Goal: Task Accomplishment & Management: Manage account settings

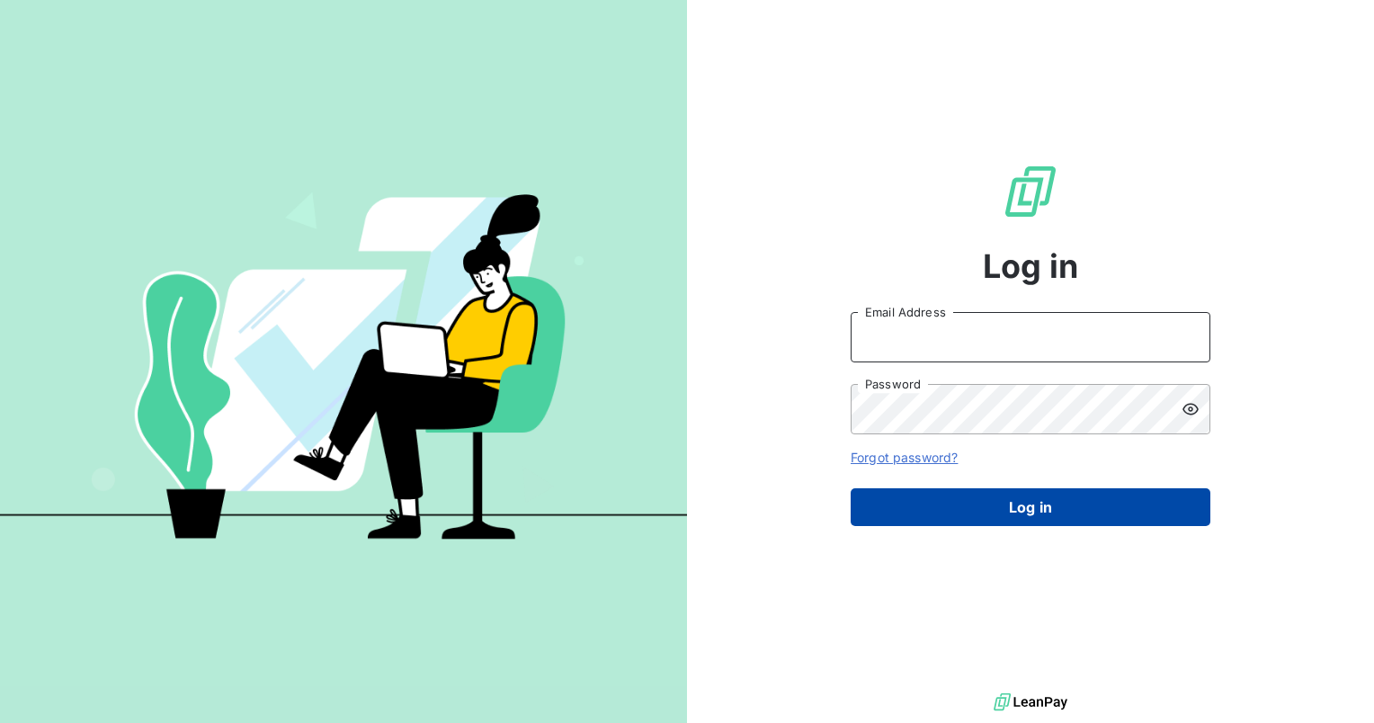
type input "claudia.fira@graitec.com"
click at [1000, 513] on button "Log in" at bounding box center [1031, 507] width 360 height 38
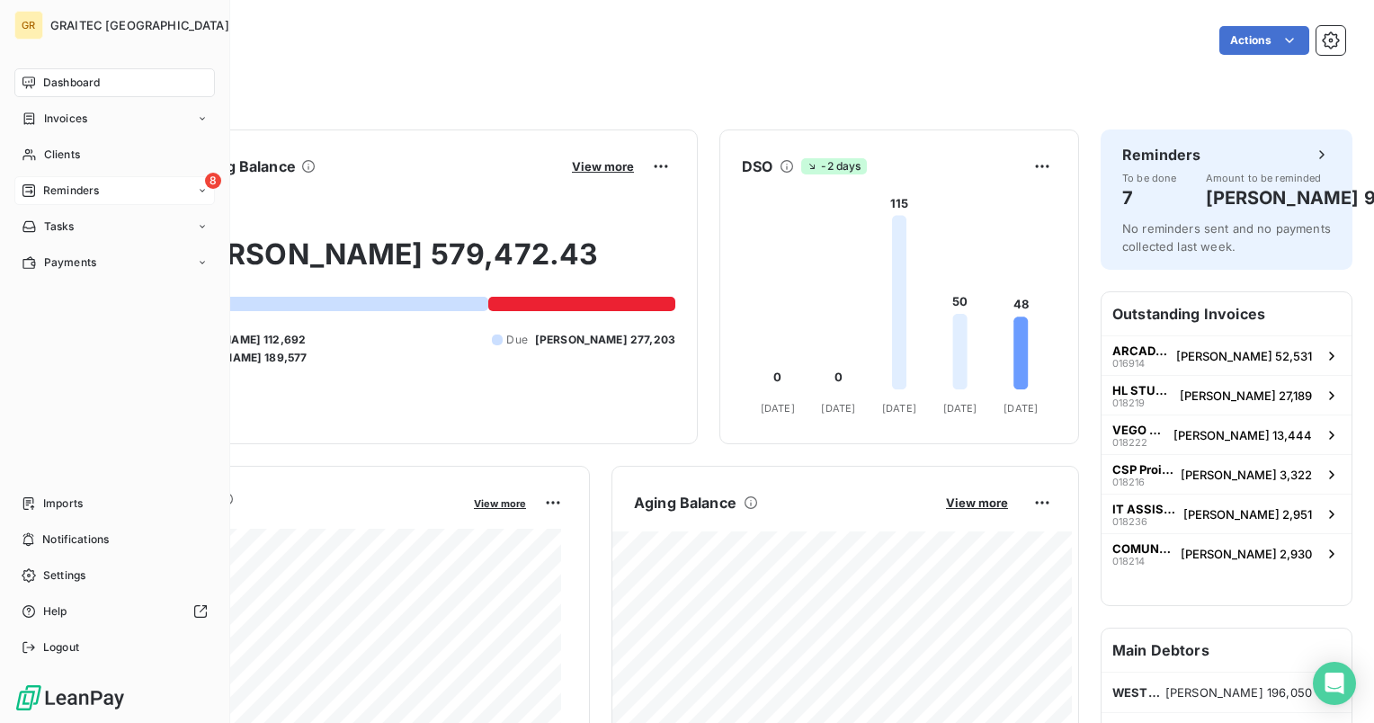
click at [88, 194] on span "Reminders" at bounding box center [71, 191] width 56 height 16
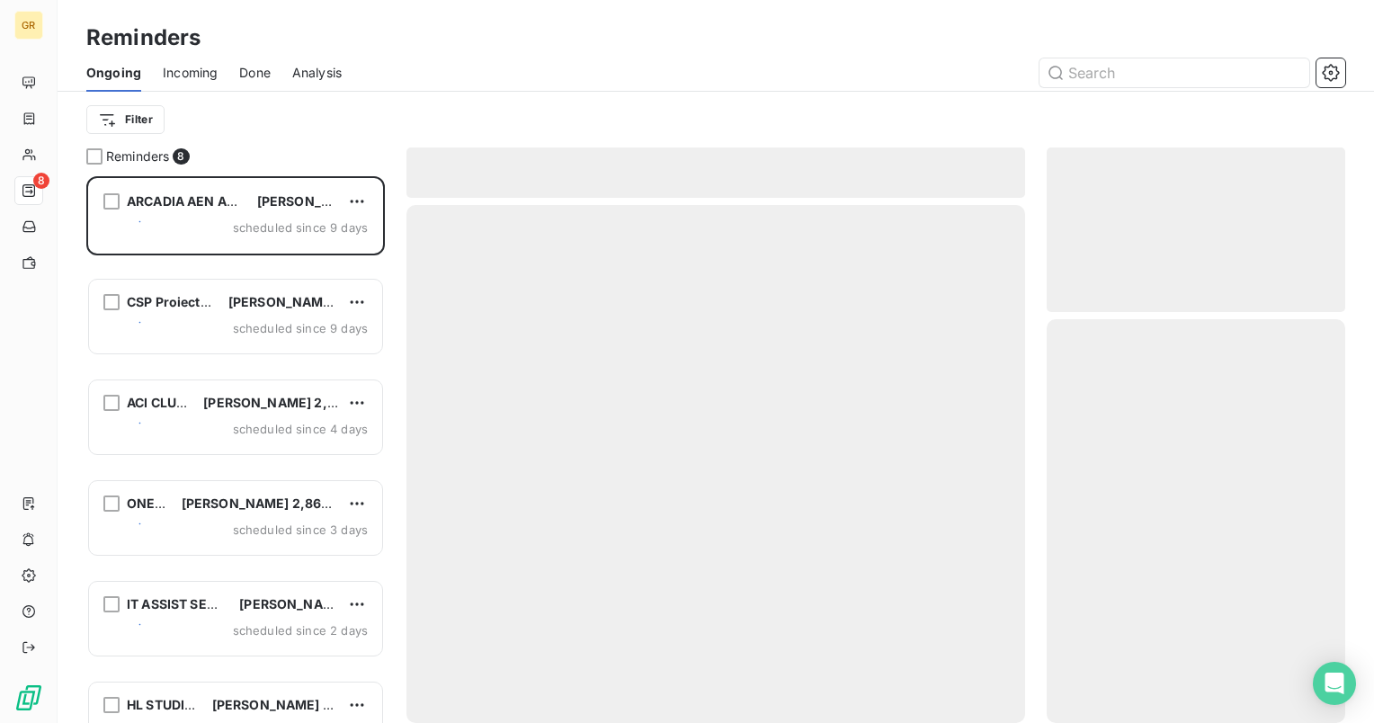
scroll to position [532, 284]
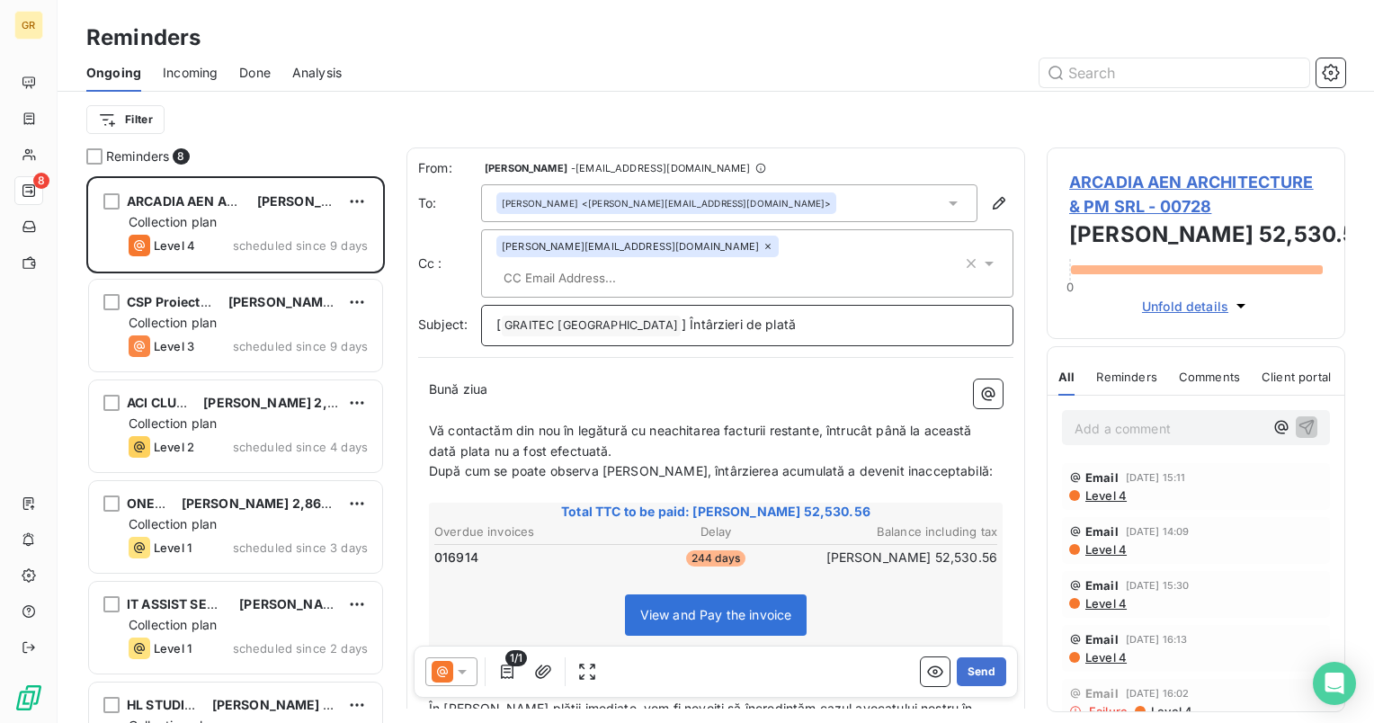
click at [682, 317] on span "] Întârzieri de plată" at bounding box center [739, 324] width 114 height 15
click at [498, 317] on span "[" at bounding box center [498, 324] width 4 height 15
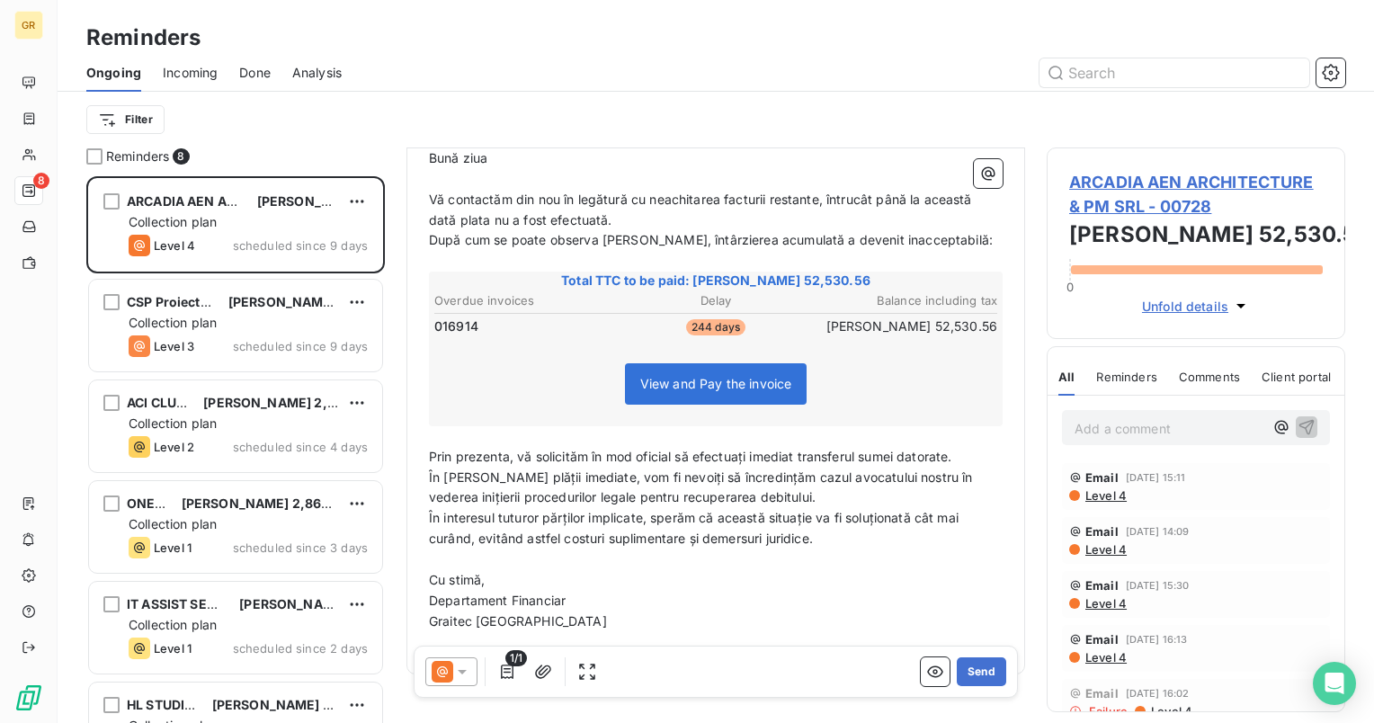
scroll to position [241, 0]
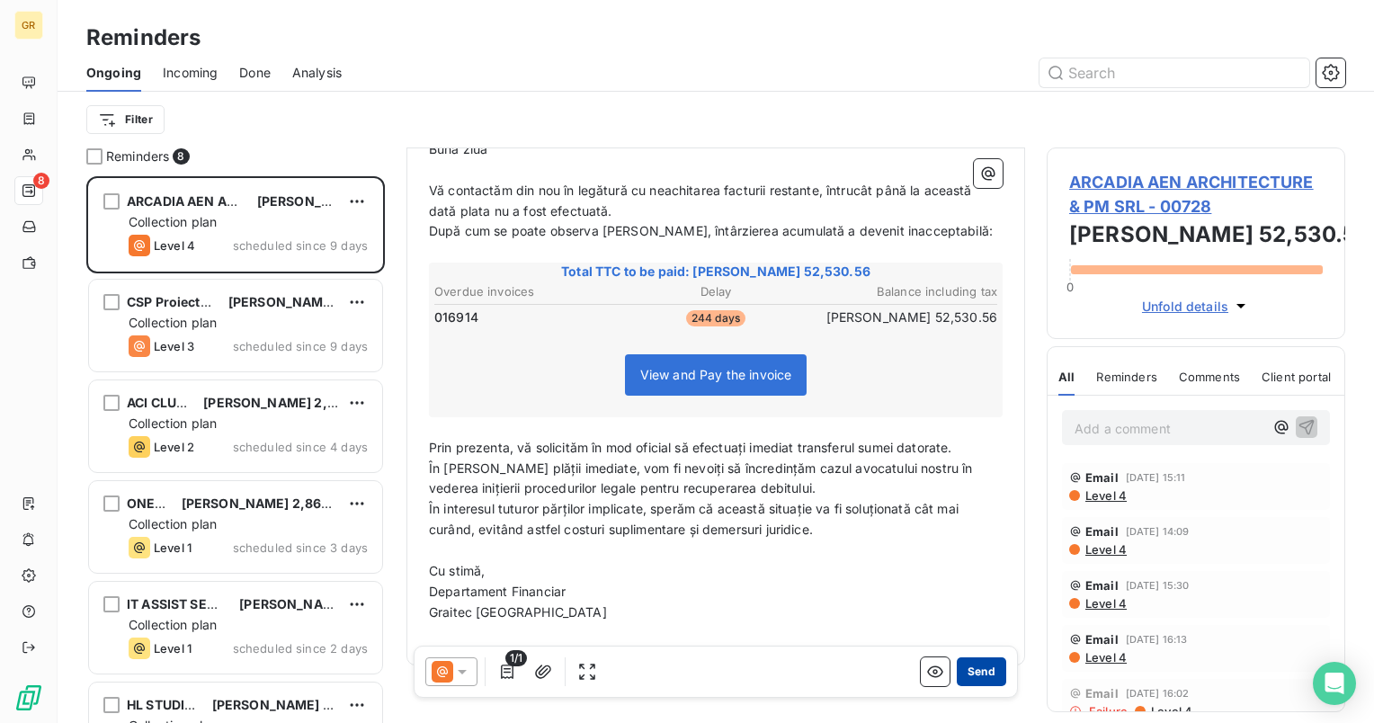
click at [978, 676] on button "Send" at bounding box center [981, 671] width 49 height 29
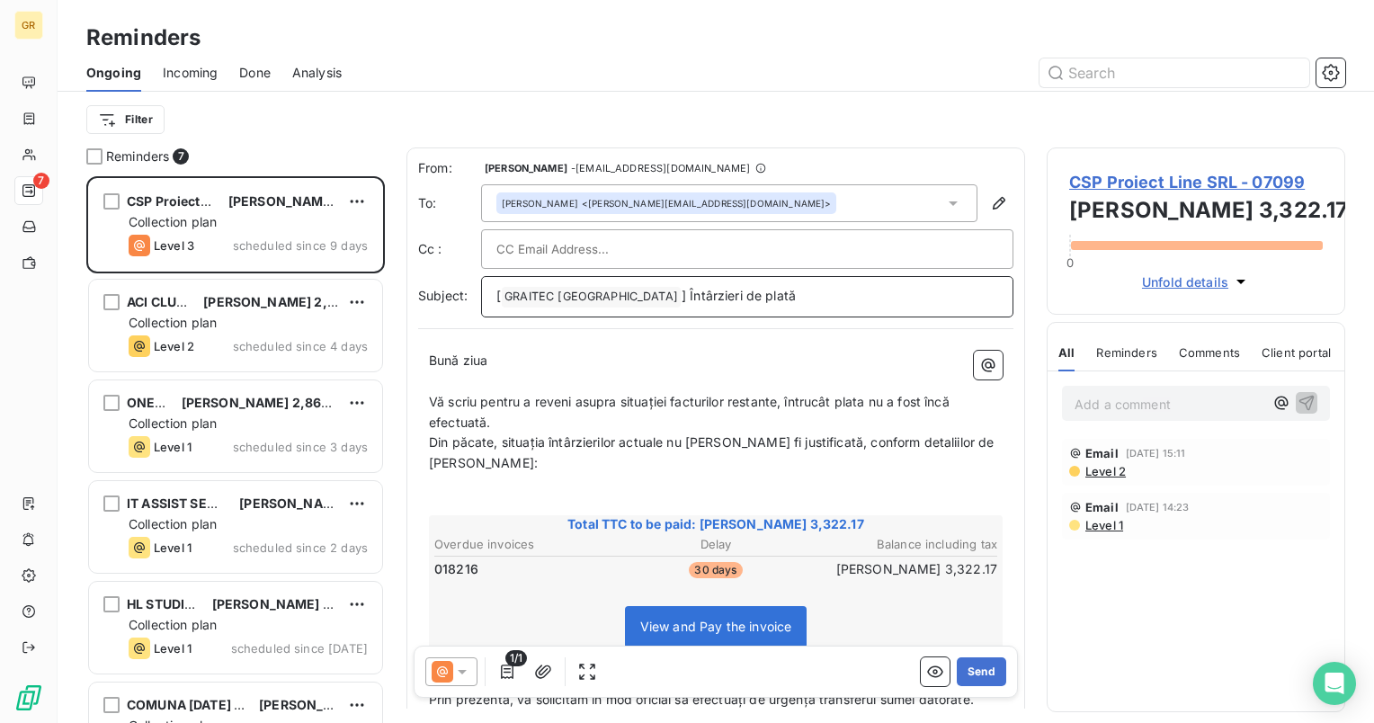
click at [497, 292] on span "[" at bounding box center [498, 295] width 4 height 15
click at [677, 295] on span "] Întârzieri de plată" at bounding box center [734, 295] width 114 height 15
click at [981, 674] on button "Send" at bounding box center [981, 671] width 49 height 29
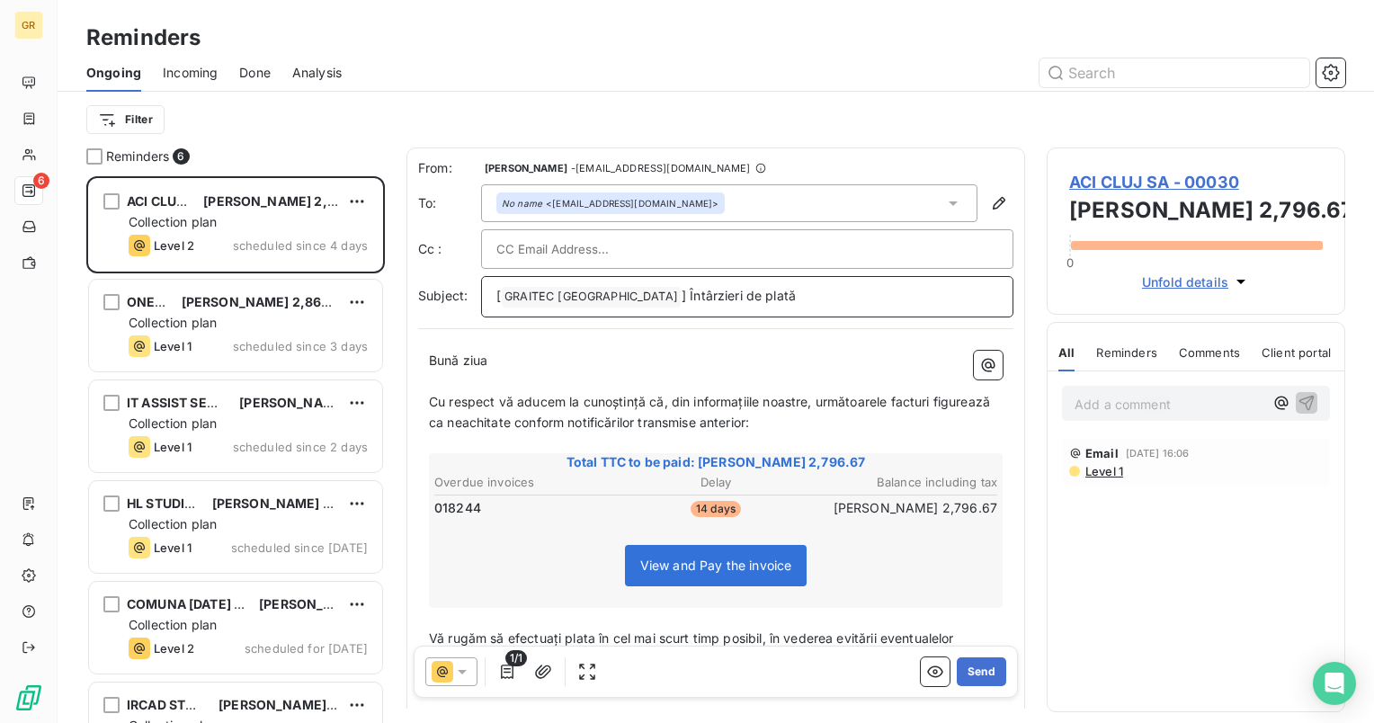
click at [682, 291] on span "] Întârzieri de plată" at bounding box center [739, 295] width 114 height 15
click at [682, 295] on span "] Întârzieri de plată" at bounding box center [739, 295] width 114 height 15
click at [502, 291] on span "GRAITEC [GEOGRAPHIC_DATA] ﻿" at bounding box center [591, 297] width 179 height 21
click at [500, 292] on span "[" at bounding box center [498, 295] width 4 height 15
click at [668, 203] on div "No name <[EMAIL_ADDRESS][DOMAIN_NAME]>" at bounding box center [729, 203] width 496 height 38
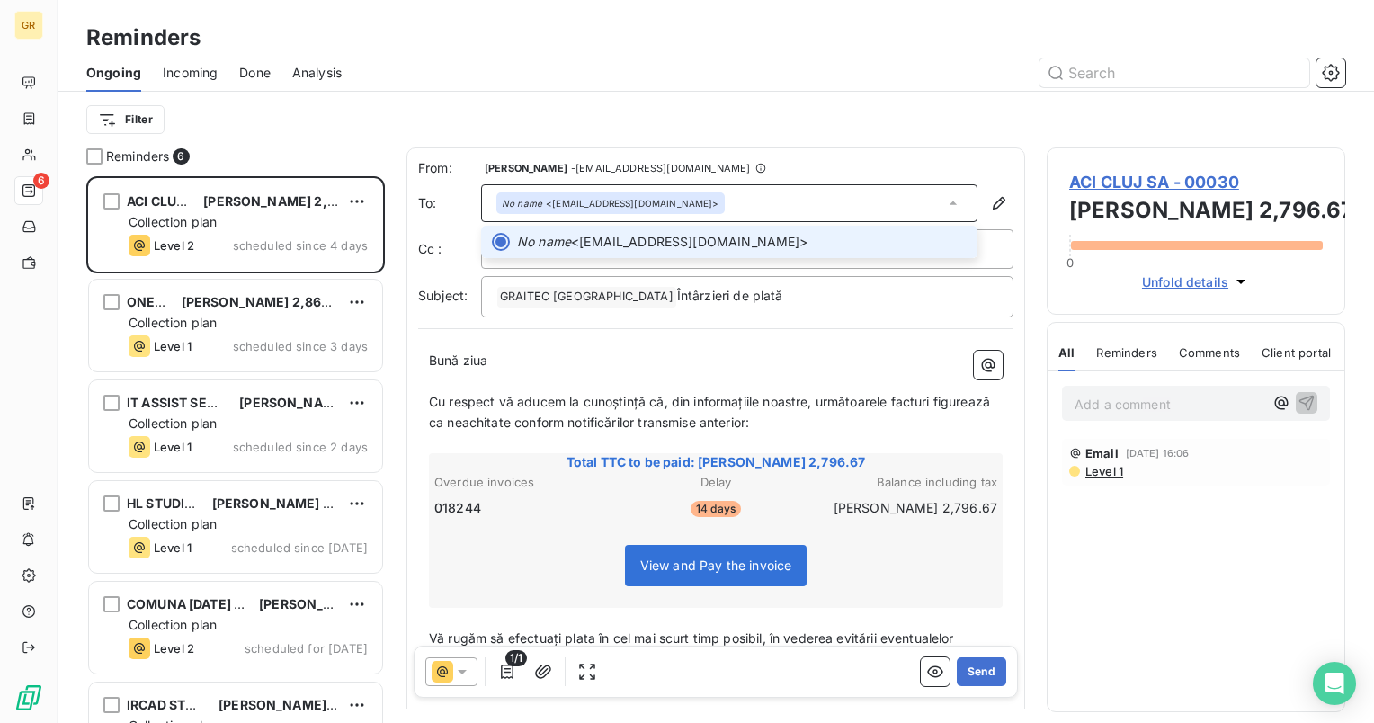
click at [668, 236] on span "No name <[EMAIL_ADDRESS][DOMAIN_NAME]>" at bounding box center [742, 242] width 450 height 18
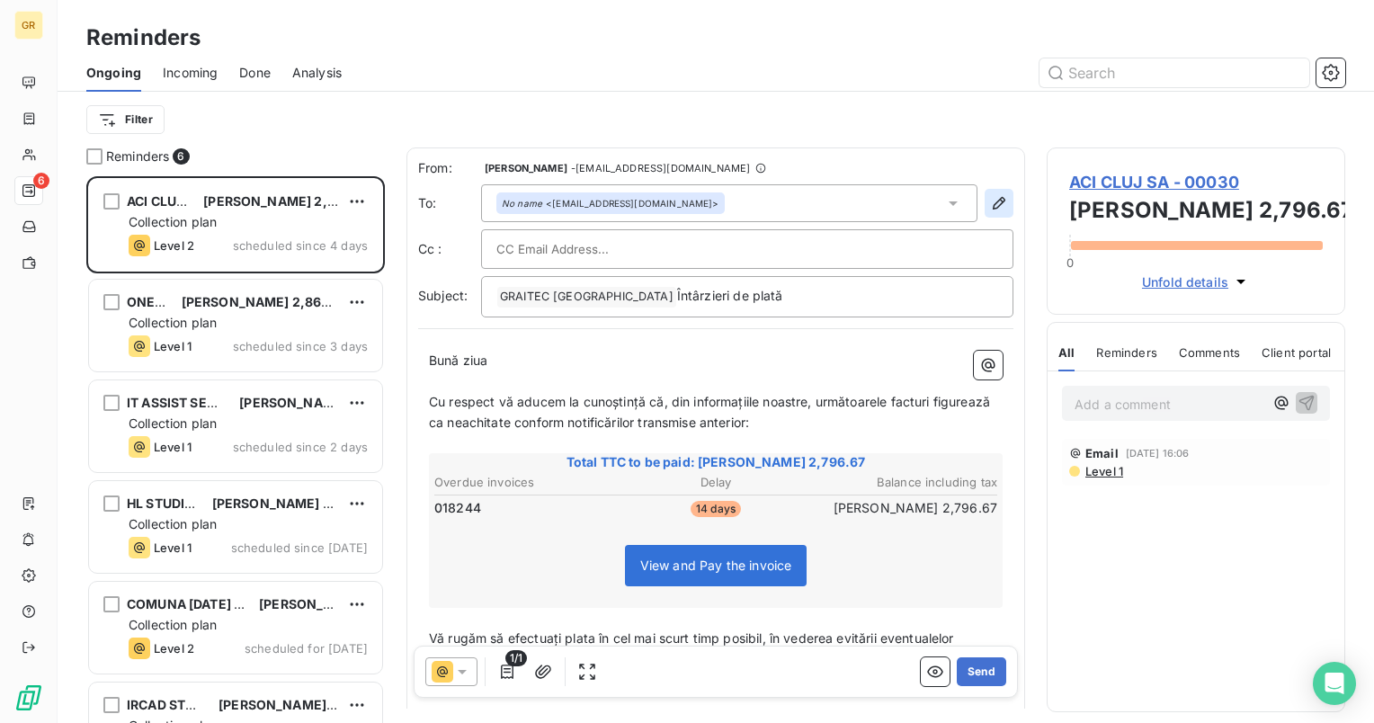
click at [993, 203] on icon "button" at bounding box center [999, 203] width 13 height 13
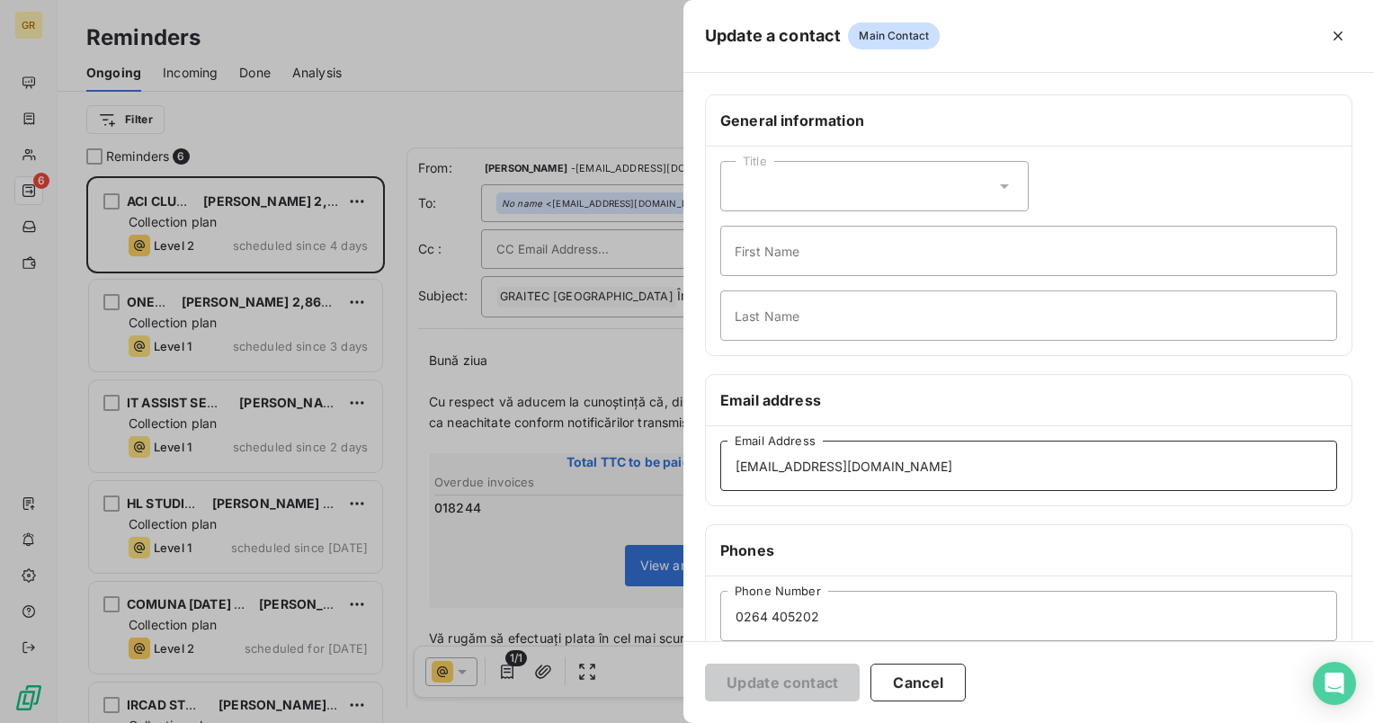
drag, startPoint x: 741, startPoint y: 466, endPoint x: 752, endPoint y: 478, distance: 16.6
click at [742, 468] on input "[EMAIL_ADDRESS][DOMAIN_NAME]" at bounding box center [1028, 466] width 617 height 50
click at [830, 198] on div "Title" at bounding box center [874, 186] width 308 height 50
click at [793, 236] on span "Madam" at bounding box center [776, 231] width 41 height 17
click at [794, 267] on input "First Name" at bounding box center [1028, 251] width 617 height 50
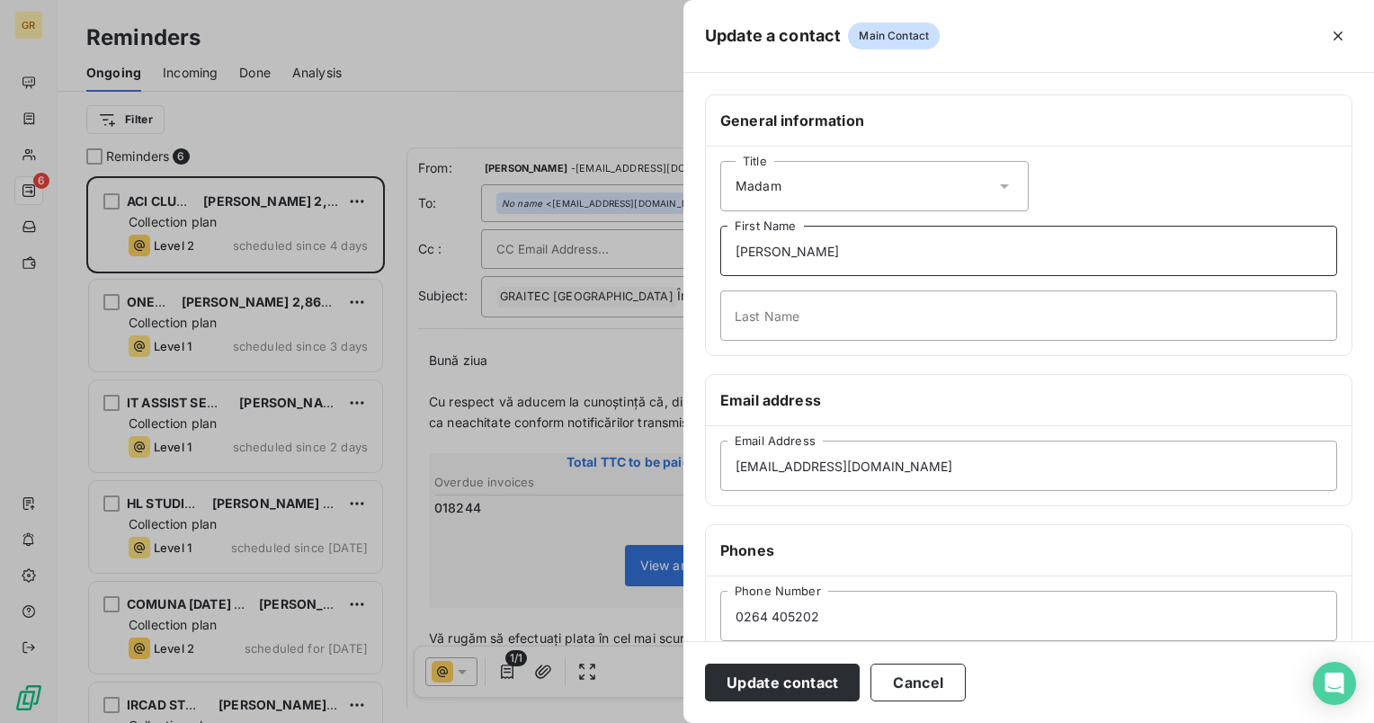
type input "[PERSON_NAME]"
click at [834, 323] on input "Last Name" at bounding box center [1028, 315] width 617 height 50
type input "Dura"
drag, startPoint x: 738, startPoint y: 467, endPoint x: 760, endPoint y: 478, distance: 24.5
click at [742, 468] on input "[EMAIL_ADDRESS][DOMAIN_NAME]" at bounding box center [1028, 466] width 617 height 50
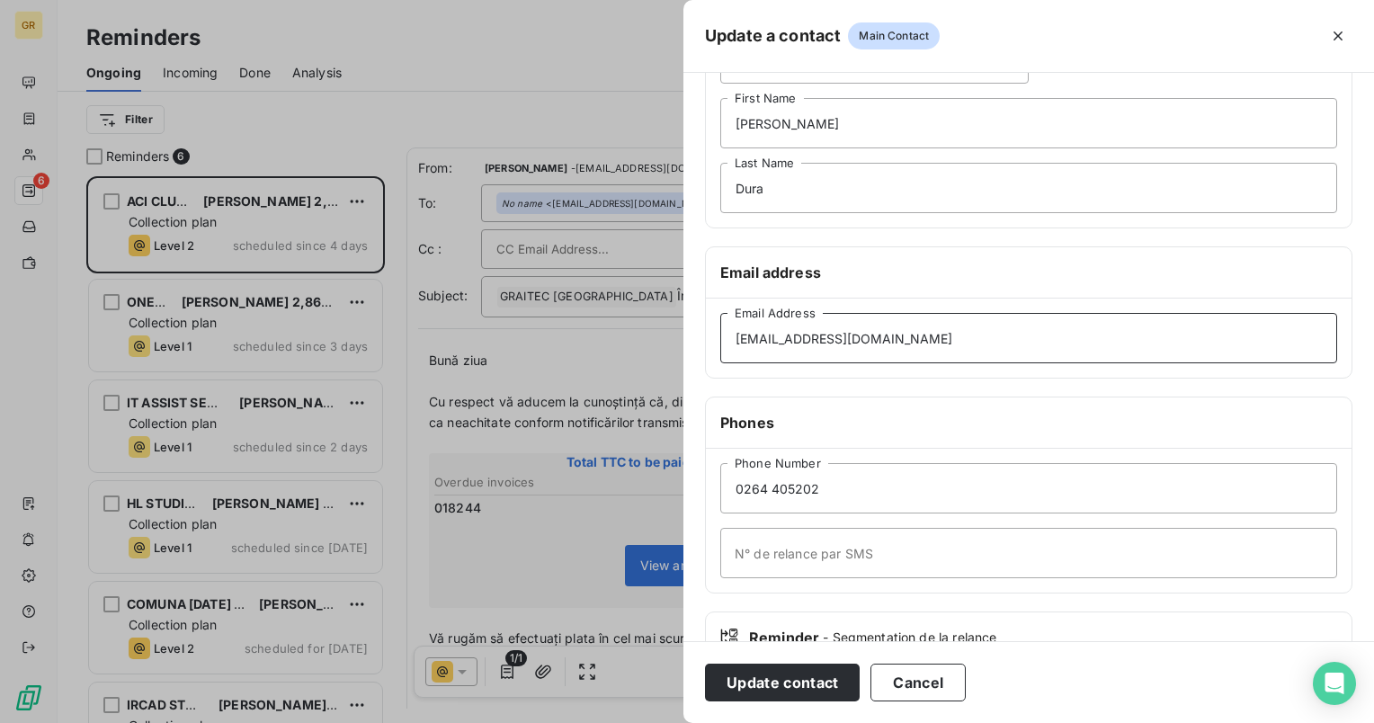
scroll to position [248, 0]
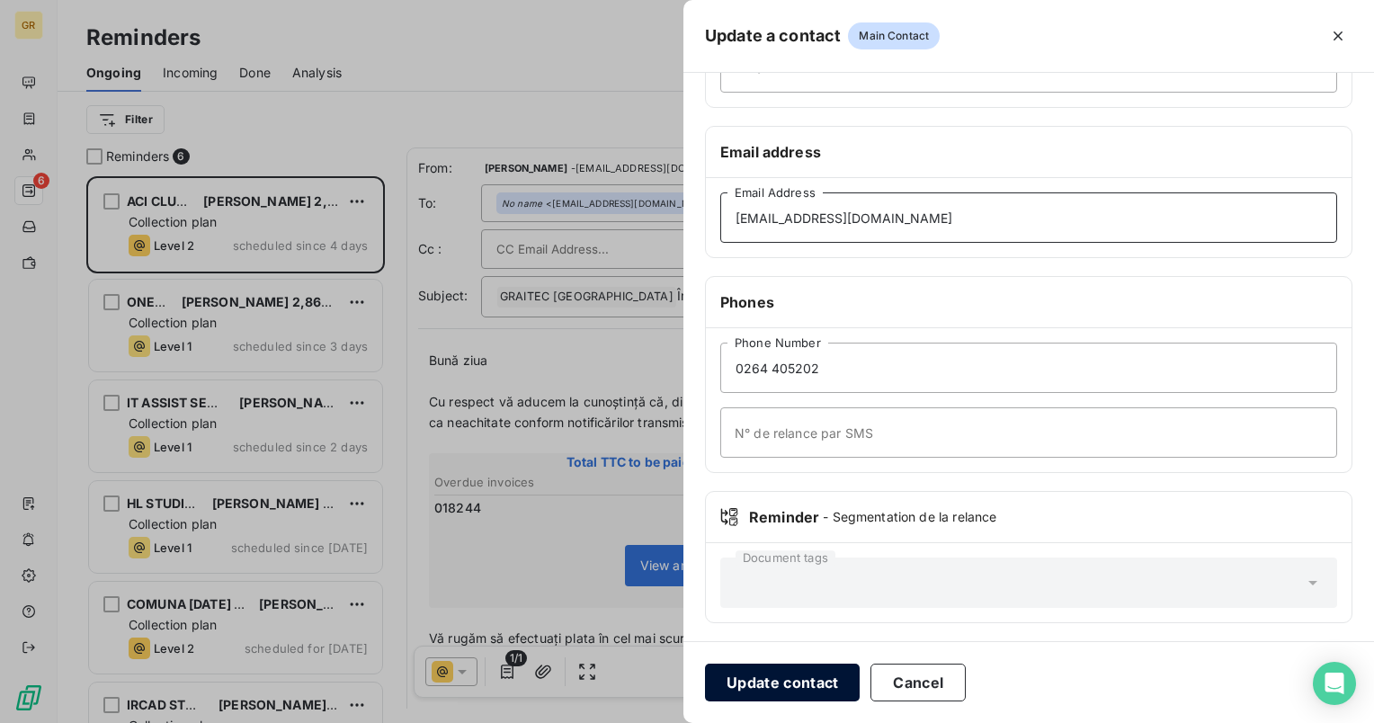
type input "[EMAIL_ADDRESS][DOMAIN_NAME]"
click at [791, 687] on button "Update contact" at bounding box center [782, 683] width 155 height 38
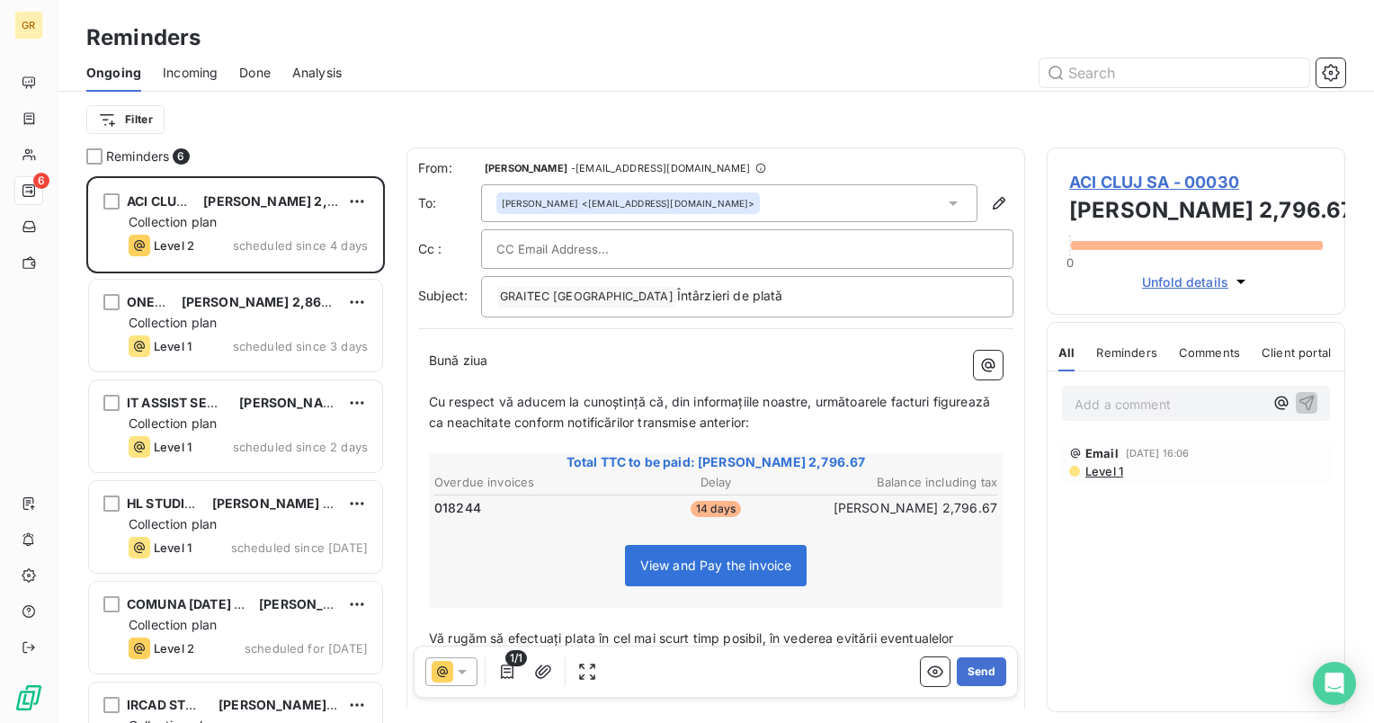
click at [600, 247] on input "text" at bounding box center [592, 249] width 193 height 27
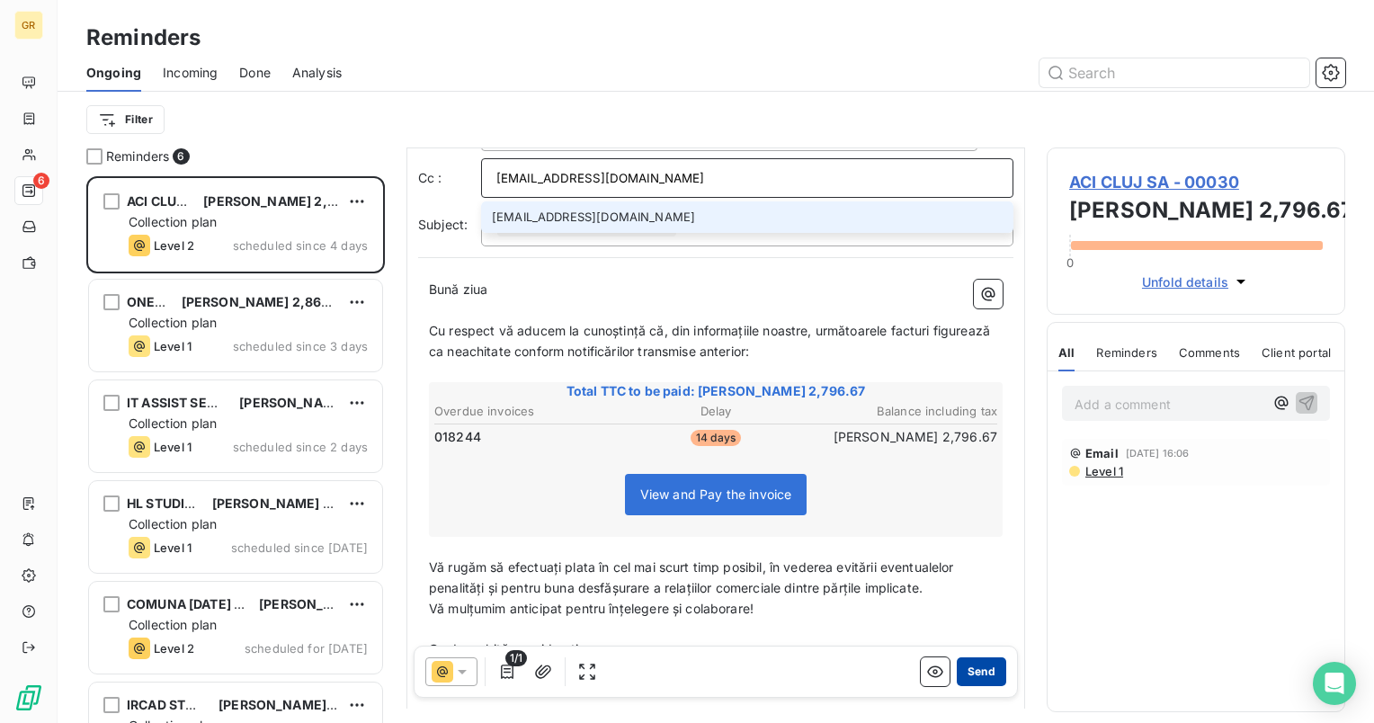
scroll to position [92, 0]
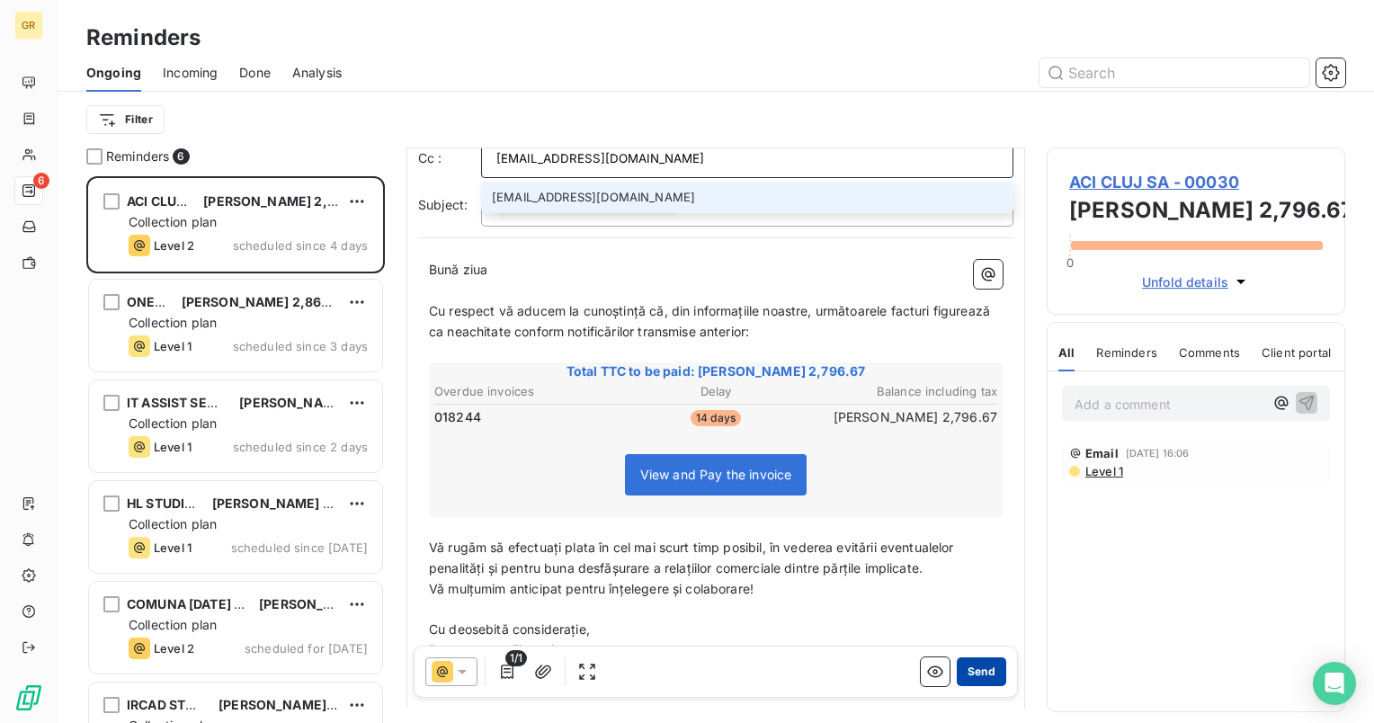
type input "[EMAIL_ADDRESS][DOMAIN_NAME]"
click at [968, 677] on button "Send" at bounding box center [981, 671] width 49 height 29
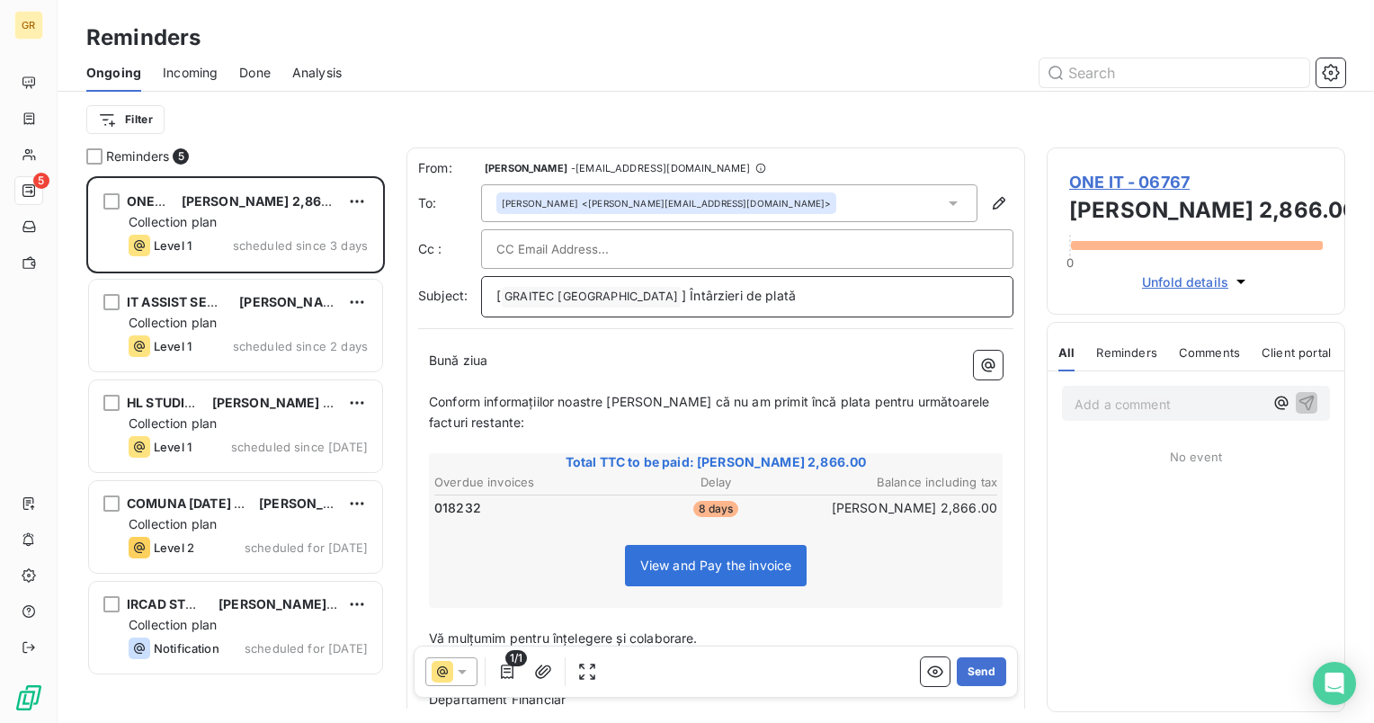
click at [682, 299] on span "] Întârzieri de plată" at bounding box center [739, 295] width 114 height 15
click at [502, 298] on span "GRAITEC [GEOGRAPHIC_DATA] ﻿" at bounding box center [591, 297] width 179 height 21
click at [502, 297] on span "GRAITEC [GEOGRAPHIC_DATA] ﻿" at bounding box center [591, 297] width 179 height 21
click at [503, 292] on span "GRAITEC [GEOGRAPHIC_DATA] ﻿" at bounding box center [591, 297] width 179 height 21
click at [496, 297] on span "[" at bounding box center [498, 295] width 4 height 15
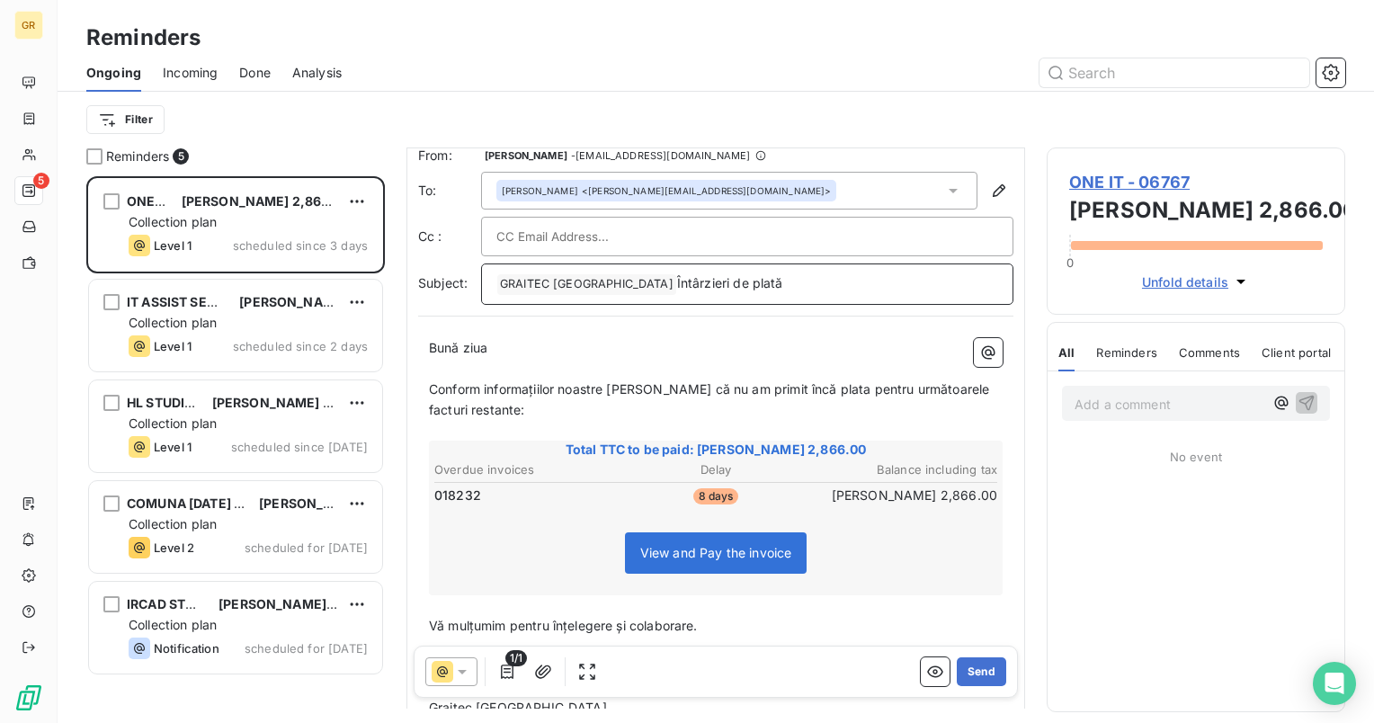
scroll to position [116, 0]
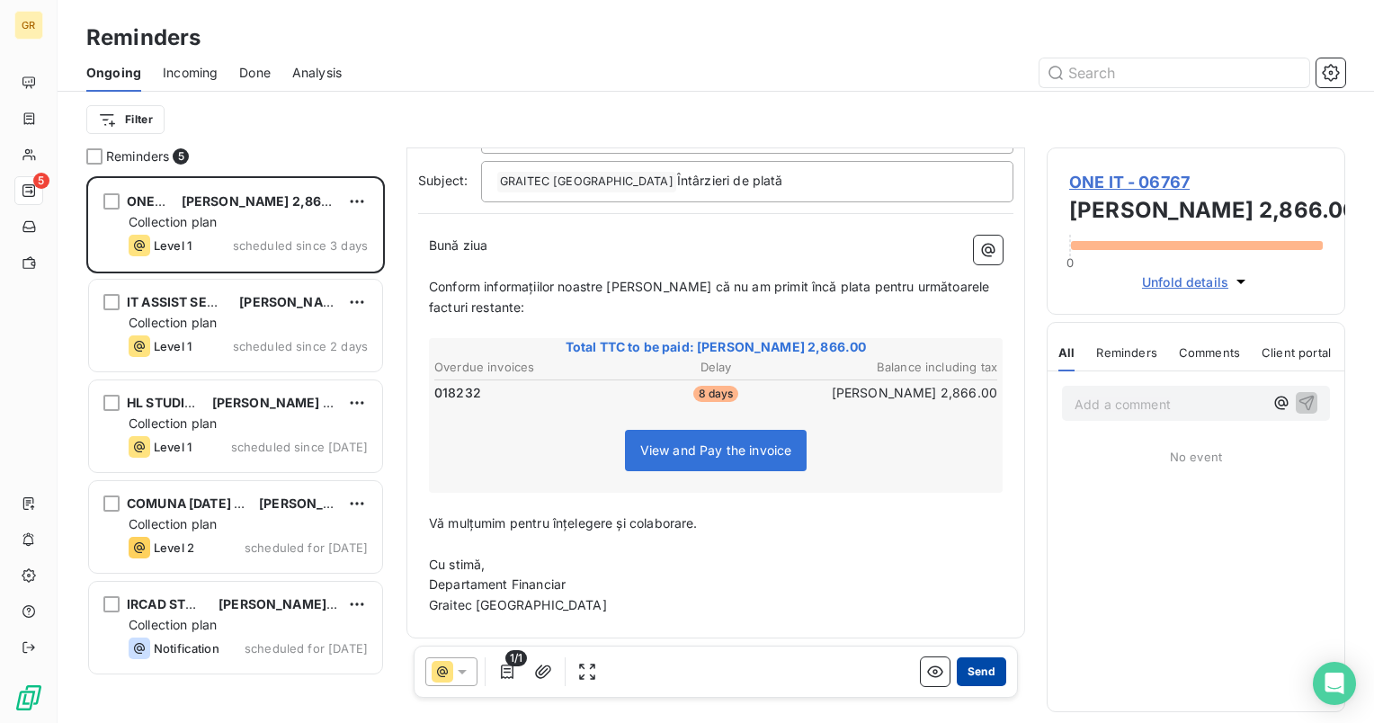
click at [975, 675] on button "Send" at bounding box center [981, 671] width 49 height 29
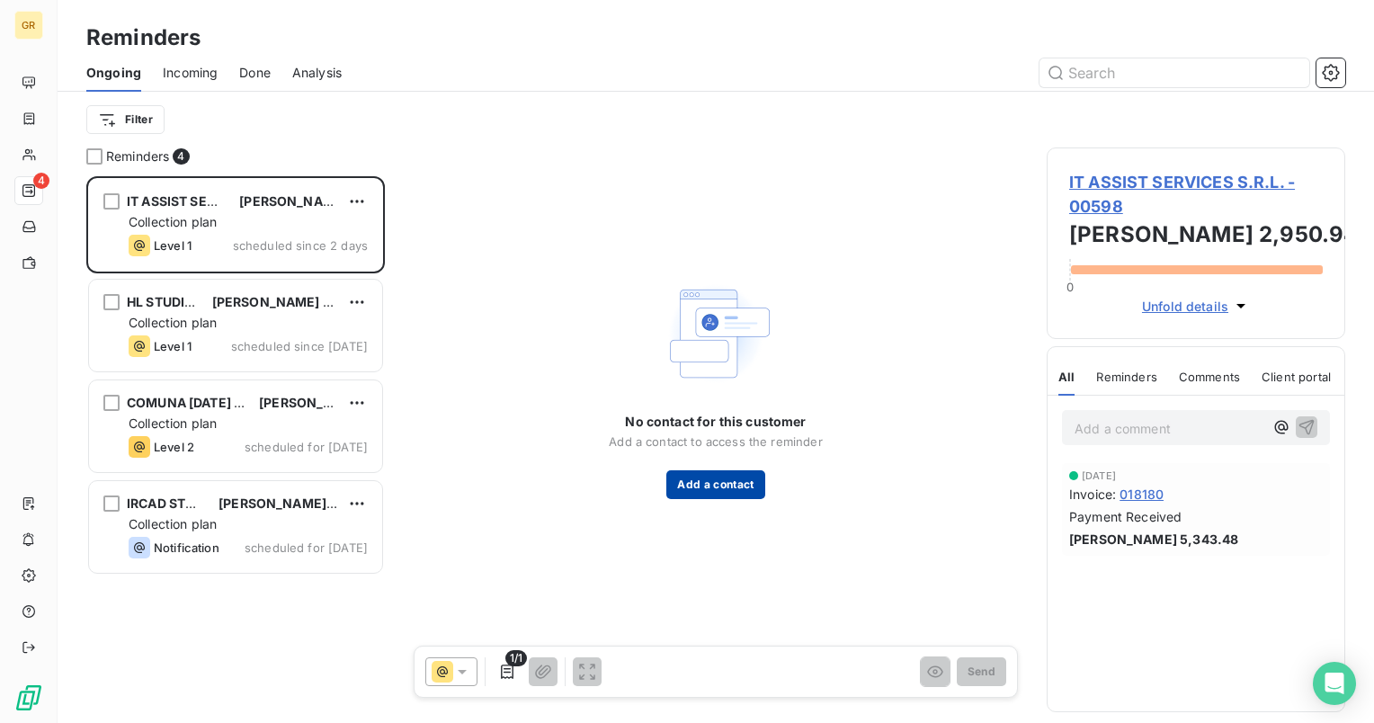
click at [735, 487] on button "Add a contact" at bounding box center [715, 484] width 98 height 29
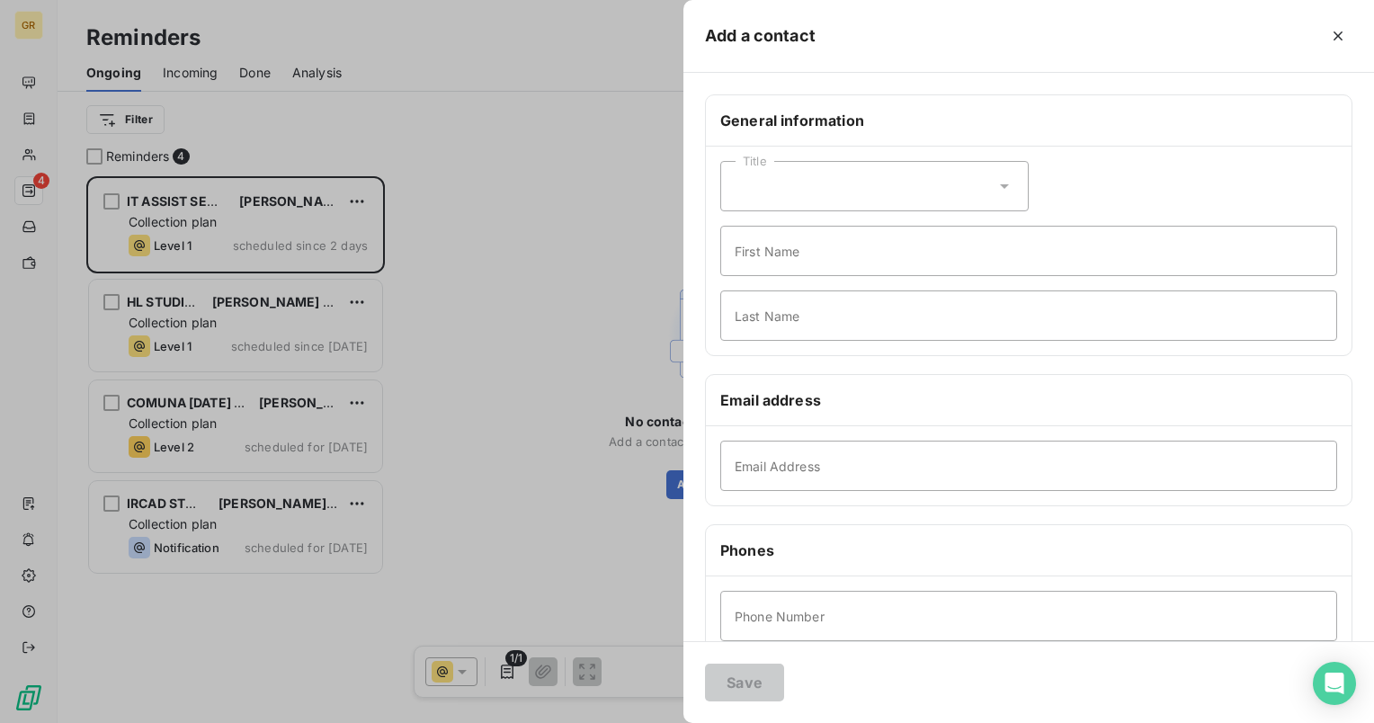
click at [958, 205] on div "Title" at bounding box center [874, 186] width 308 height 50
click at [825, 265] on li "Mister" at bounding box center [874, 263] width 308 height 32
click at [288, 334] on div at bounding box center [687, 361] width 1374 height 723
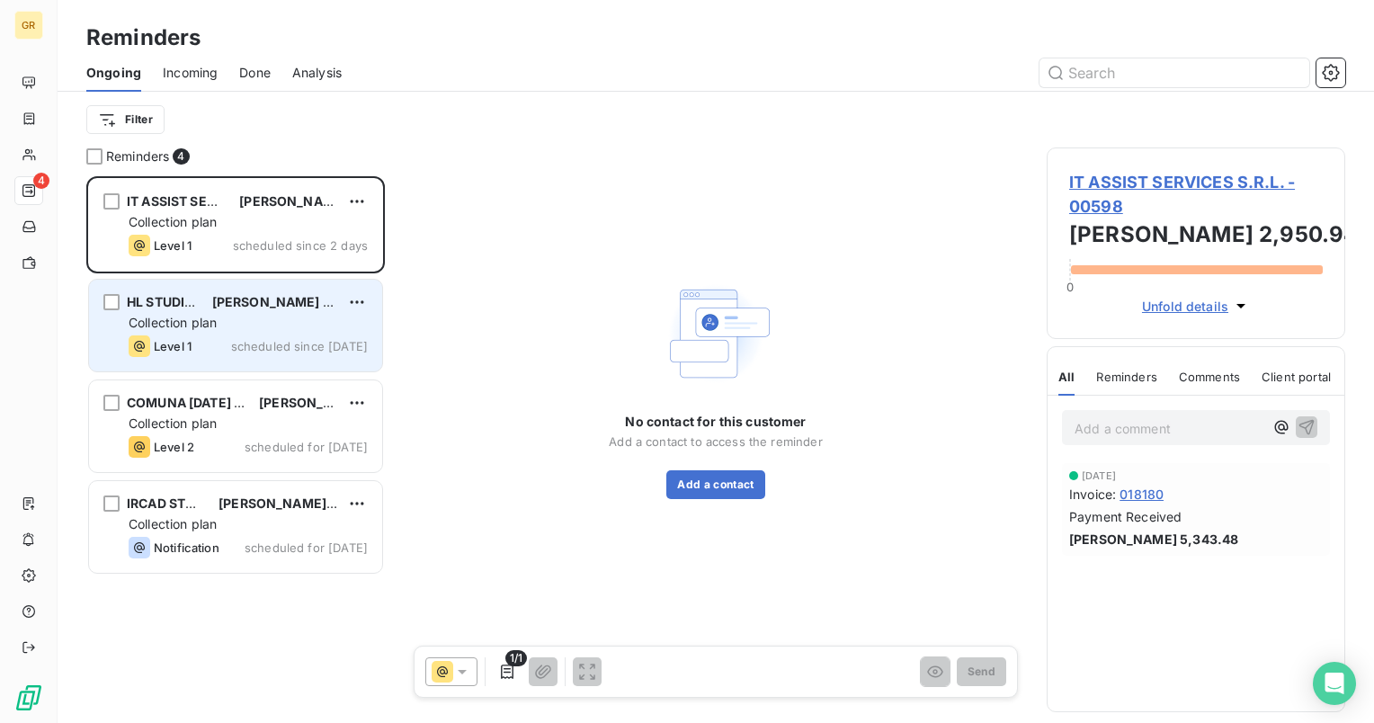
click at [278, 331] on div "HL STUDIO SRL [PERSON_NAME] 27,188.77 Collection plan Level 1 scheduled since […" at bounding box center [235, 326] width 293 height 92
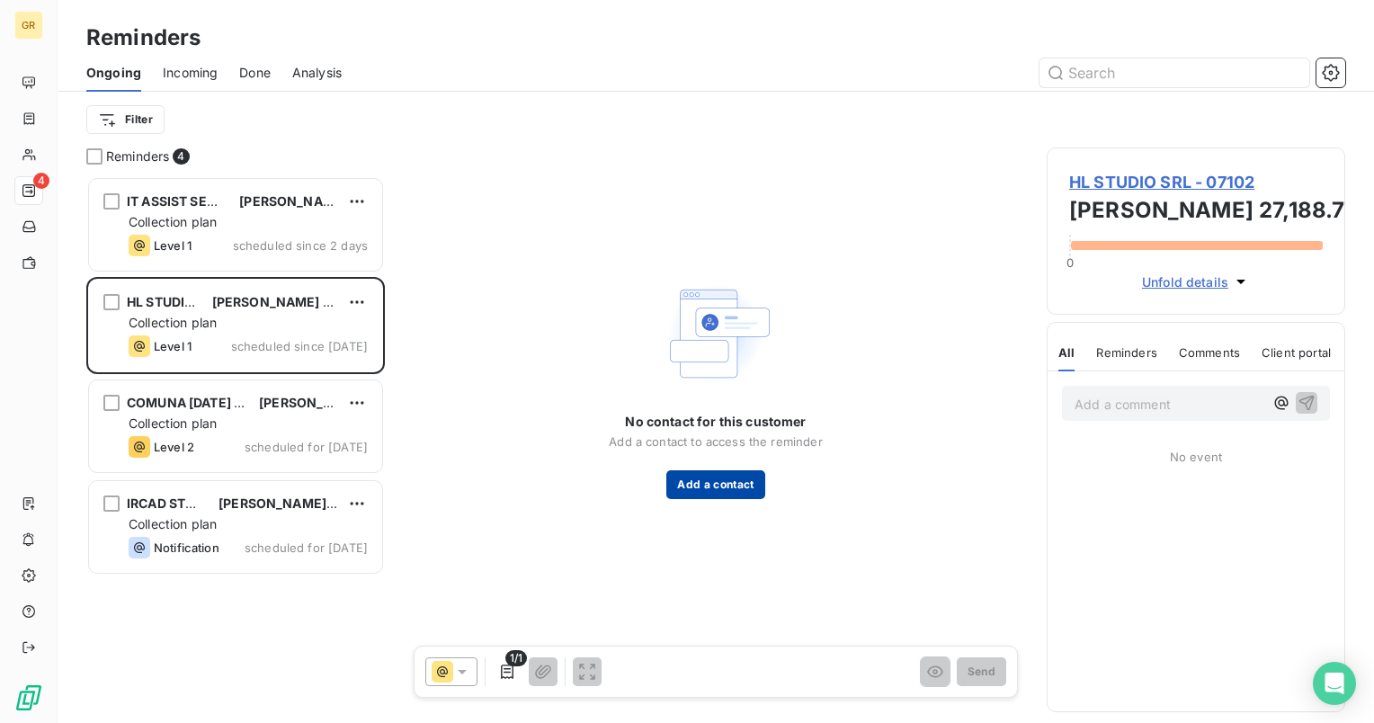
click at [723, 485] on button "Add a contact" at bounding box center [715, 484] width 98 height 29
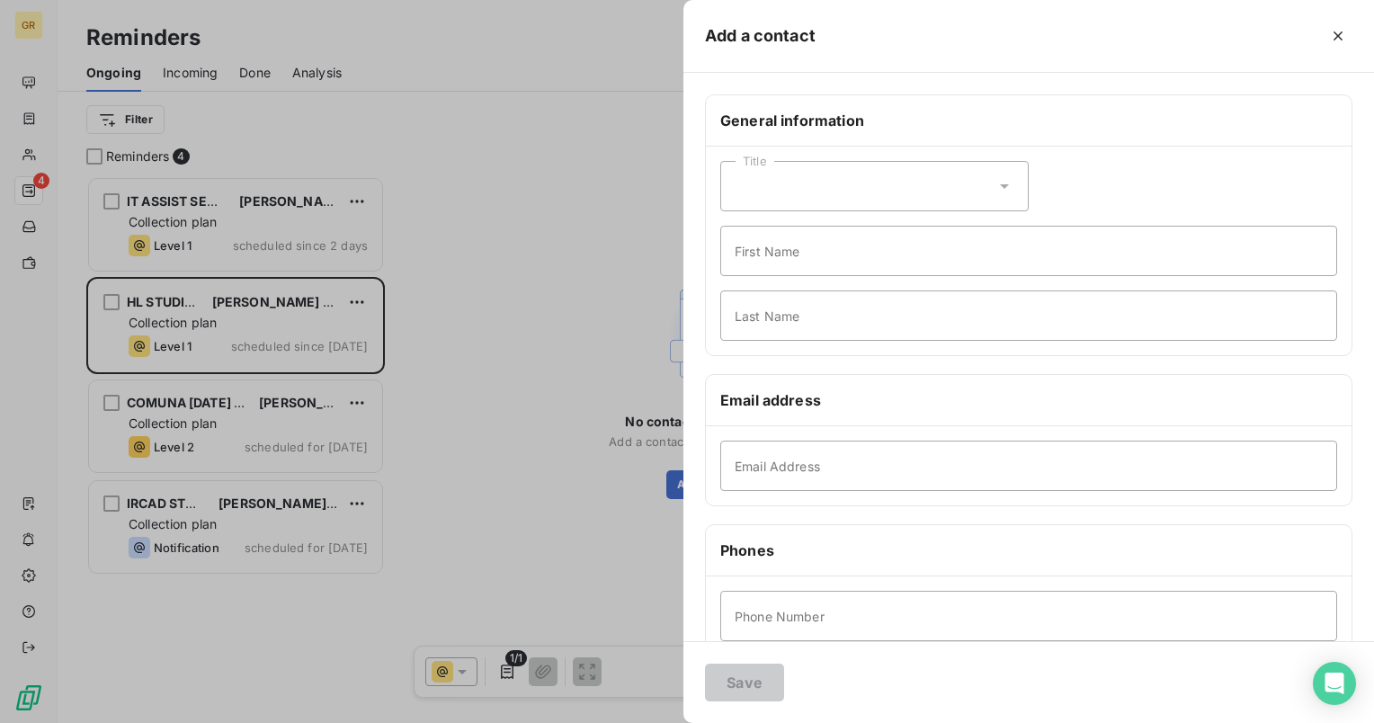
click at [978, 183] on div "Title" at bounding box center [874, 186] width 308 height 50
click at [862, 257] on li "Mister" at bounding box center [874, 263] width 308 height 32
drag, startPoint x: 852, startPoint y: 263, endPoint x: 865, endPoint y: 266, distance: 14.0
click at [852, 263] on input "First Name" at bounding box center [1028, 251] width 617 height 50
drag, startPoint x: 947, startPoint y: 575, endPoint x: 889, endPoint y: 532, distance: 71.4
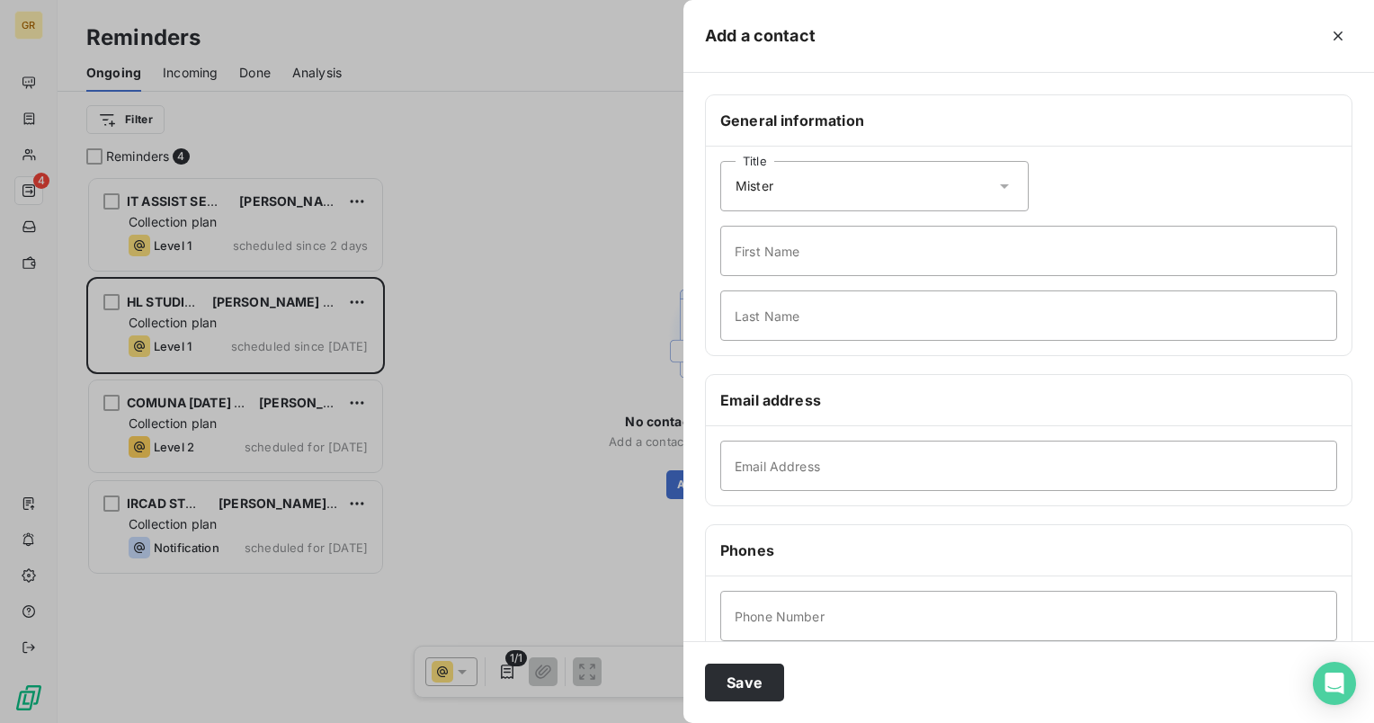
click at [947, 576] on div "Phone Number N° de relance par SMS" at bounding box center [1029, 648] width 646 height 144
click at [766, 470] on input "Email Address" at bounding box center [1028, 466] width 617 height 50
click at [739, 468] on input "goria.lupan" at bounding box center [1028, 466] width 617 height 50
click at [843, 478] on input "horia.lupan" at bounding box center [1028, 466] width 617 height 50
click at [822, 464] on input "[EMAIL_ADDRESS][DOMAIN_NAME]" at bounding box center [1028, 466] width 617 height 50
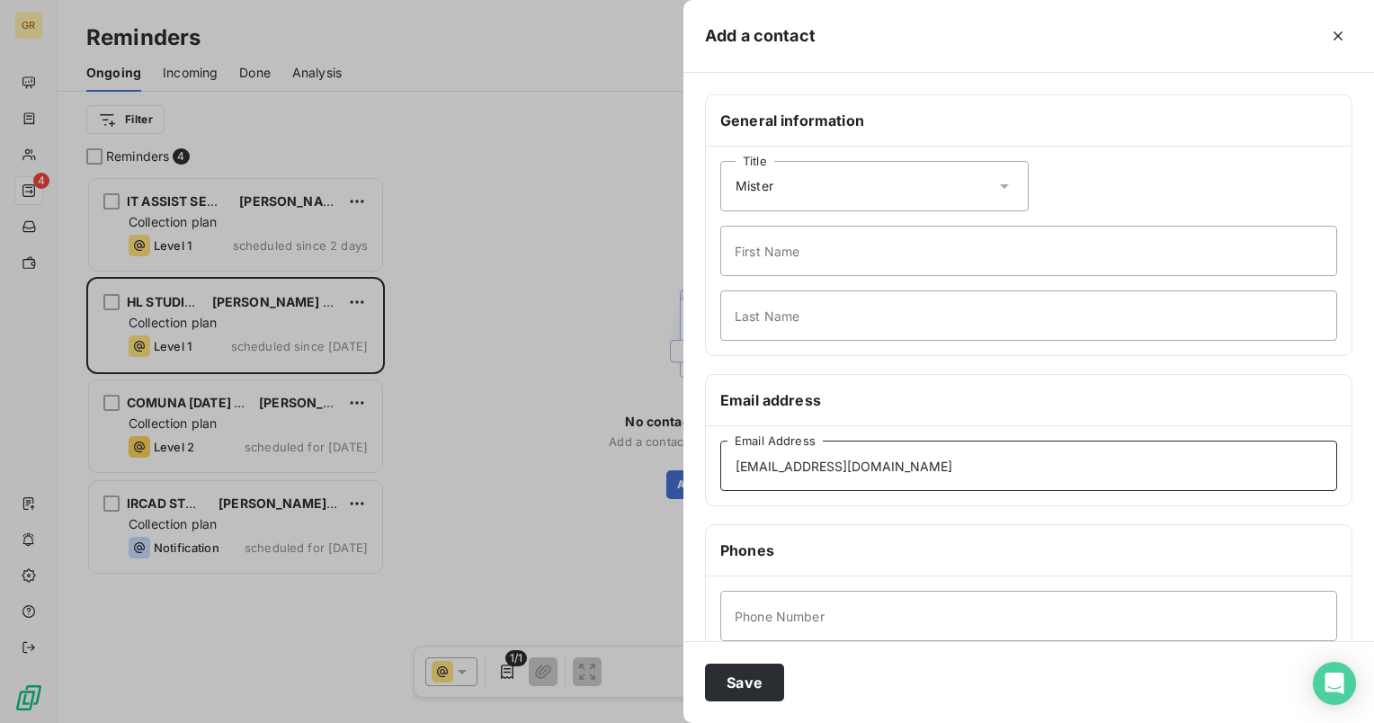
click at [927, 480] on input "[EMAIL_ADDRESS][DOMAIN_NAME]" at bounding box center [1028, 466] width 617 height 50
type input "[EMAIL_ADDRESS][DOMAIN_NAME]"
click at [837, 252] on input "First Name" at bounding box center [1028, 251] width 617 height 50
type input "Horia"
click at [855, 314] on input "Last Name" at bounding box center [1028, 315] width 617 height 50
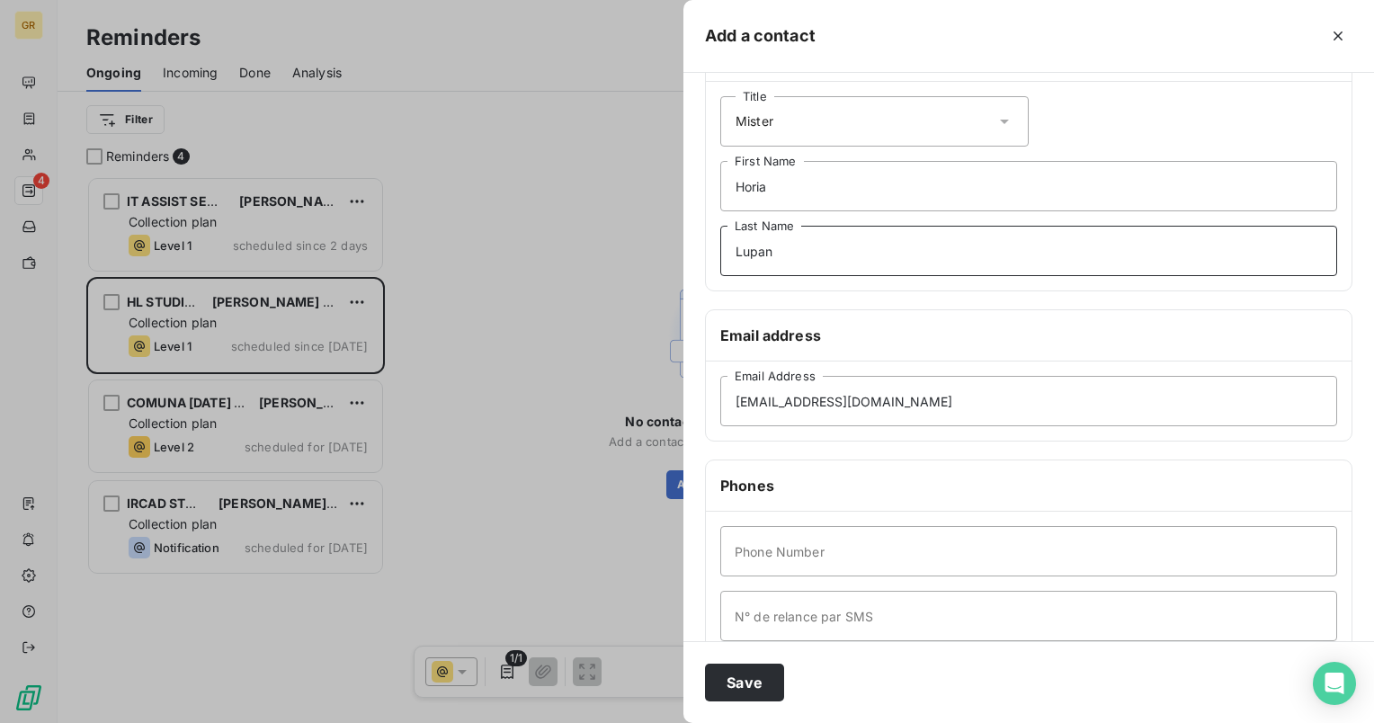
scroll to position [90, 0]
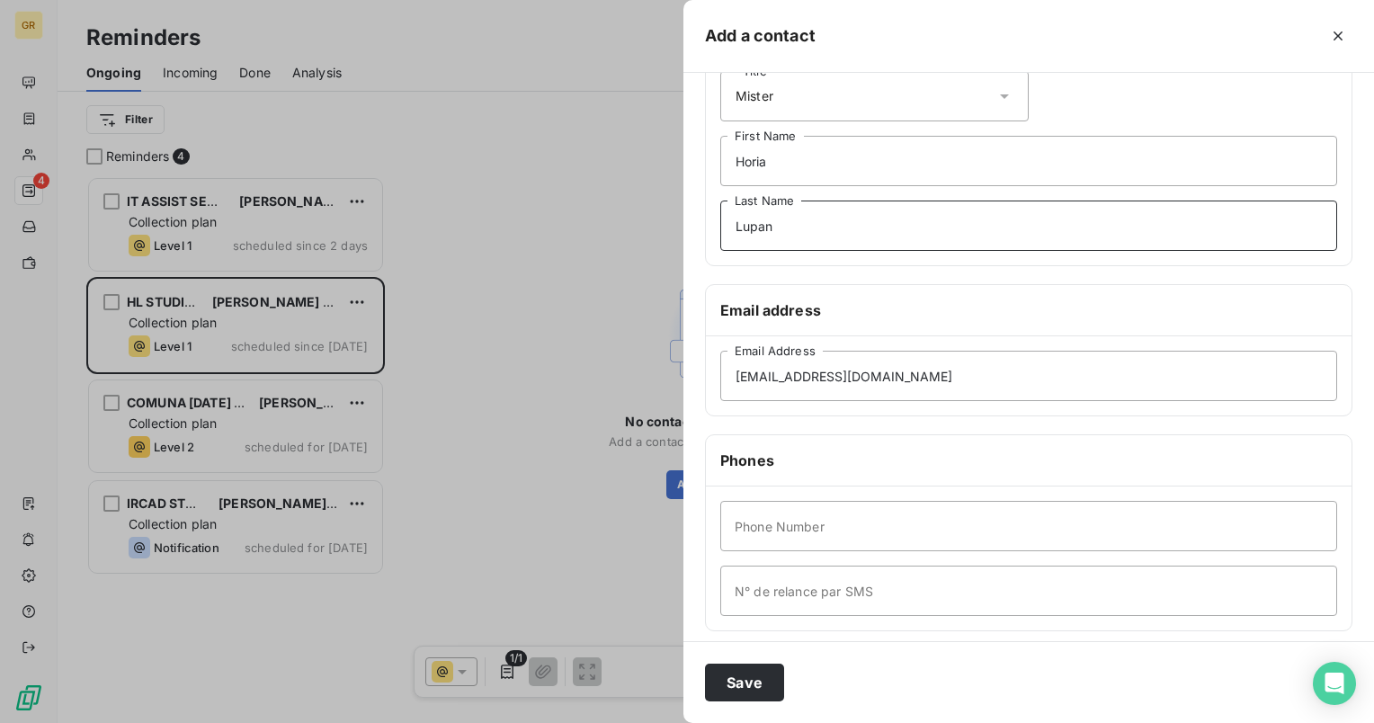
type input "Lupan"
click at [797, 530] on input "Phone Number" at bounding box center [1028, 526] width 617 height 50
type input "0752305805"
click at [746, 692] on button "Save" at bounding box center [744, 683] width 79 height 38
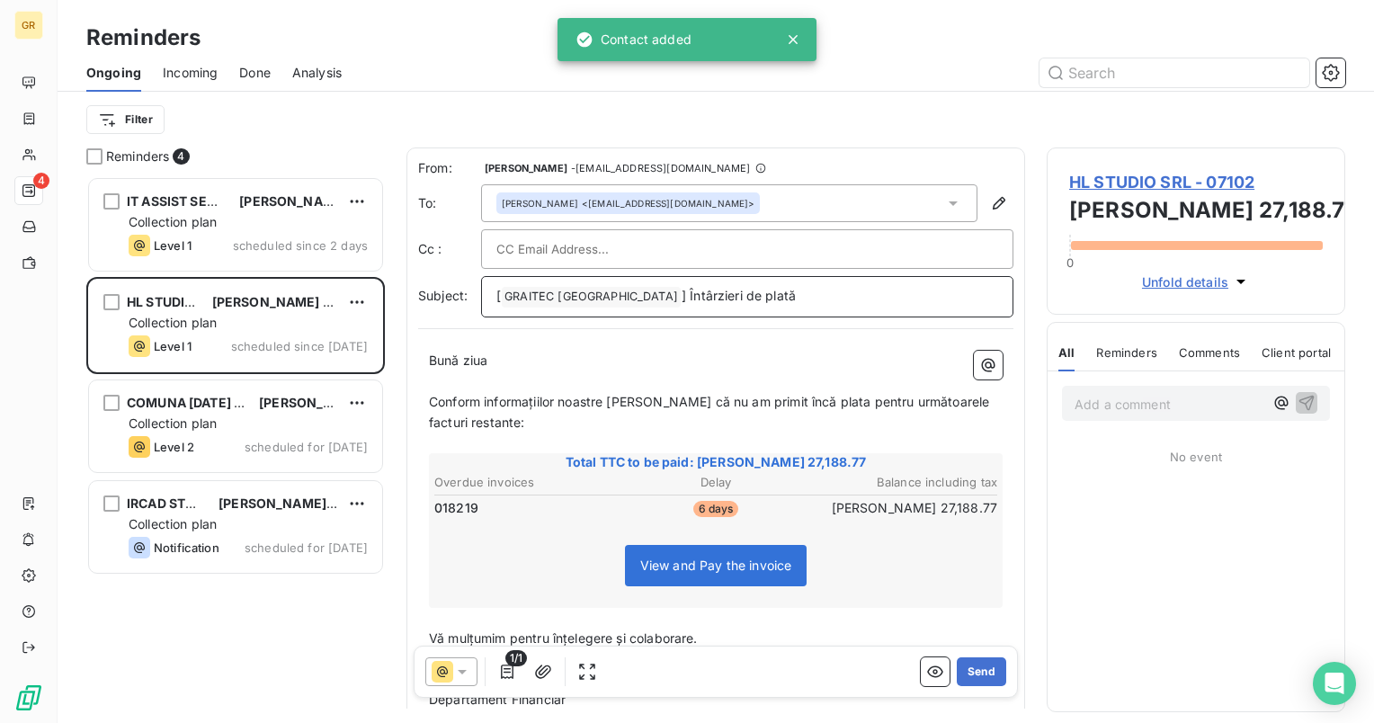
drag, startPoint x: 501, startPoint y: 290, endPoint x: 501, endPoint y: 300, distance: 9.9
click at [502, 291] on span "GRAITEC [GEOGRAPHIC_DATA] ﻿" at bounding box center [591, 297] width 179 height 21
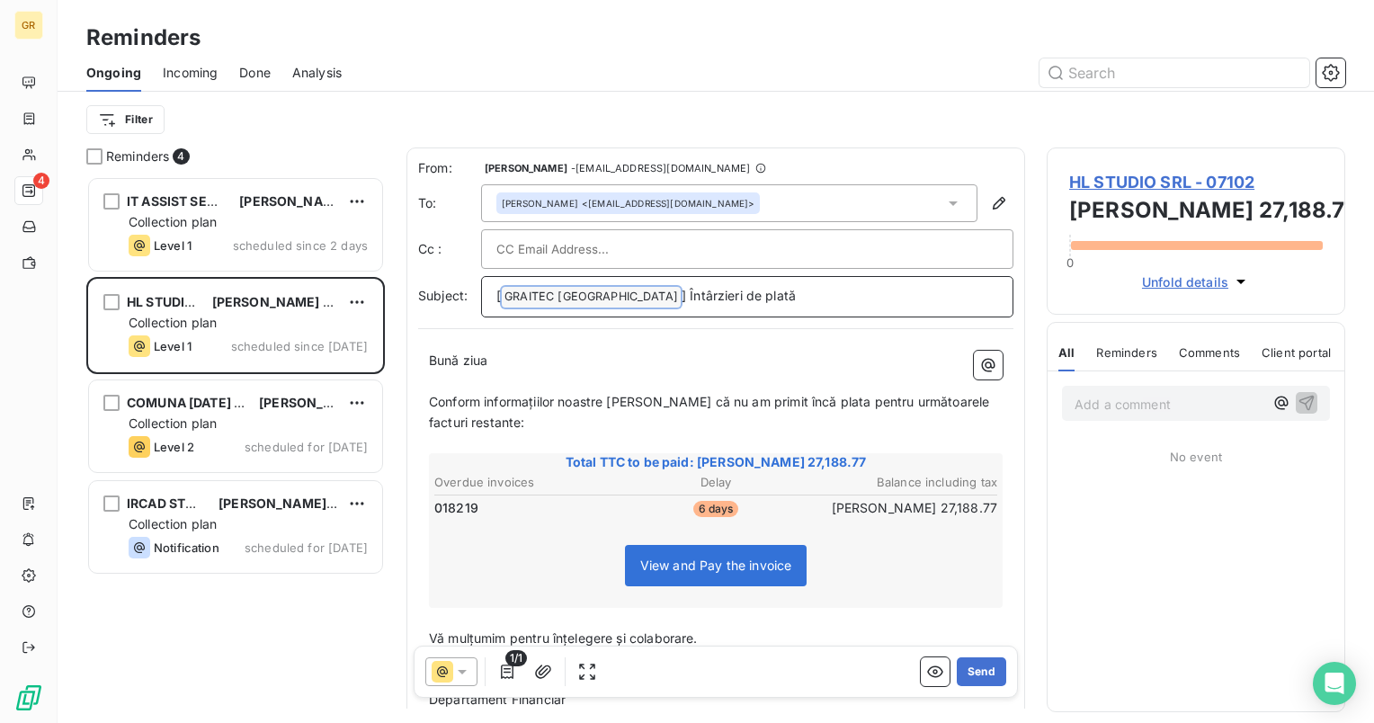
click at [500, 298] on span "[" at bounding box center [498, 295] width 4 height 15
click at [677, 293] on span "] Întârzieri de plată" at bounding box center [734, 295] width 114 height 15
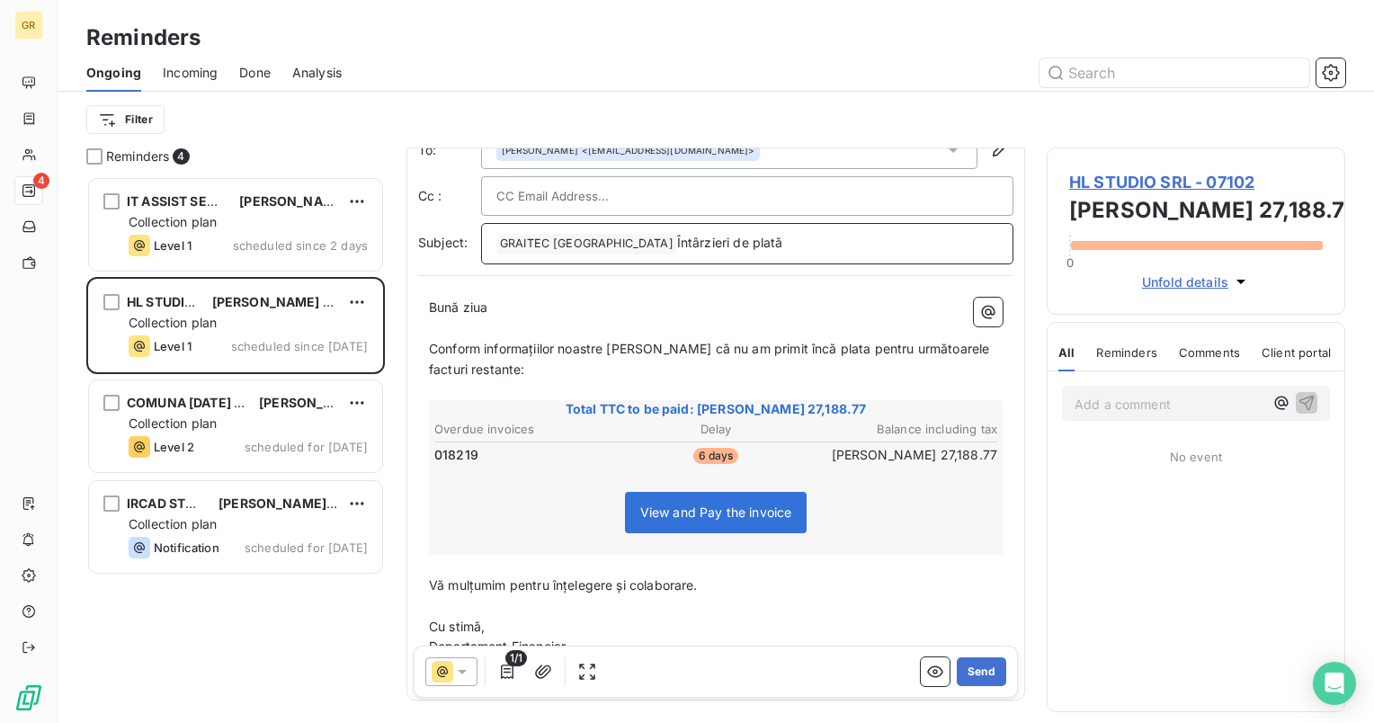
scroll to position [116, 0]
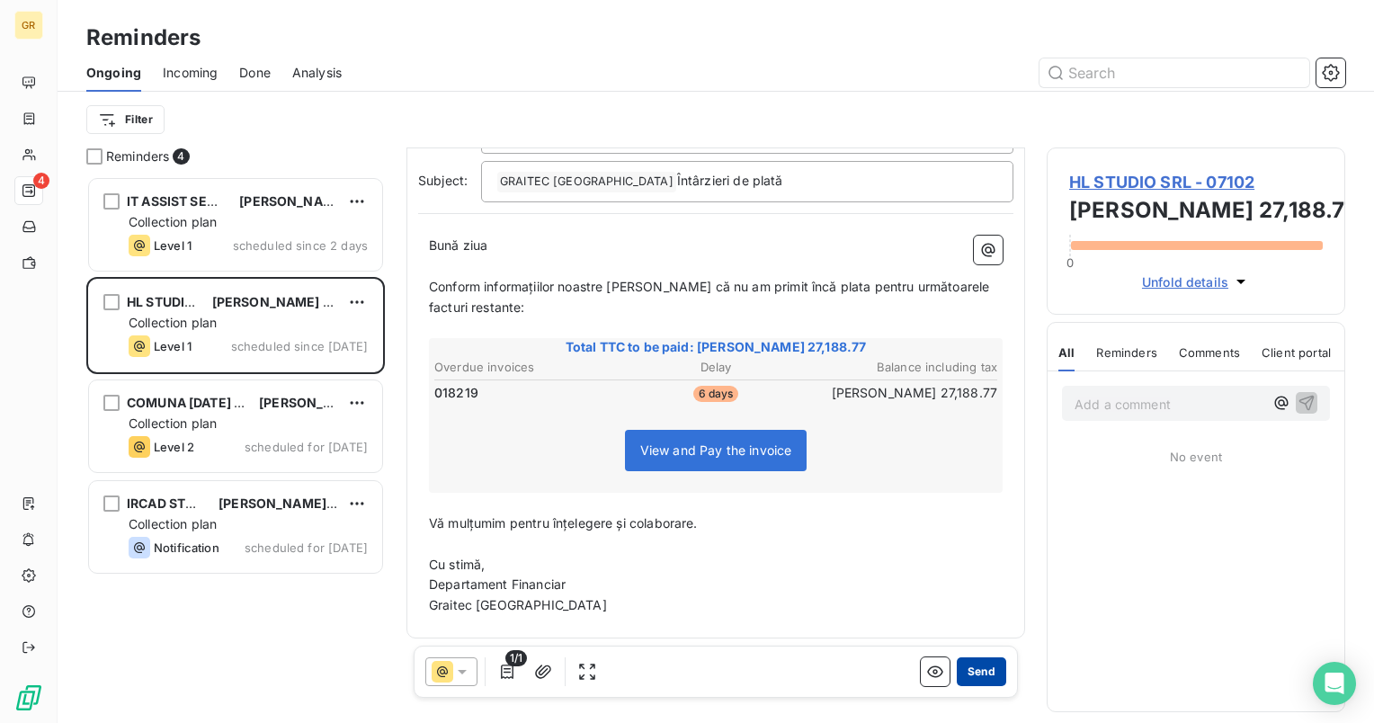
click at [968, 679] on button "Send" at bounding box center [981, 671] width 49 height 29
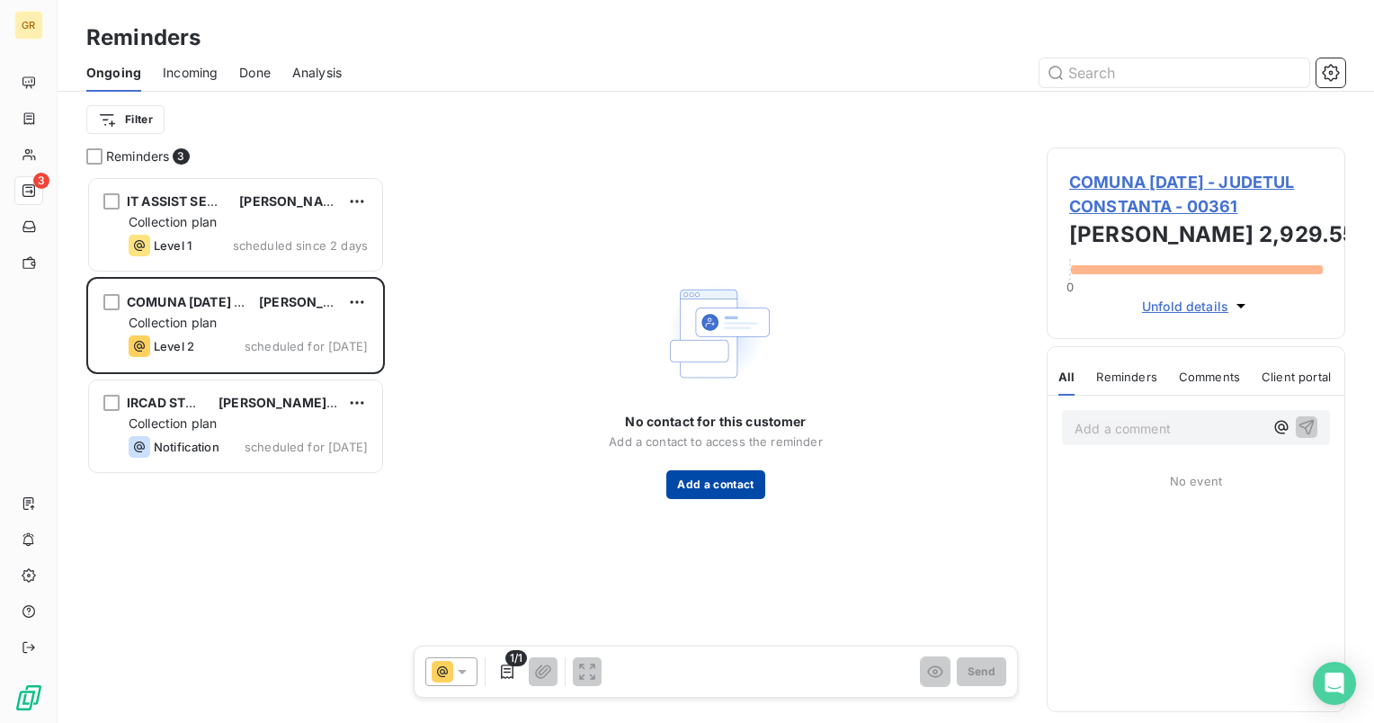
click at [694, 482] on button "Add a contact" at bounding box center [715, 484] width 98 height 29
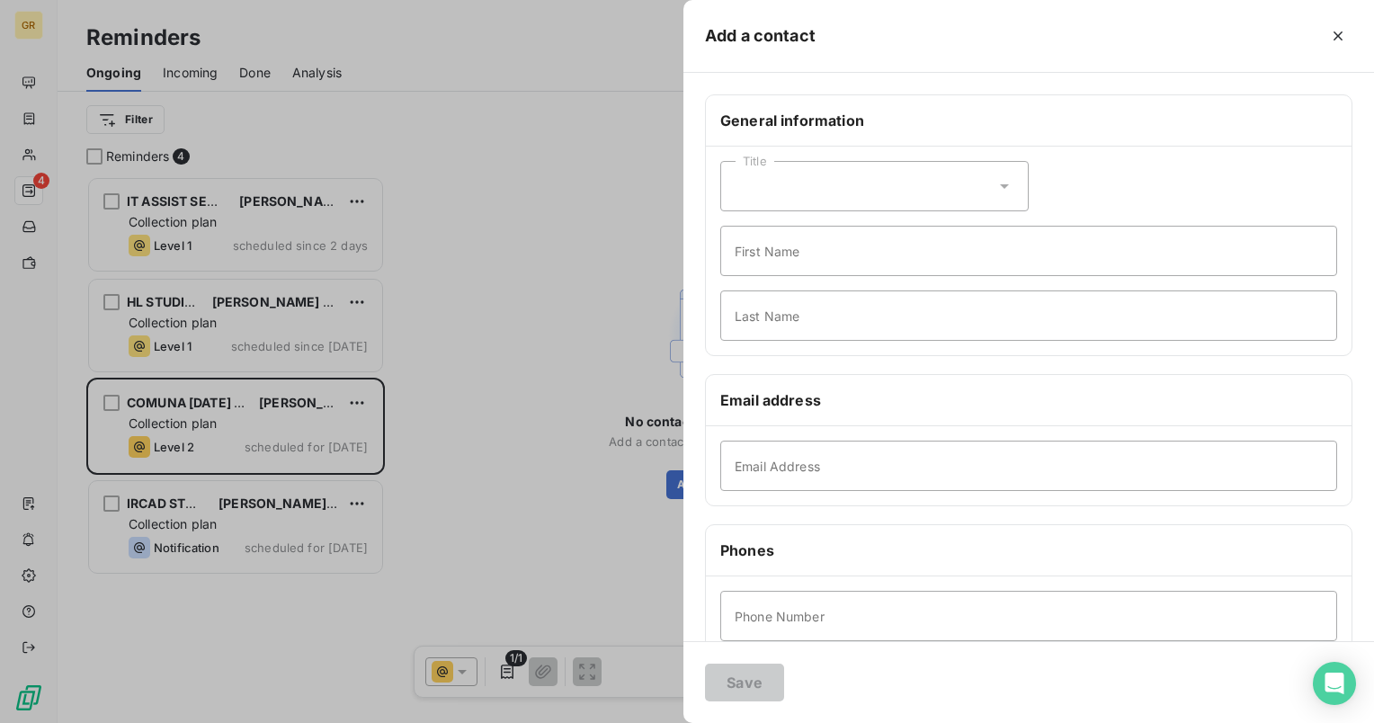
click at [986, 191] on div "Title" at bounding box center [874, 186] width 308 height 50
click at [903, 475] on input "Email Address" at bounding box center [1028, 466] width 617 height 50
type input "[EMAIL_ADDRESS][DOMAIN_NAME]"
click at [844, 188] on div "Title" at bounding box center [874, 186] width 308 height 50
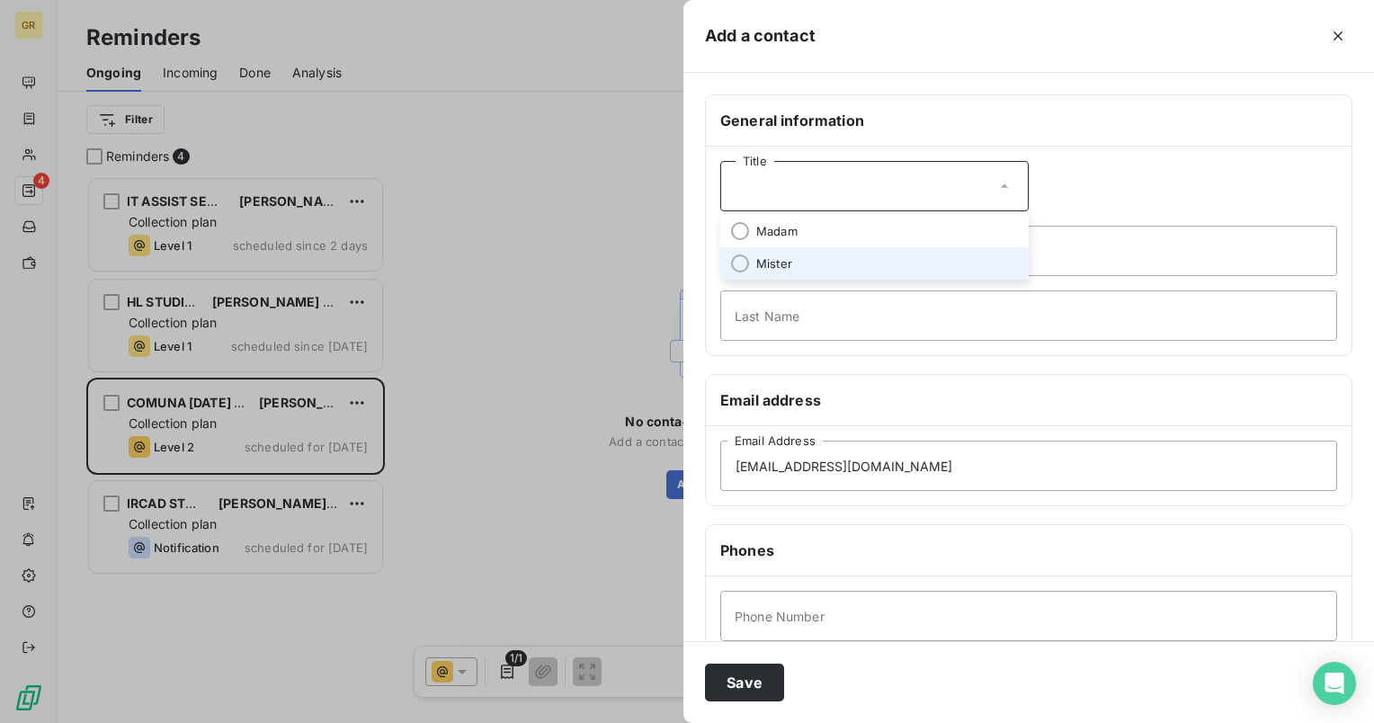
click at [810, 250] on li "Mister" at bounding box center [874, 263] width 308 height 32
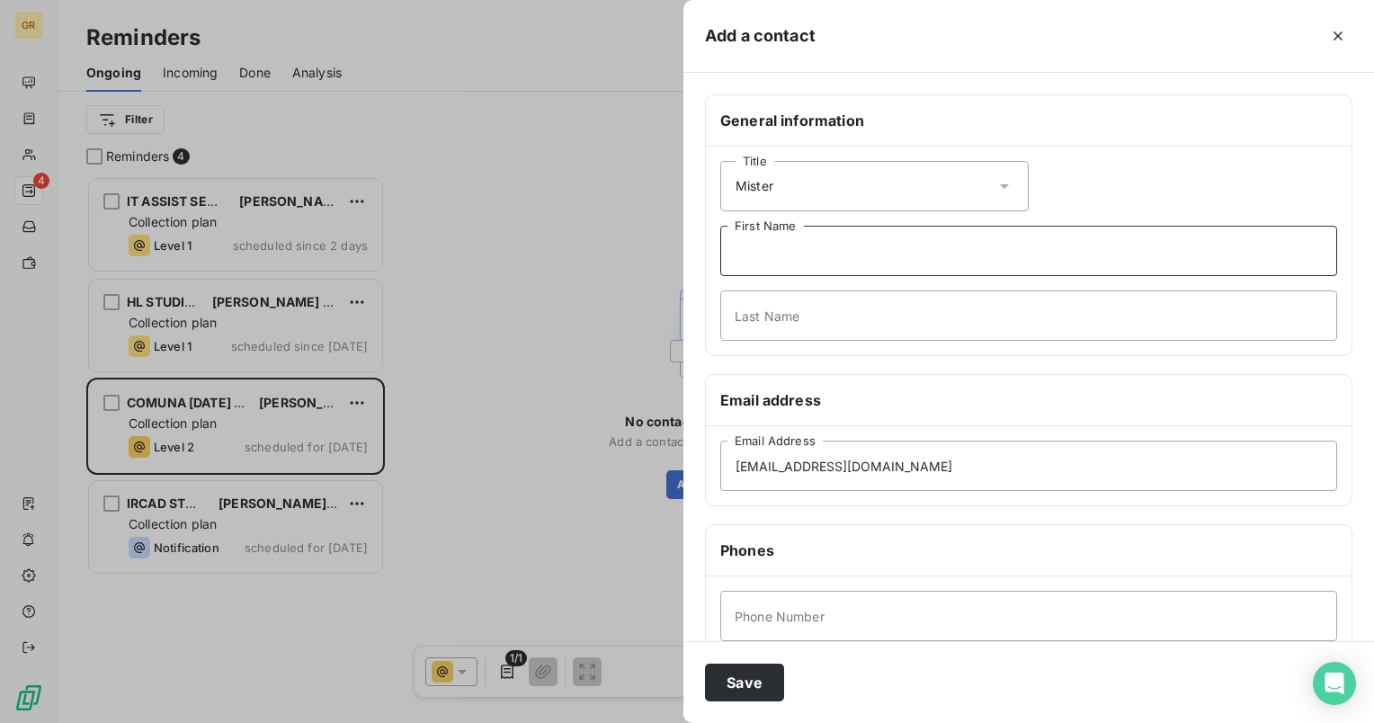
drag, startPoint x: 810, startPoint y: 250, endPoint x: 826, endPoint y: 252, distance: 16.3
click at [810, 250] on input "First Name" at bounding box center [1028, 251] width 617 height 50
type input "Trusca"
click at [1146, 312] on input "Last Name" at bounding box center [1028, 315] width 617 height 50
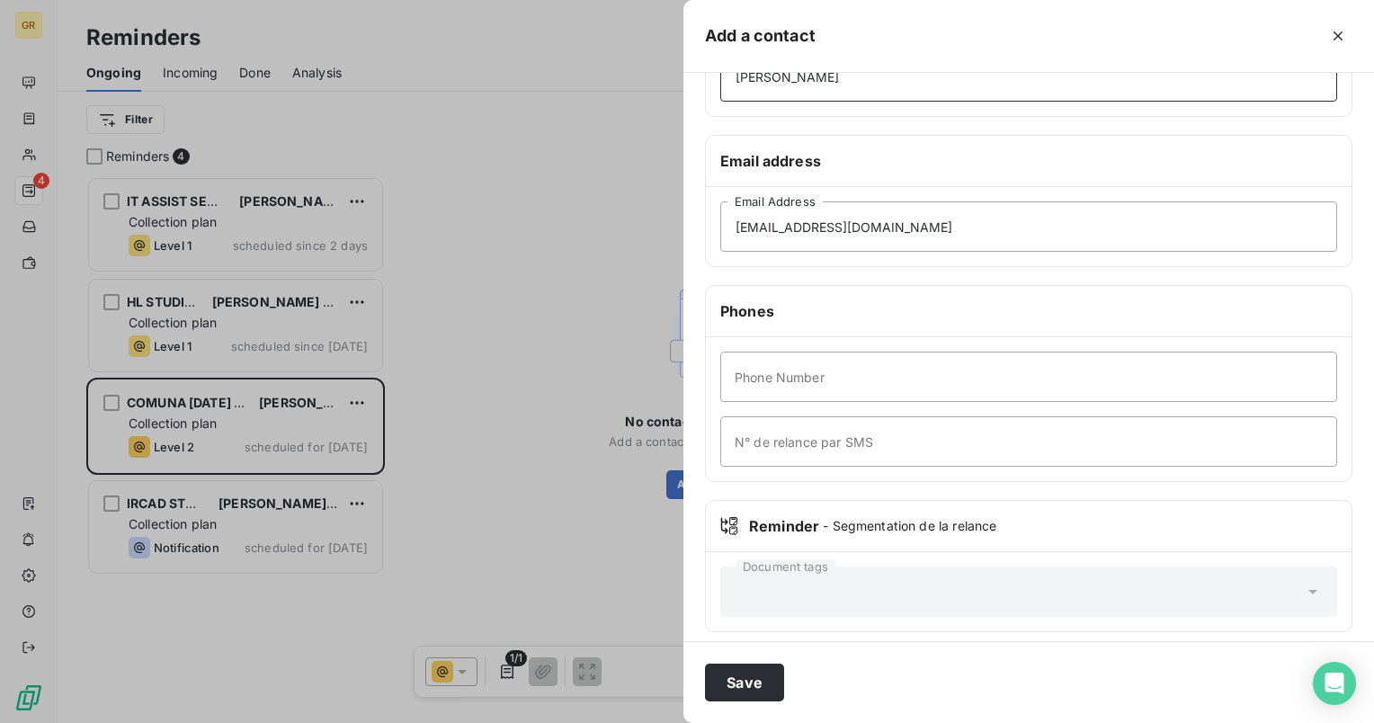
scroll to position [248, 0]
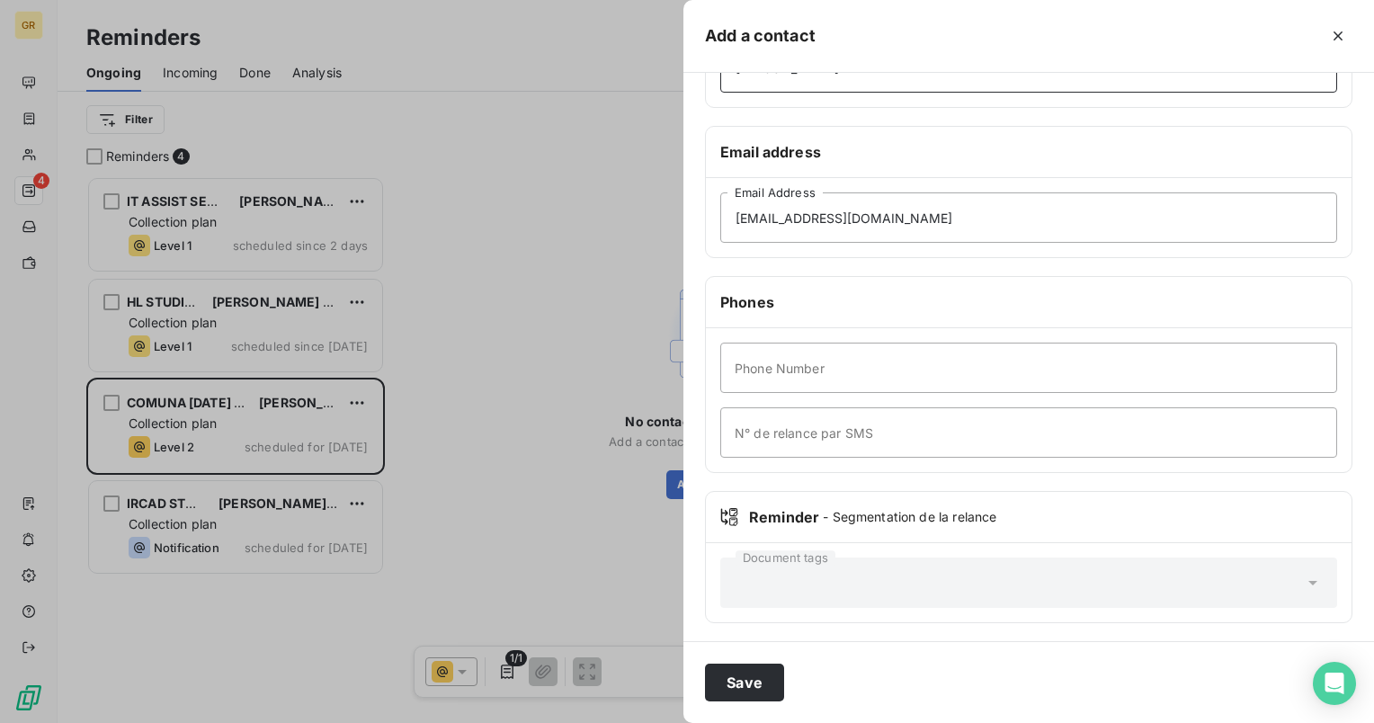
type input "[PERSON_NAME]"
drag, startPoint x: 782, startPoint y: 372, endPoint x: 806, endPoint y: 374, distance: 23.4
click at [782, 372] on input "Phone Number" at bounding box center [1028, 368] width 617 height 50
type input "0751085860"
click at [745, 690] on button "Save" at bounding box center [744, 683] width 79 height 38
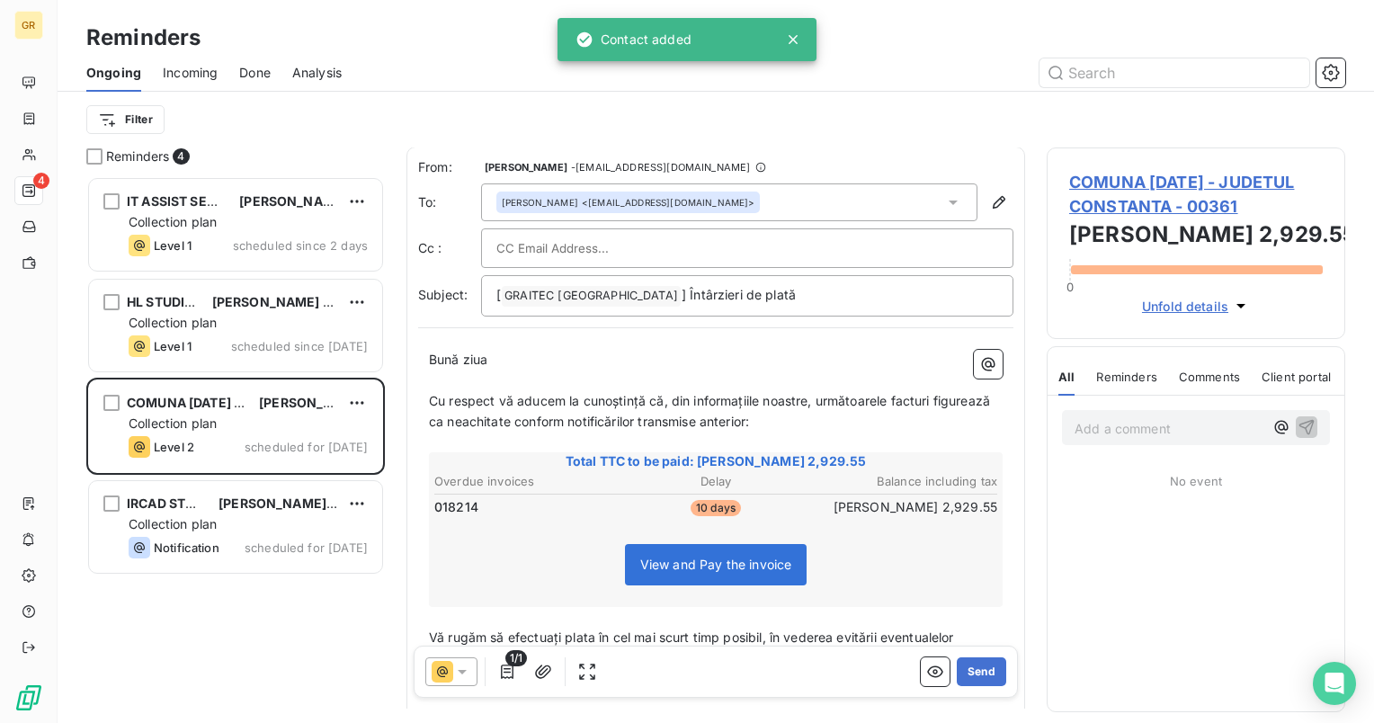
scroll to position [0, 0]
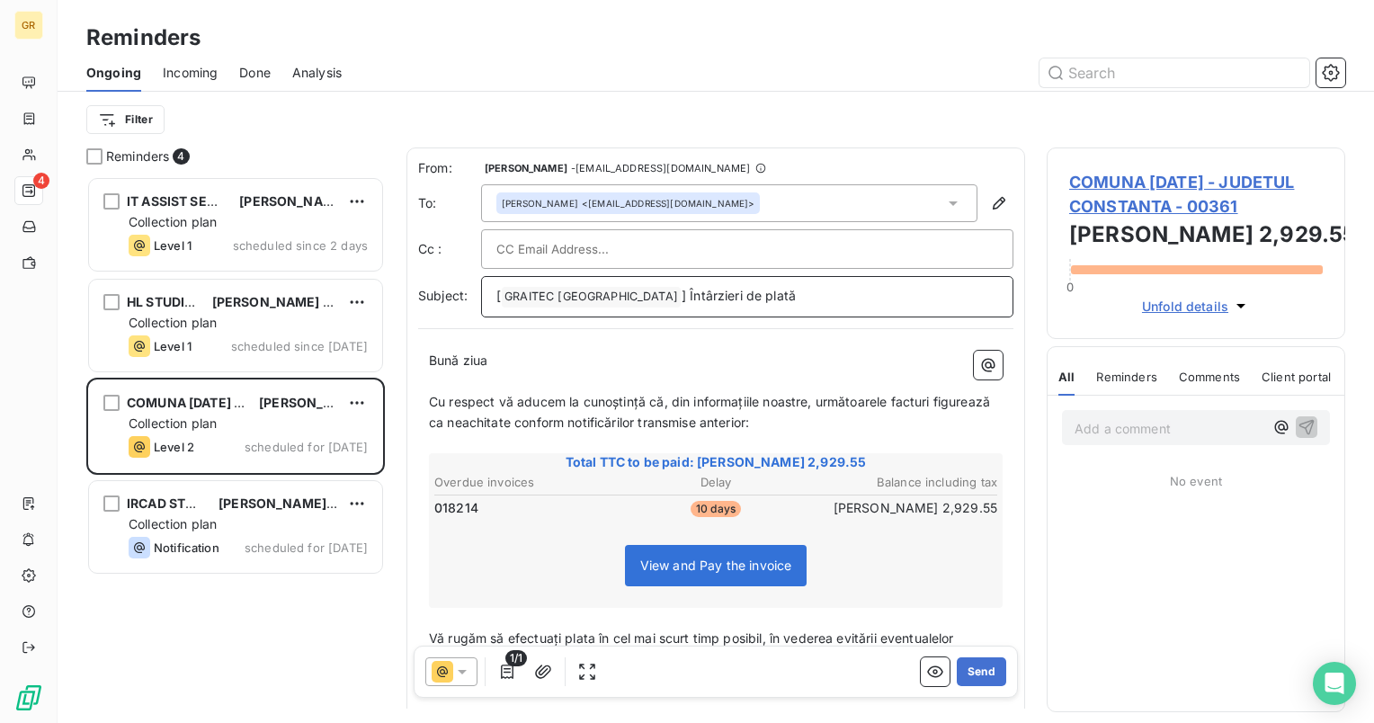
click at [682, 295] on span "] Întârzieri de plată" at bounding box center [739, 295] width 114 height 15
click at [502, 292] on span "GRAITEC [GEOGRAPHIC_DATA] ﻿" at bounding box center [591, 297] width 179 height 21
click at [503, 295] on span "GRAITEC [GEOGRAPHIC_DATA] ﻿" at bounding box center [591, 297] width 179 height 21
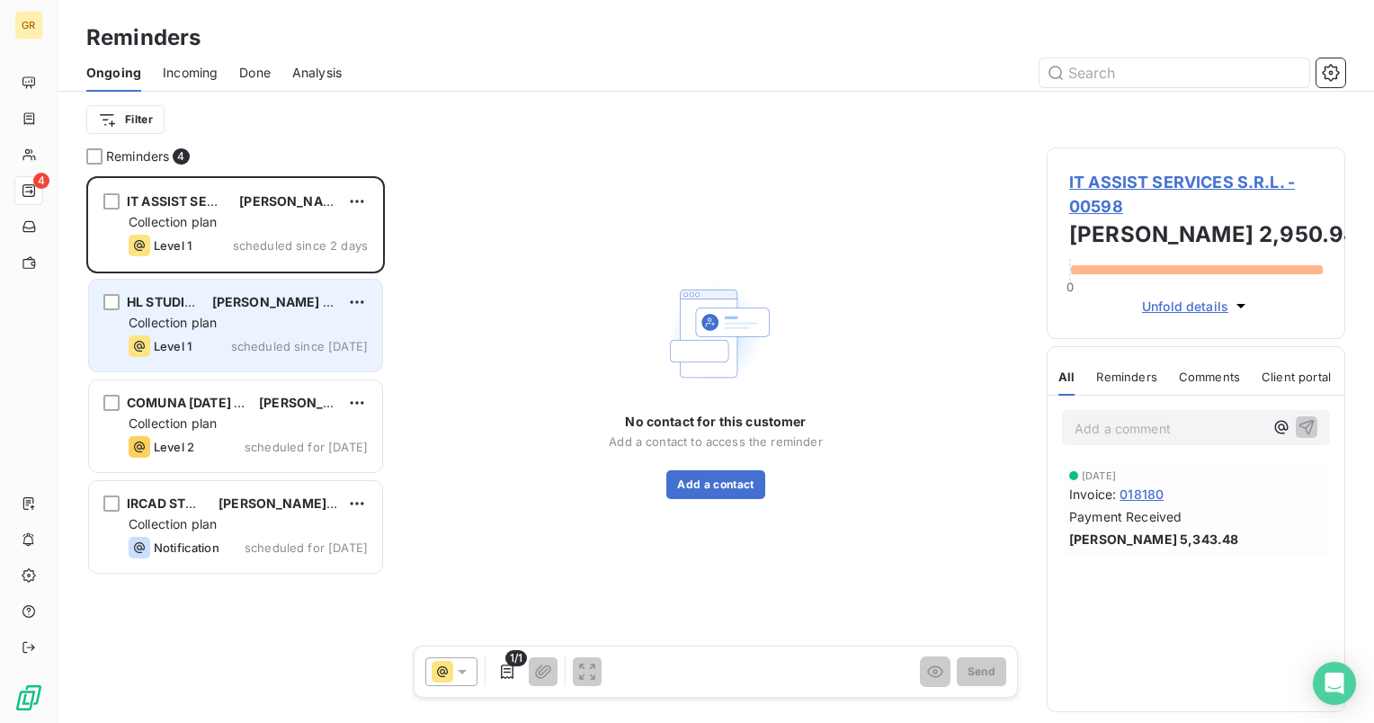
click at [259, 318] on div "Collection plan" at bounding box center [248, 323] width 239 height 18
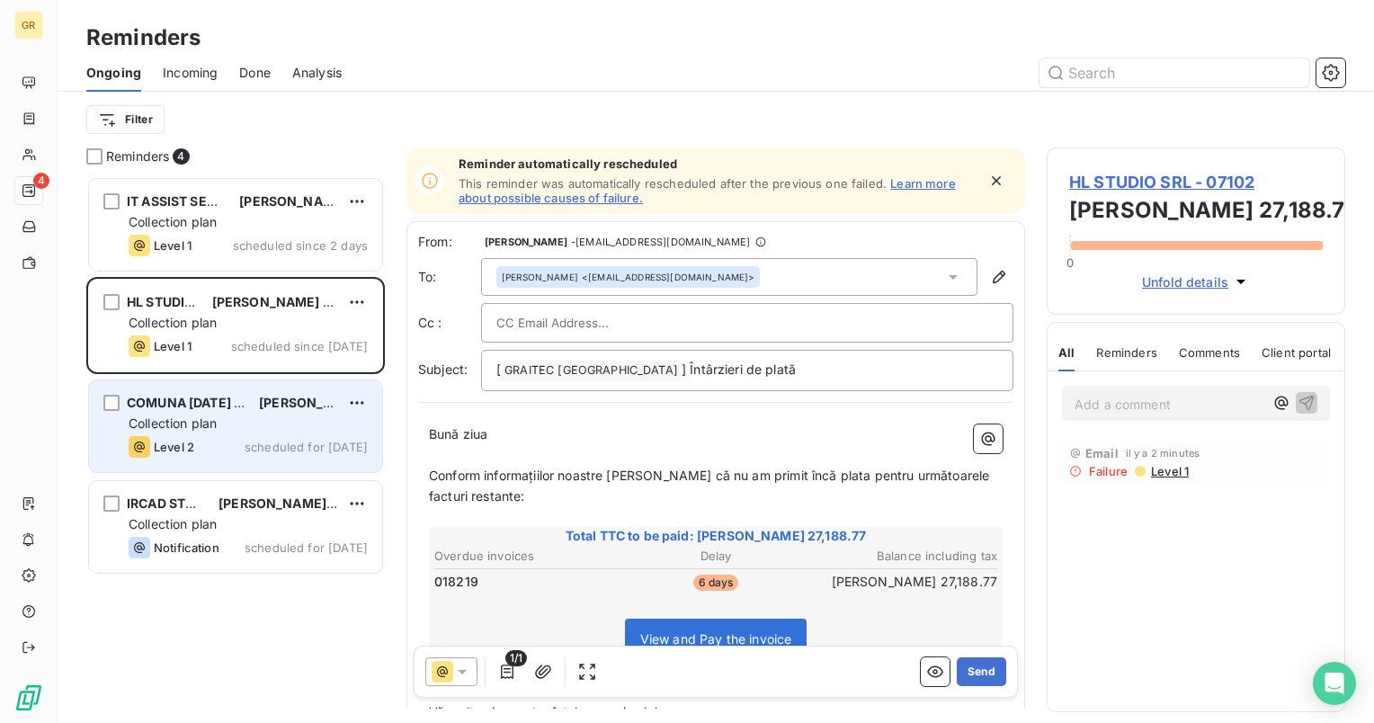
click at [233, 418] on div "Collection plan" at bounding box center [248, 424] width 239 height 18
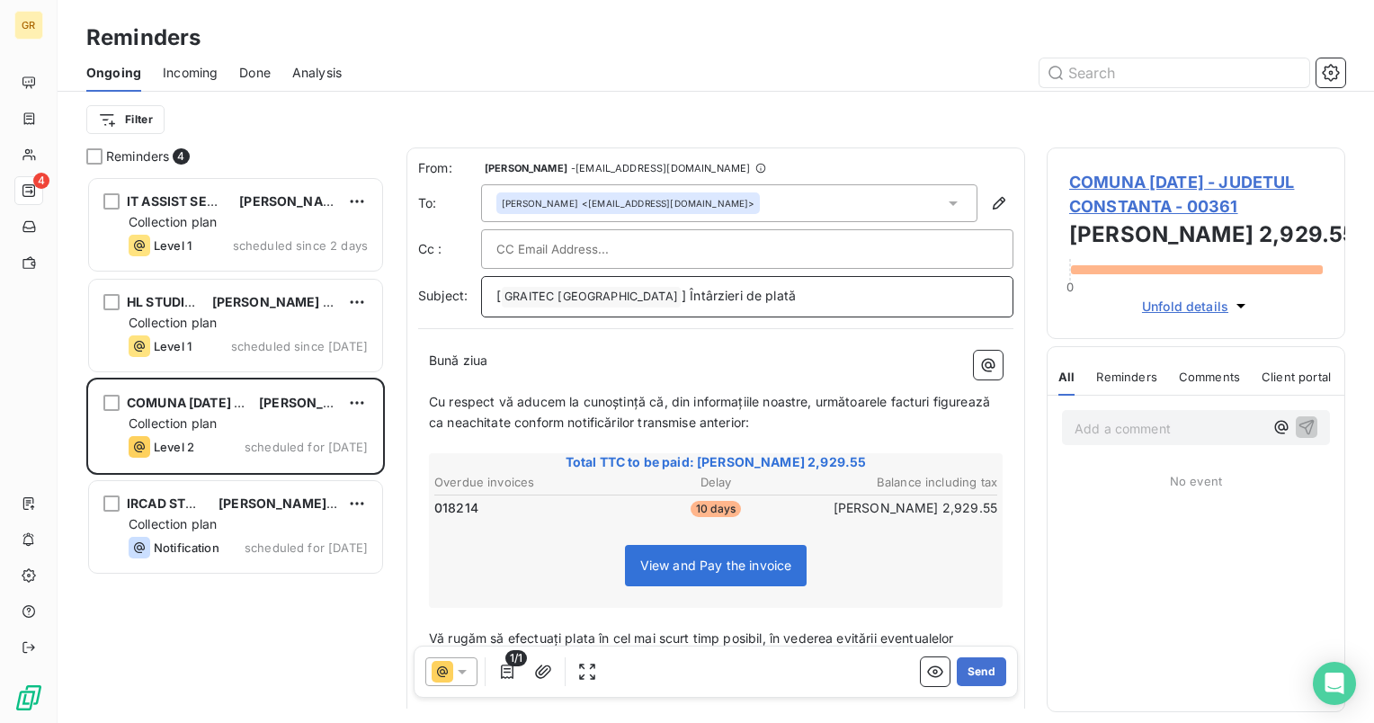
click at [502, 294] on span "GRAITEC [GEOGRAPHIC_DATA] ﻿" at bounding box center [591, 297] width 179 height 21
click at [500, 298] on span "[" at bounding box center [498, 295] width 4 height 15
click at [677, 296] on span "] Întârzieri de plată" at bounding box center [734, 295] width 114 height 15
click at [677, 295] on span "] Întârzieri de plată" at bounding box center [734, 295] width 114 height 15
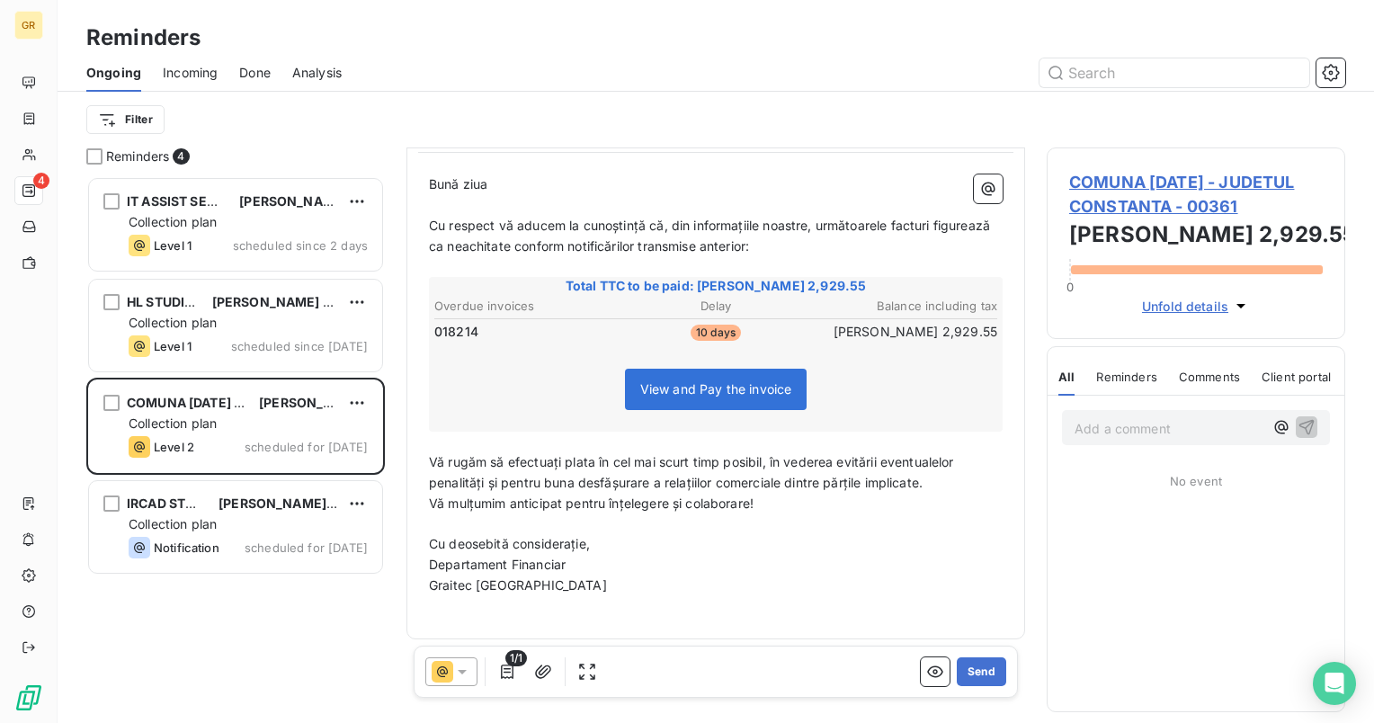
scroll to position [178, 0]
click at [972, 671] on button "Send" at bounding box center [981, 671] width 49 height 29
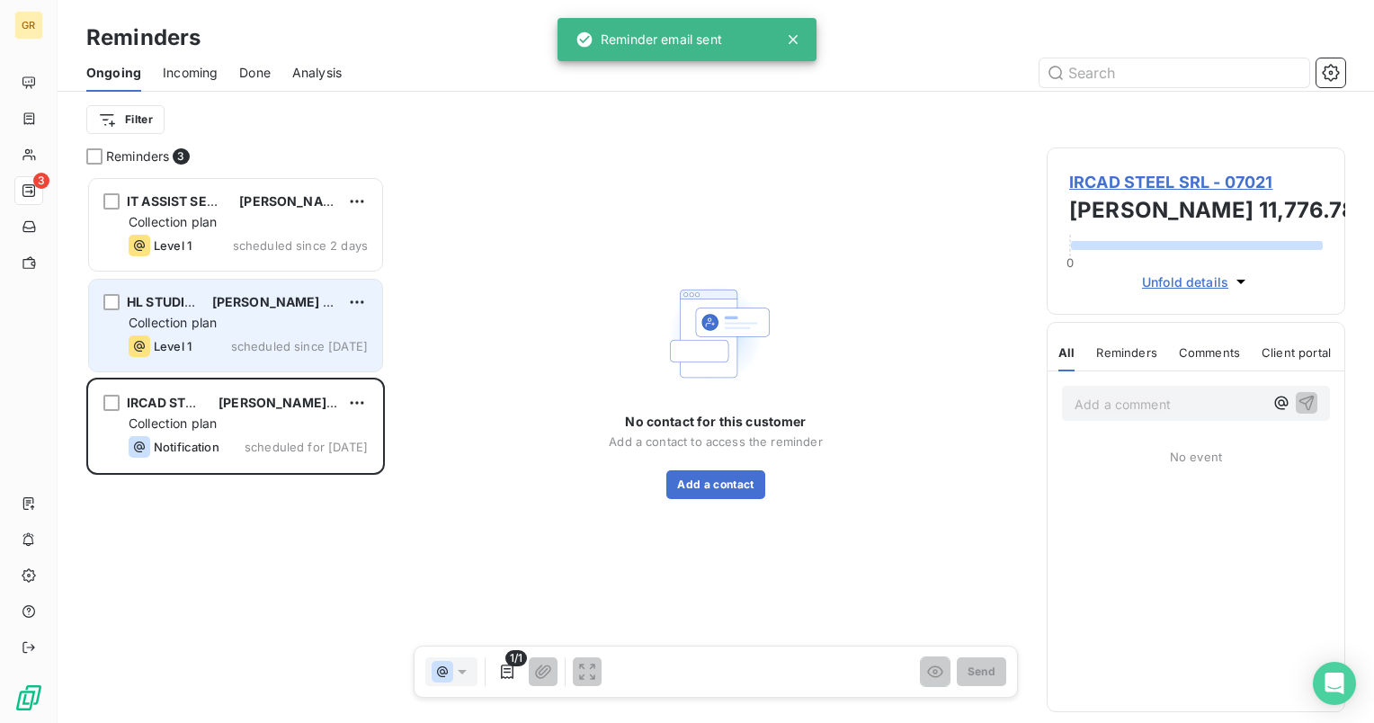
click at [170, 324] on span "Collection plan" at bounding box center [173, 322] width 88 height 15
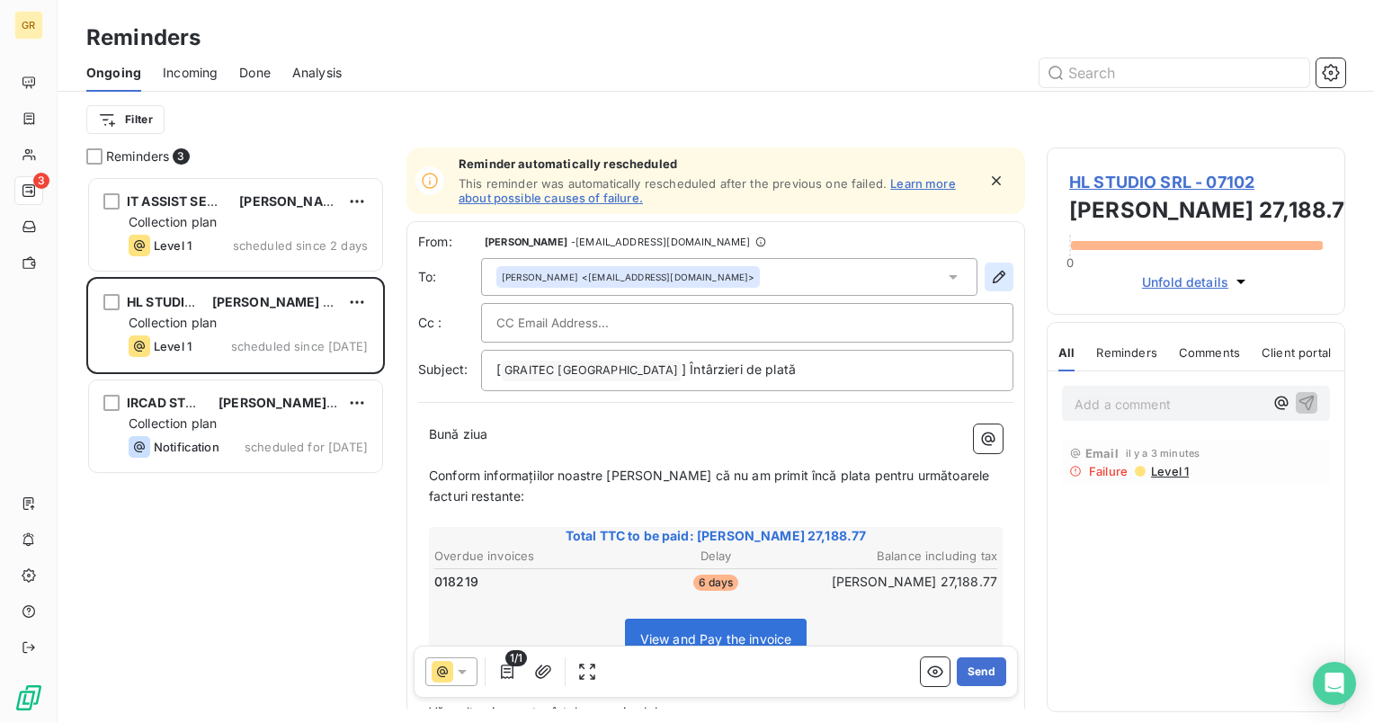
click at [990, 273] on icon "button" at bounding box center [999, 277] width 18 height 18
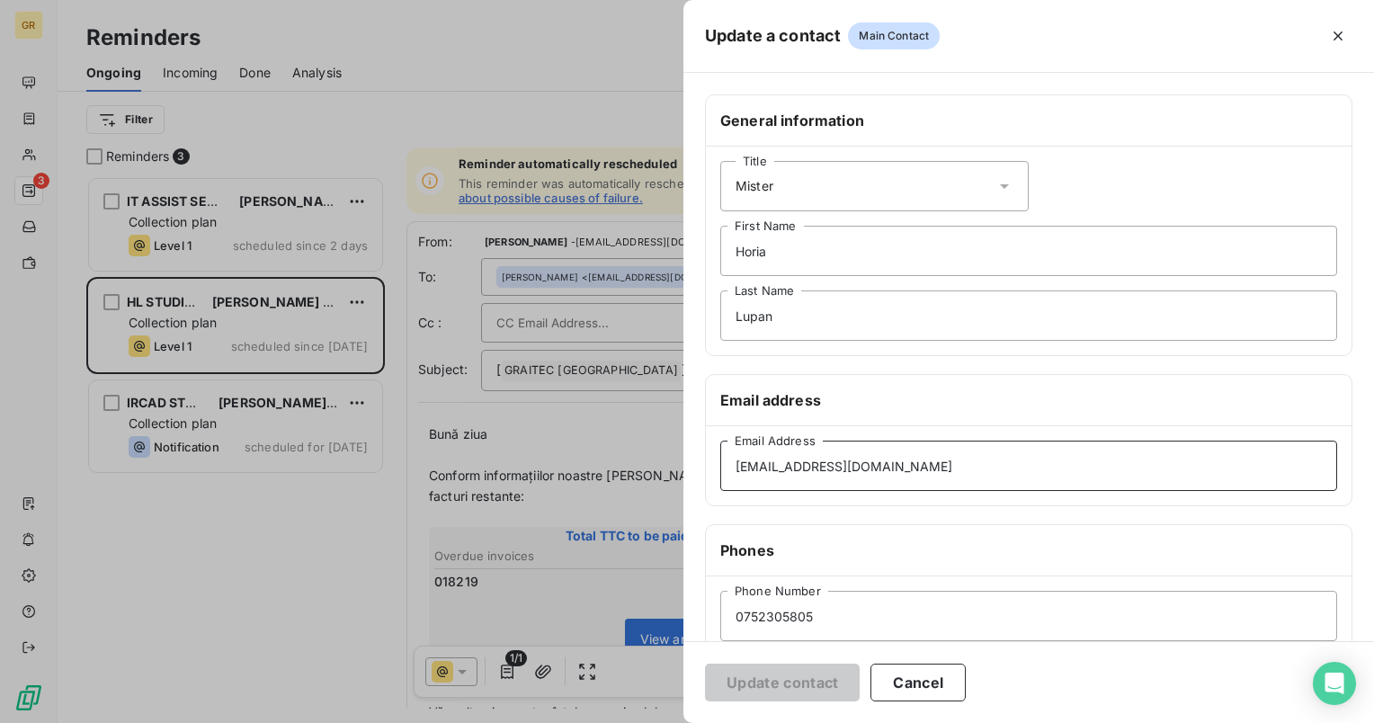
click at [821, 461] on input "[EMAIL_ADDRESS][DOMAIN_NAME]" at bounding box center [1028, 466] width 617 height 50
type input "[EMAIL_ADDRESS][DOMAIN_NAME]"
click at [1097, 682] on div "Update contact Cancel" at bounding box center [1028, 682] width 691 height 82
click at [821, 680] on button "Update contact" at bounding box center [782, 683] width 155 height 38
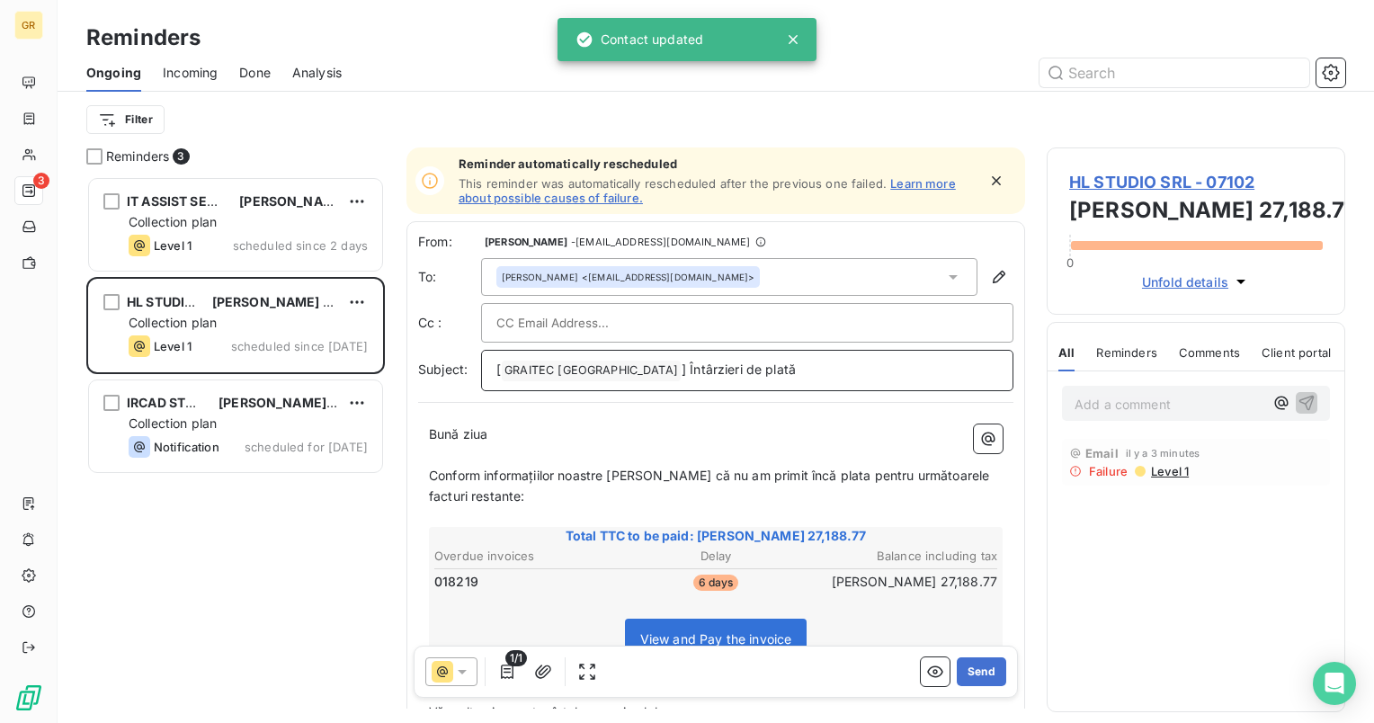
click at [500, 363] on span "[" at bounding box center [498, 368] width 4 height 15
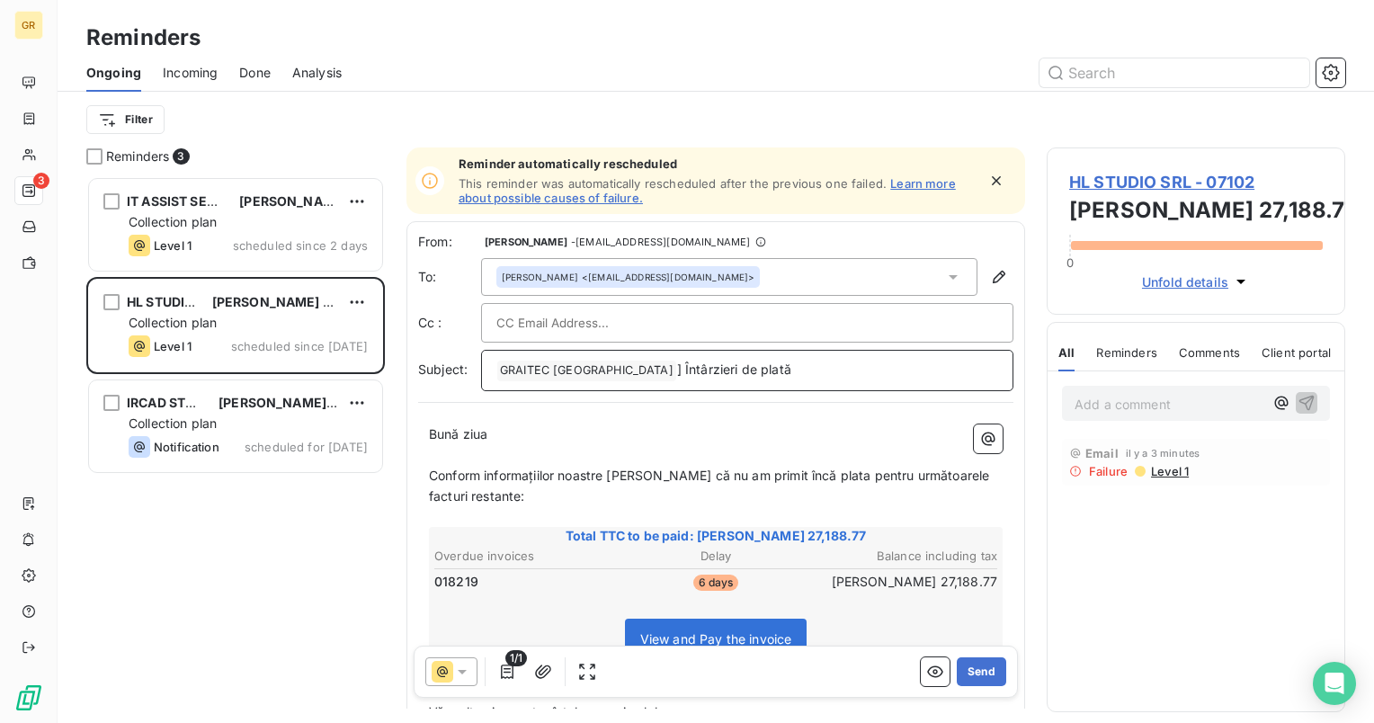
click at [677, 368] on span "] Întârzieri de plată" at bounding box center [734, 368] width 114 height 15
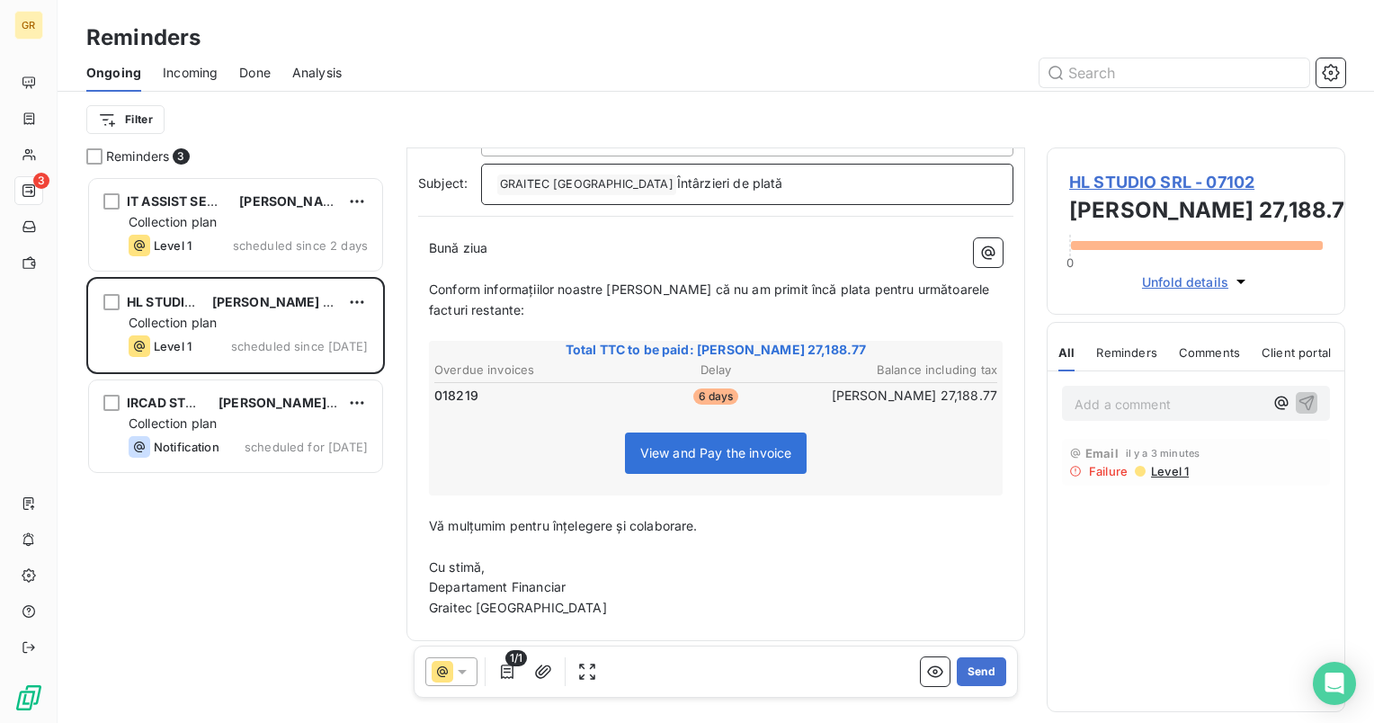
scroll to position [191, 0]
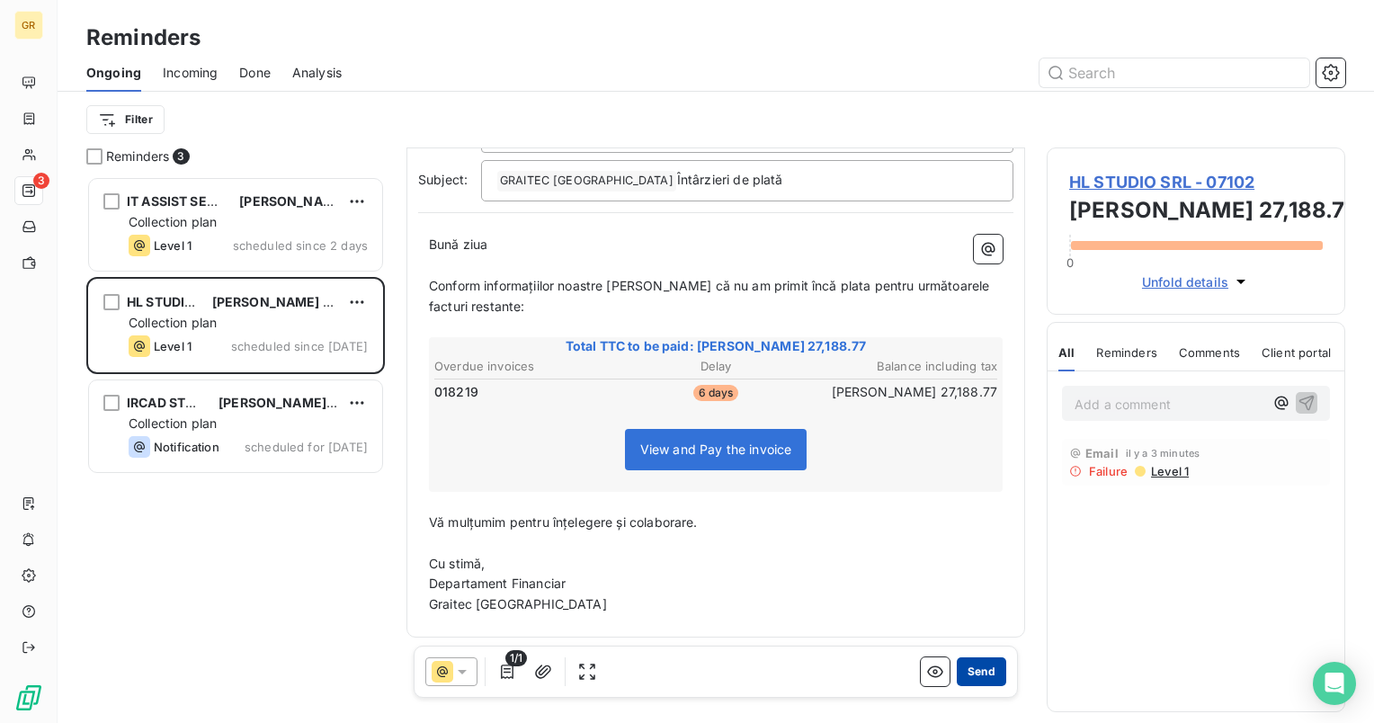
click at [961, 673] on button "Send" at bounding box center [981, 671] width 49 height 29
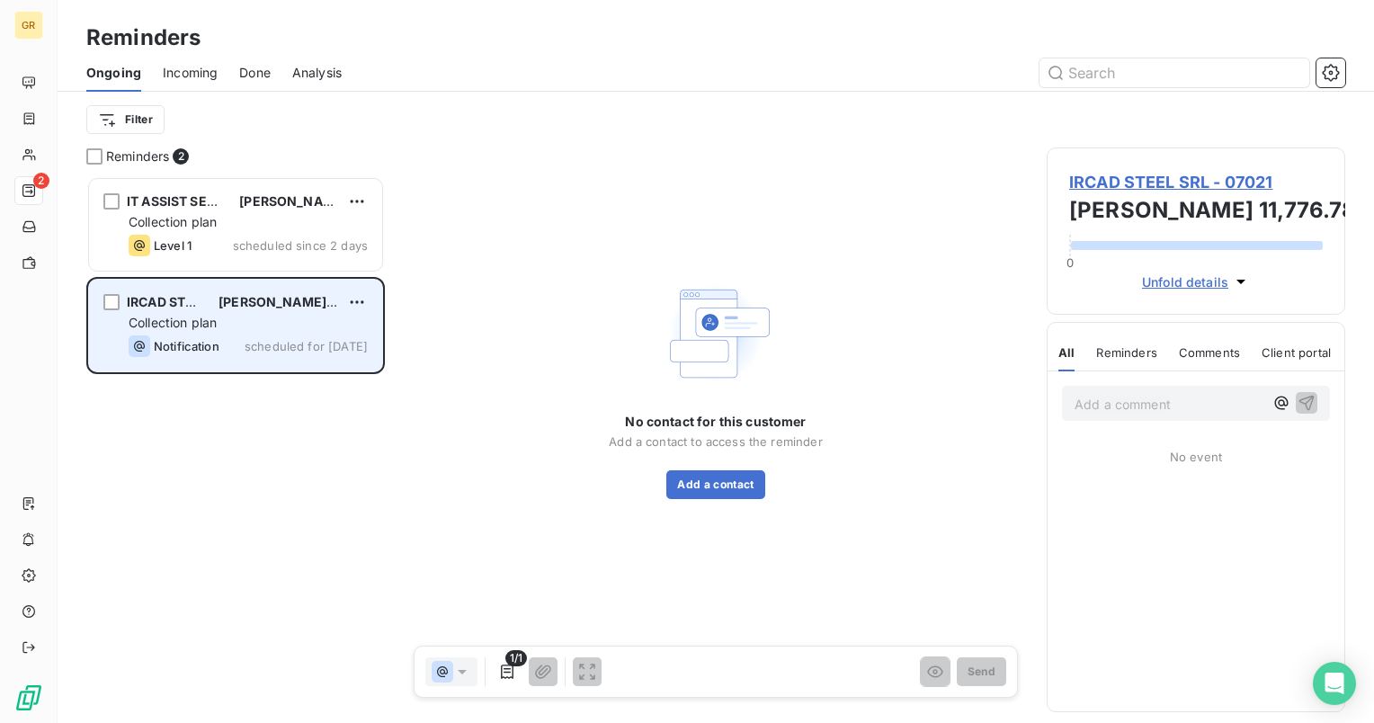
click at [222, 329] on div "Collection plan" at bounding box center [248, 323] width 239 height 18
click at [182, 309] on div "IRCAD STEEL SRL" at bounding box center [165, 302] width 77 height 18
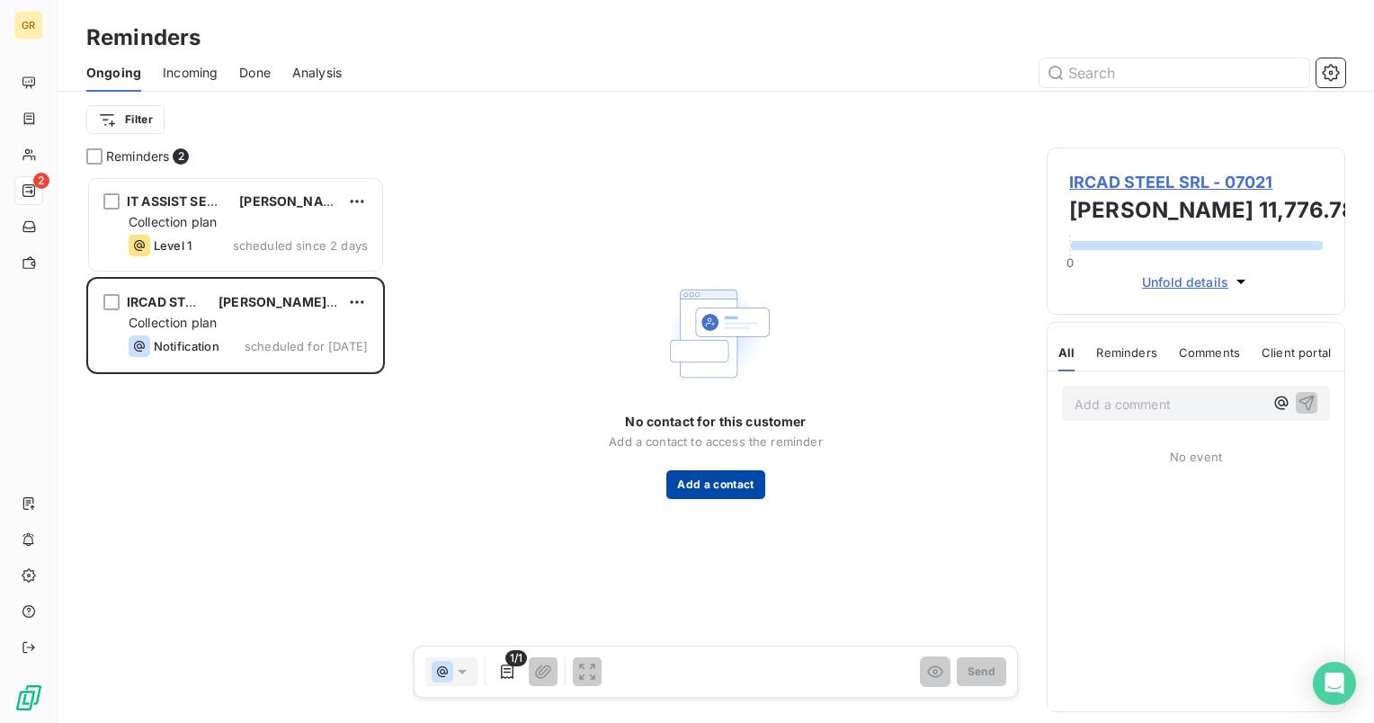
click at [701, 486] on button "Add a contact" at bounding box center [715, 484] width 98 height 29
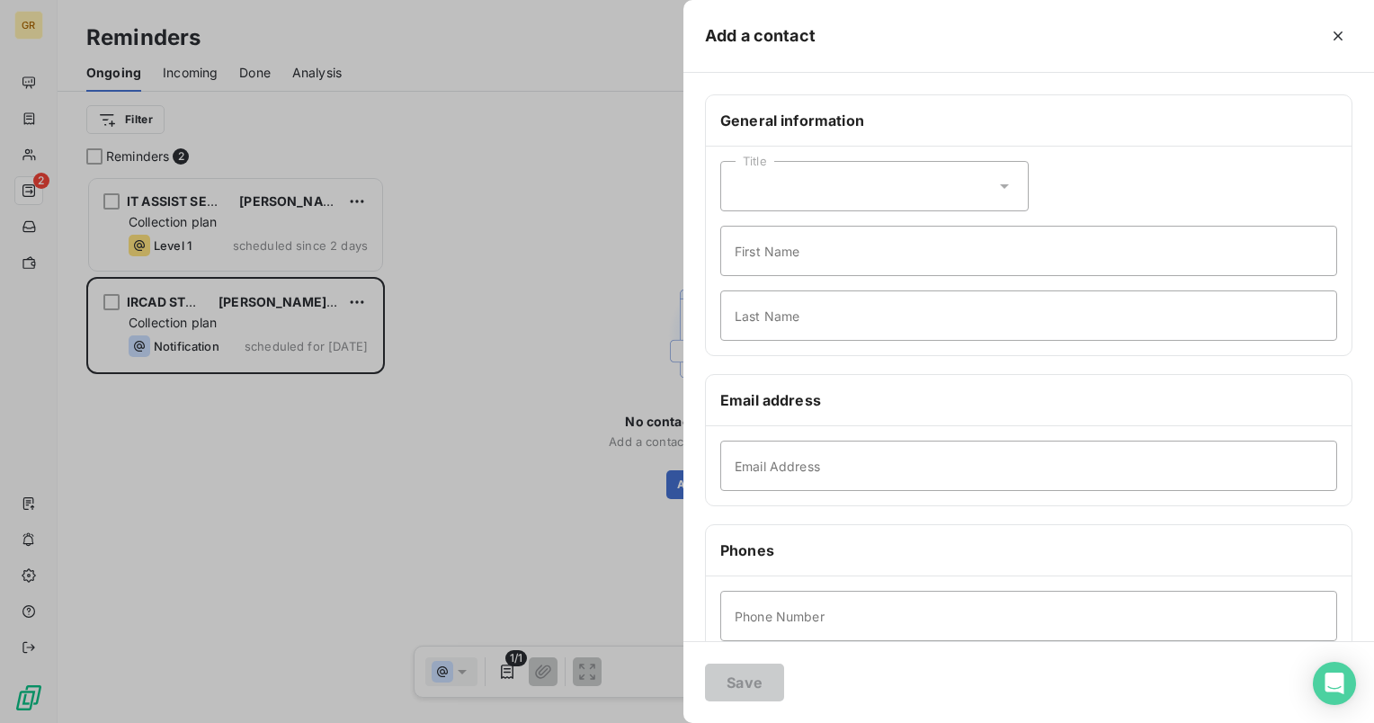
click at [367, 478] on div at bounding box center [687, 361] width 1374 height 723
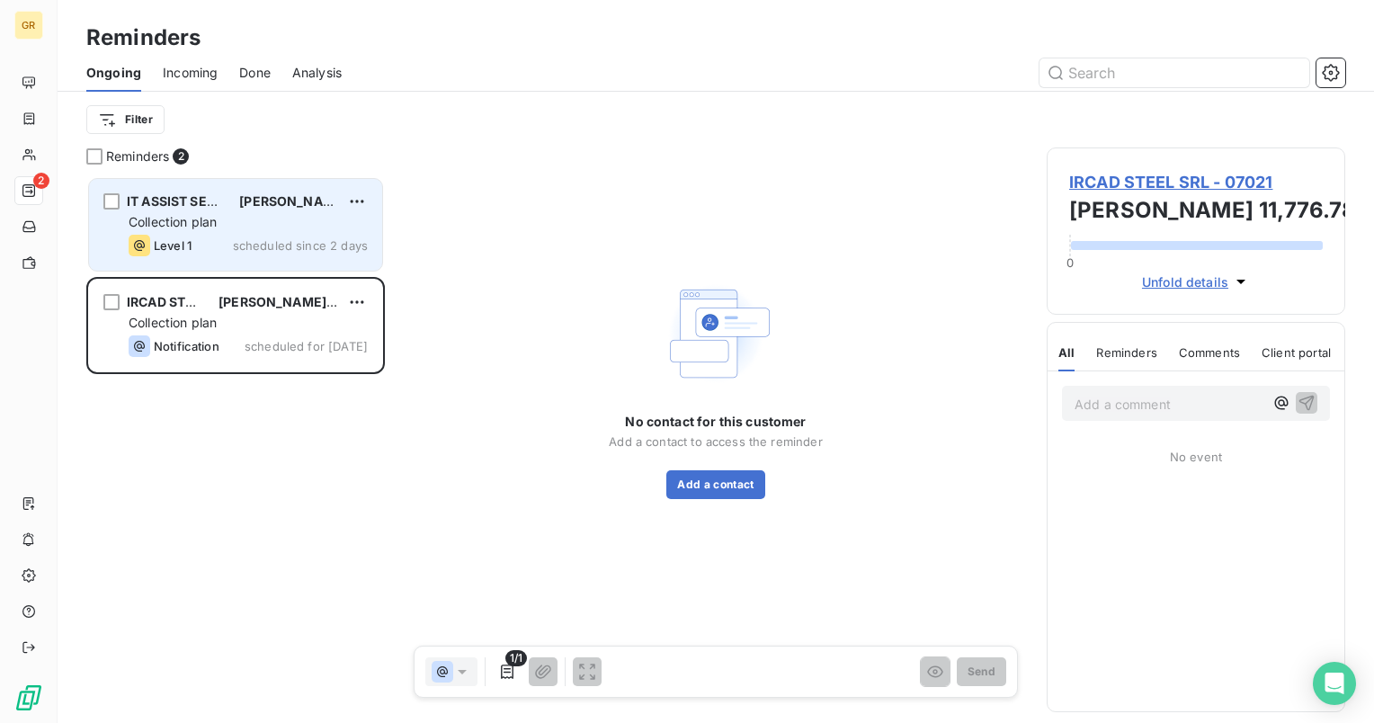
click at [183, 209] on span "IT ASSIST SERVICES S.R.L." at bounding box center [210, 200] width 167 height 15
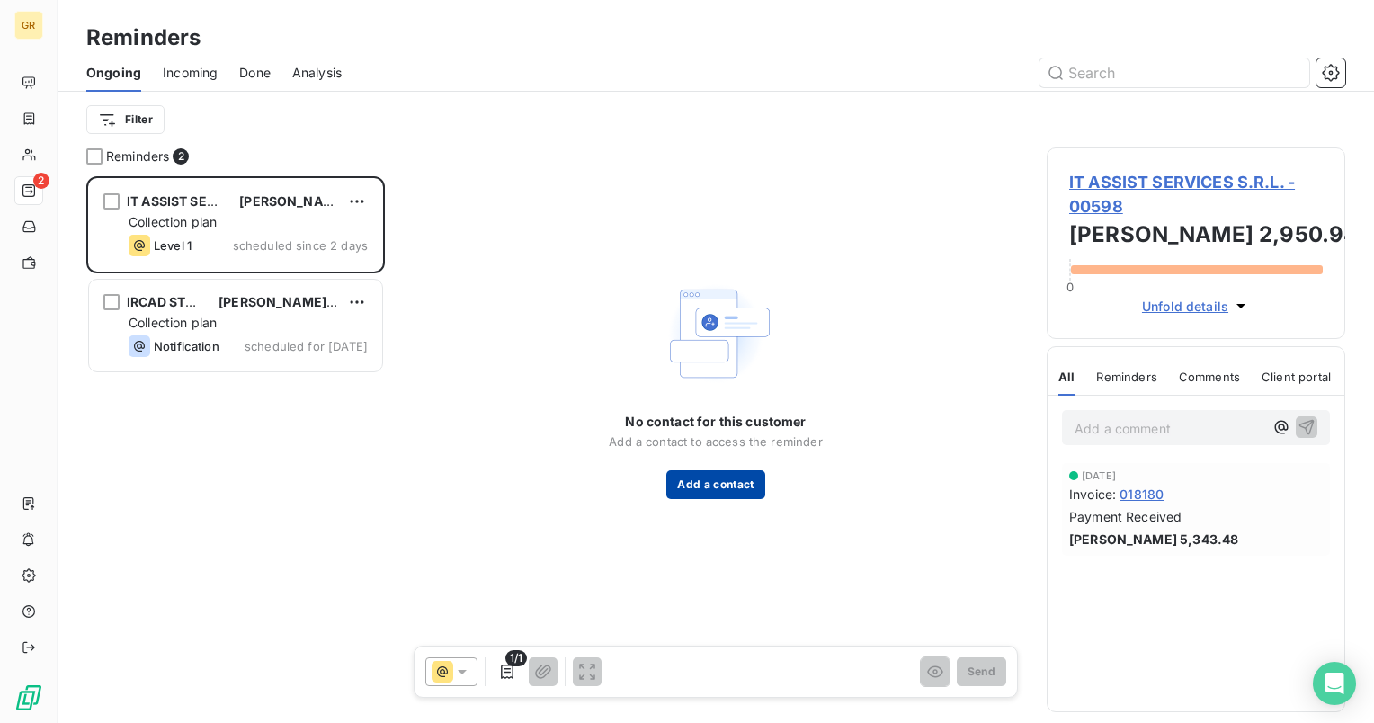
click at [748, 477] on button "Add a contact" at bounding box center [715, 484] width 98 height 29
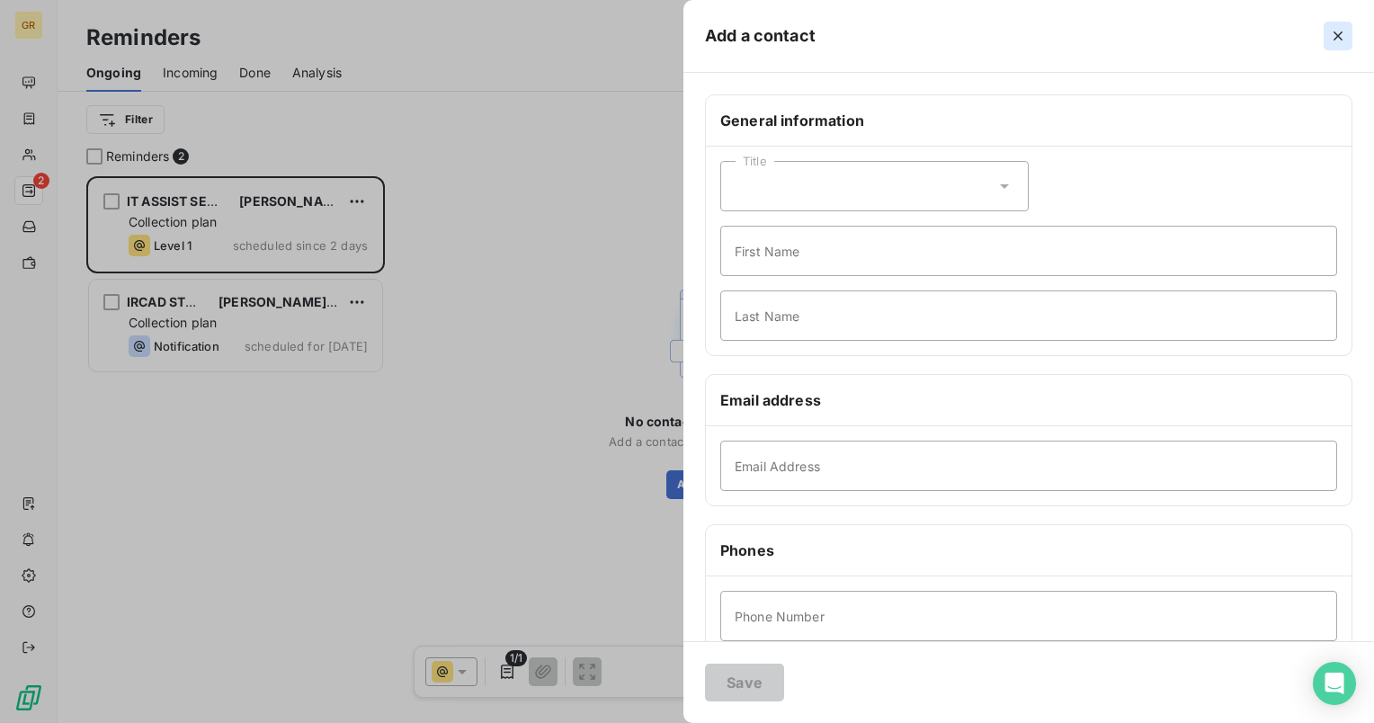
click at [1342, 40] on icon "button" at bounding box center [1338, 36] width 18 height 18
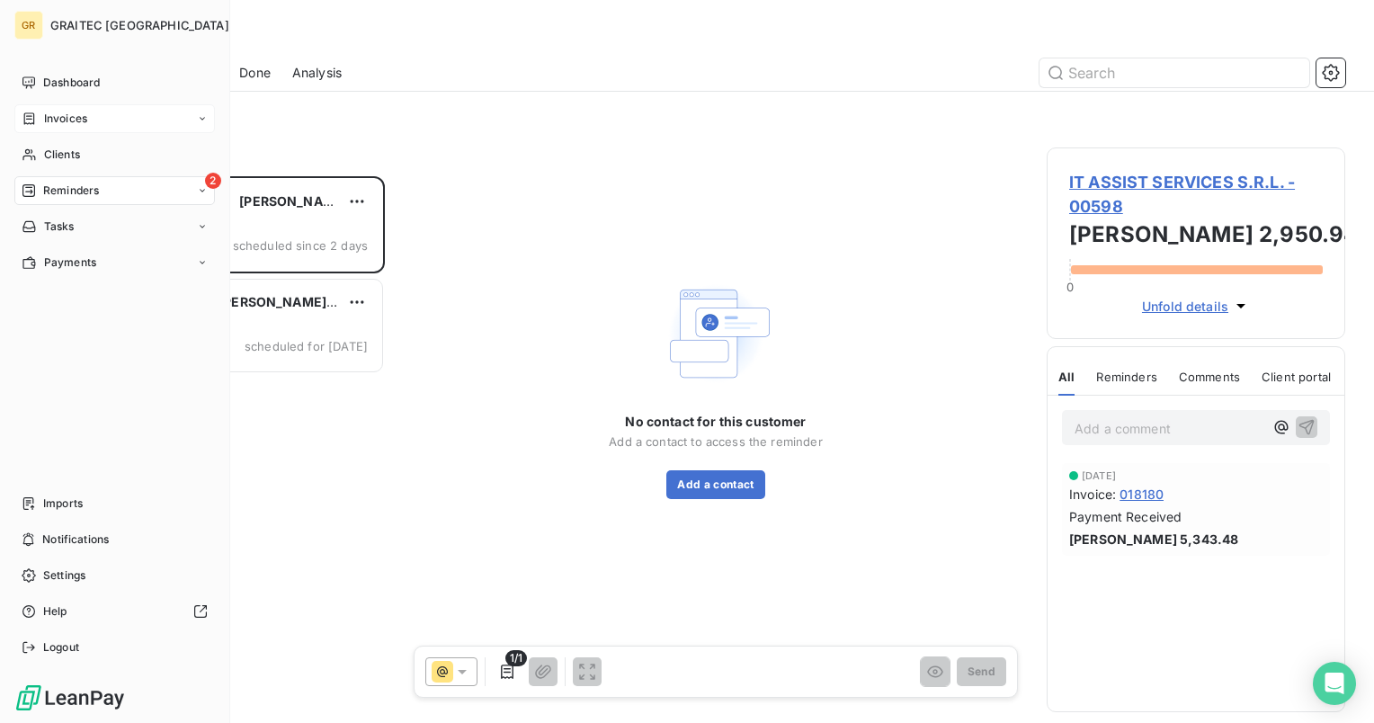
click at [61, 115] on span "Invoices" at bounding box center [65, 119] width 43 height 16
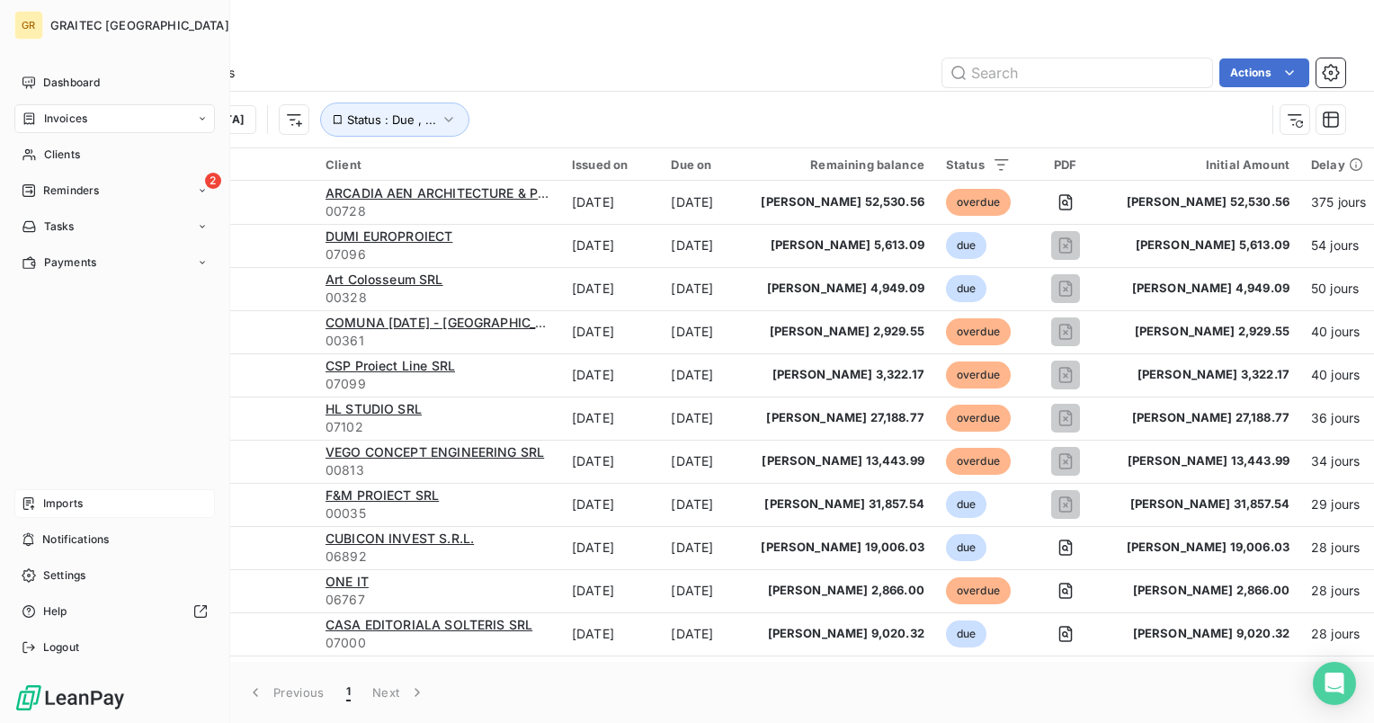
click at [51, 502] on span "Imports" at bounding box center [63, 503] width 40 height 16
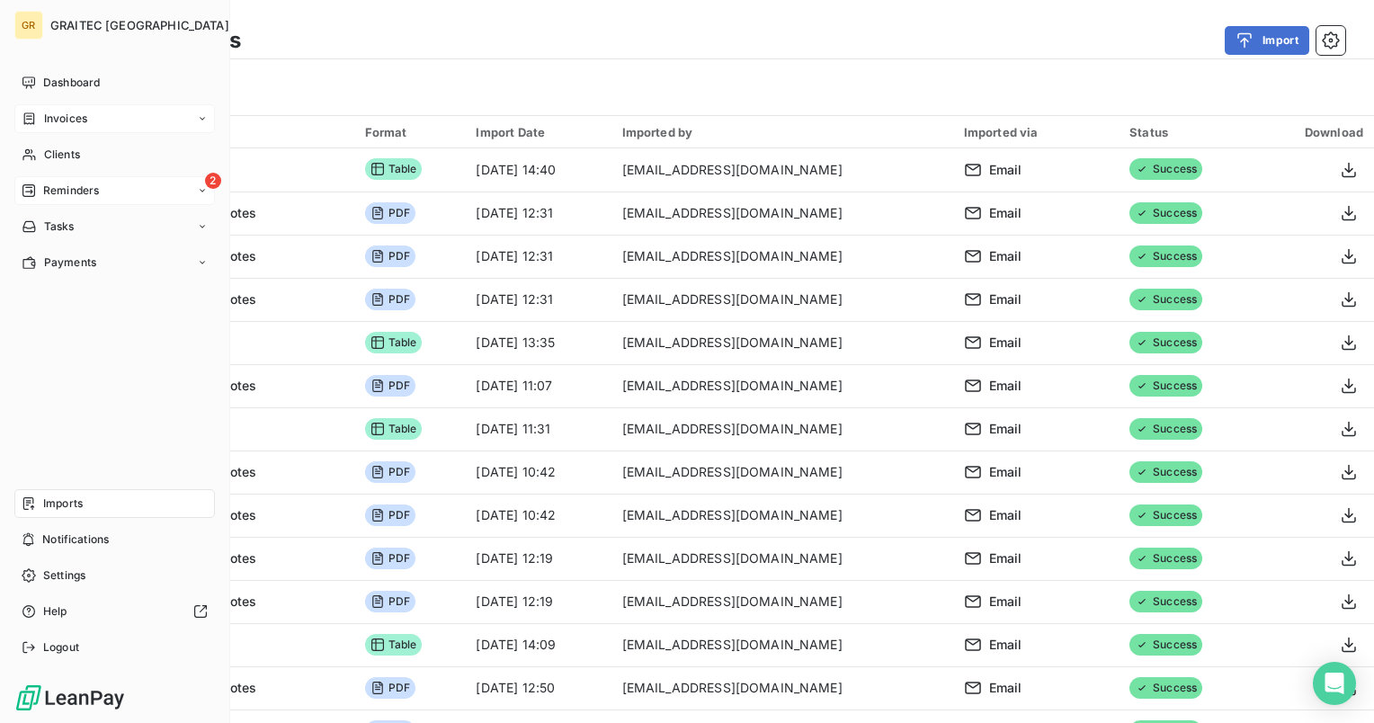
click at [56, 187] on span "Reminders" at bounding box center [71, 191] width 56 height 16
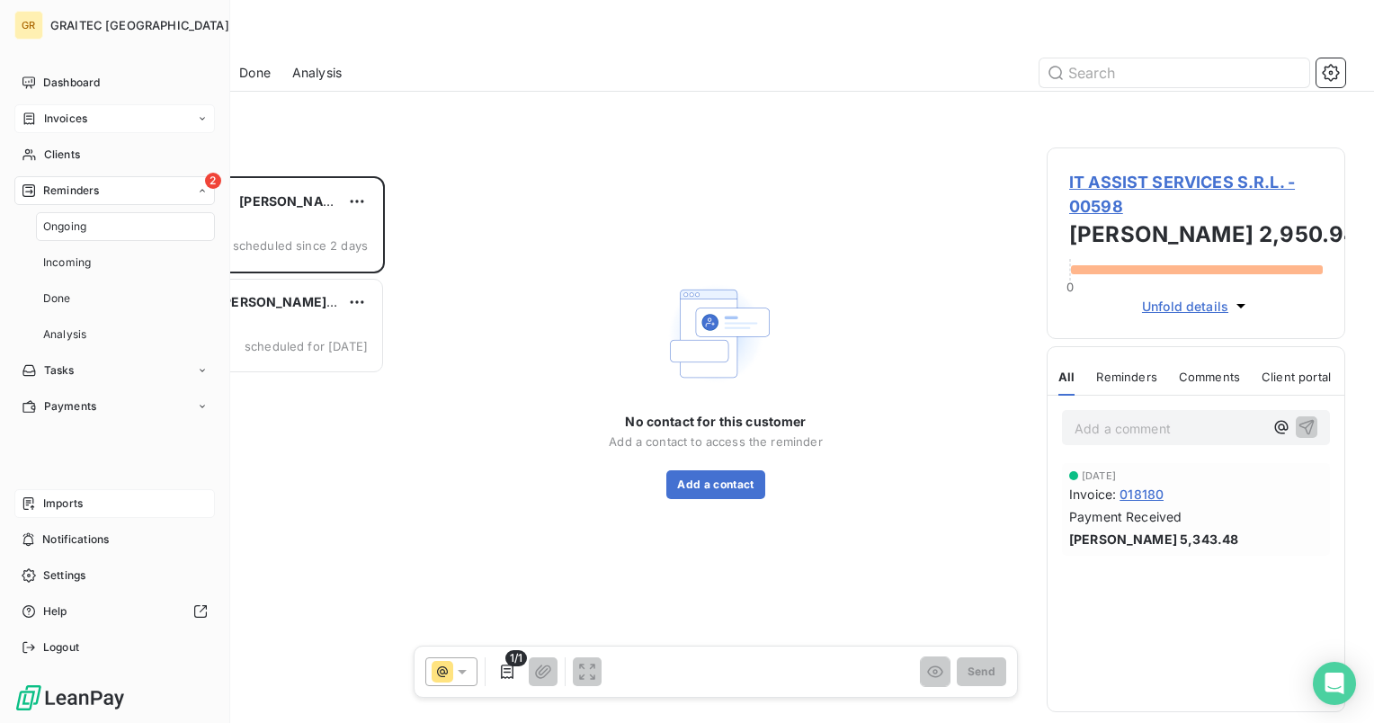
scroll to position [532, 284]
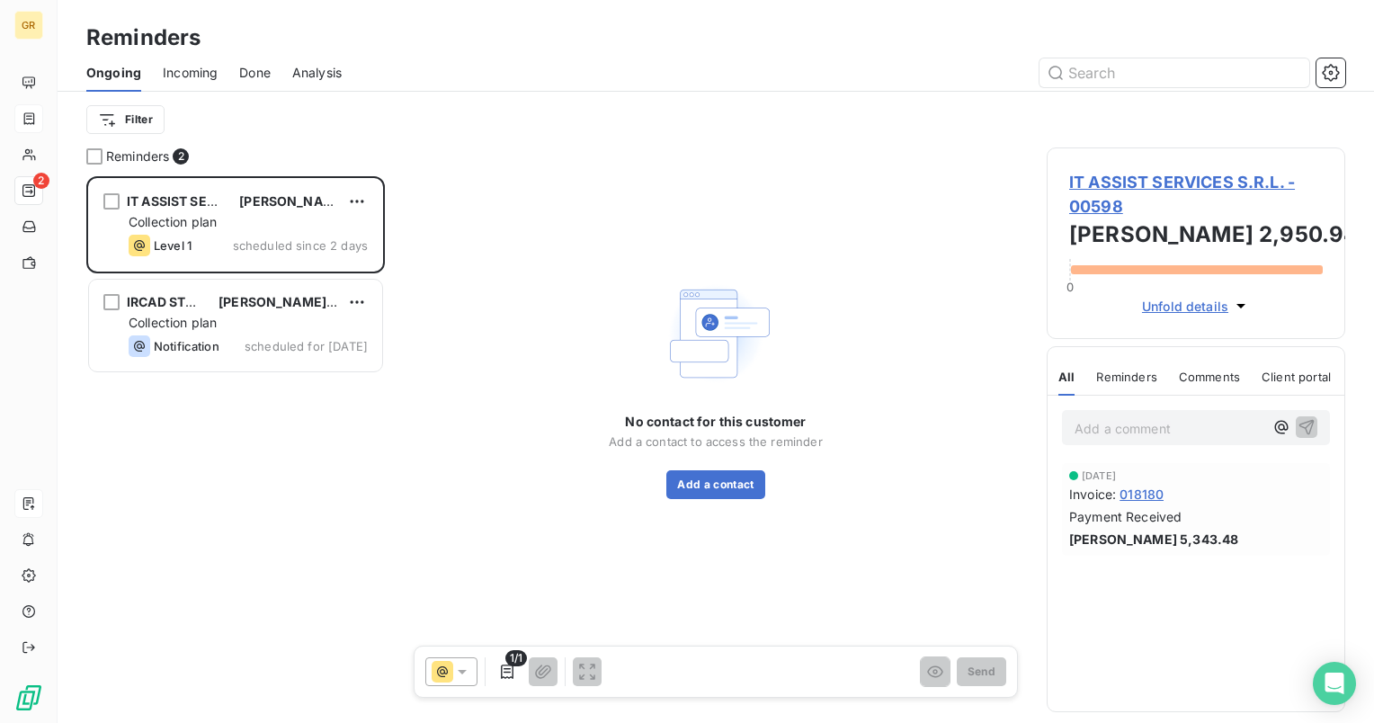
click at [251, 66] on span "Done" at bounding box center [254, 73] width 31 height 18
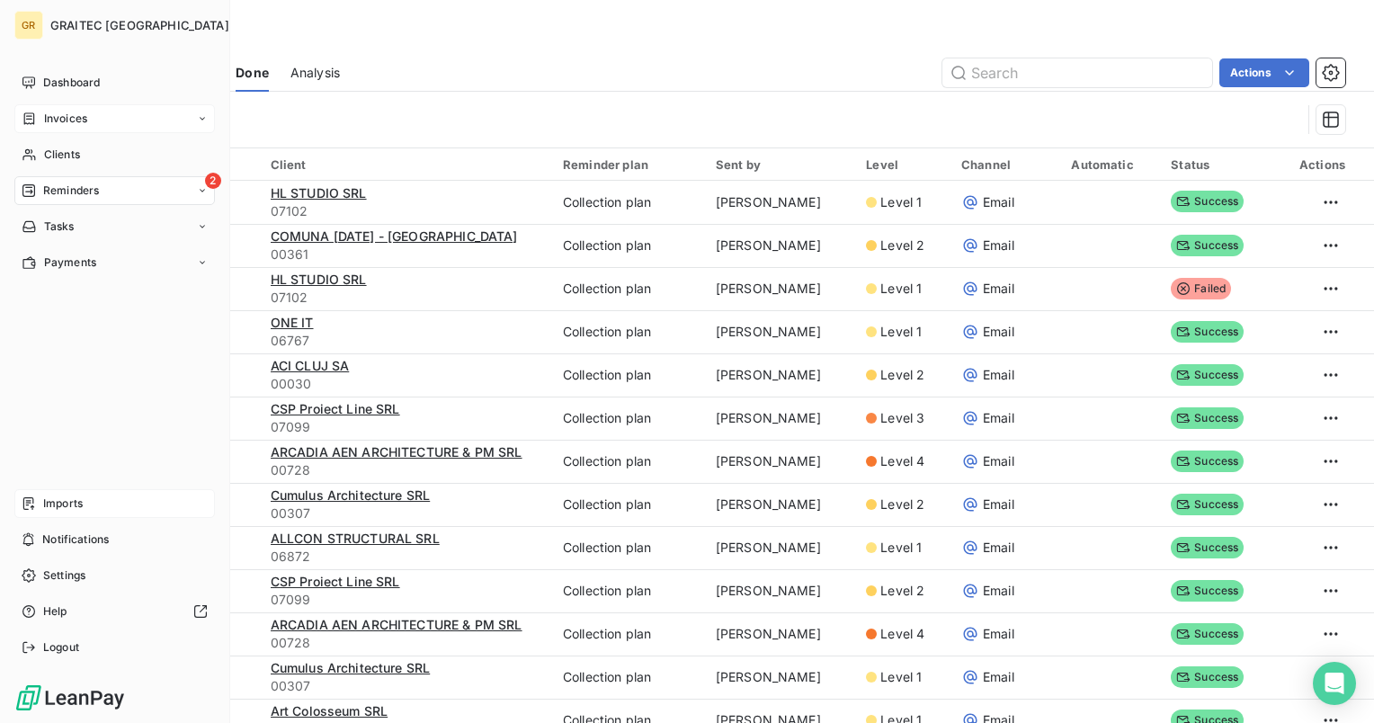
click at [65, 111] on span "Invoices" at bounding box center [65, 119] width 43 height 16
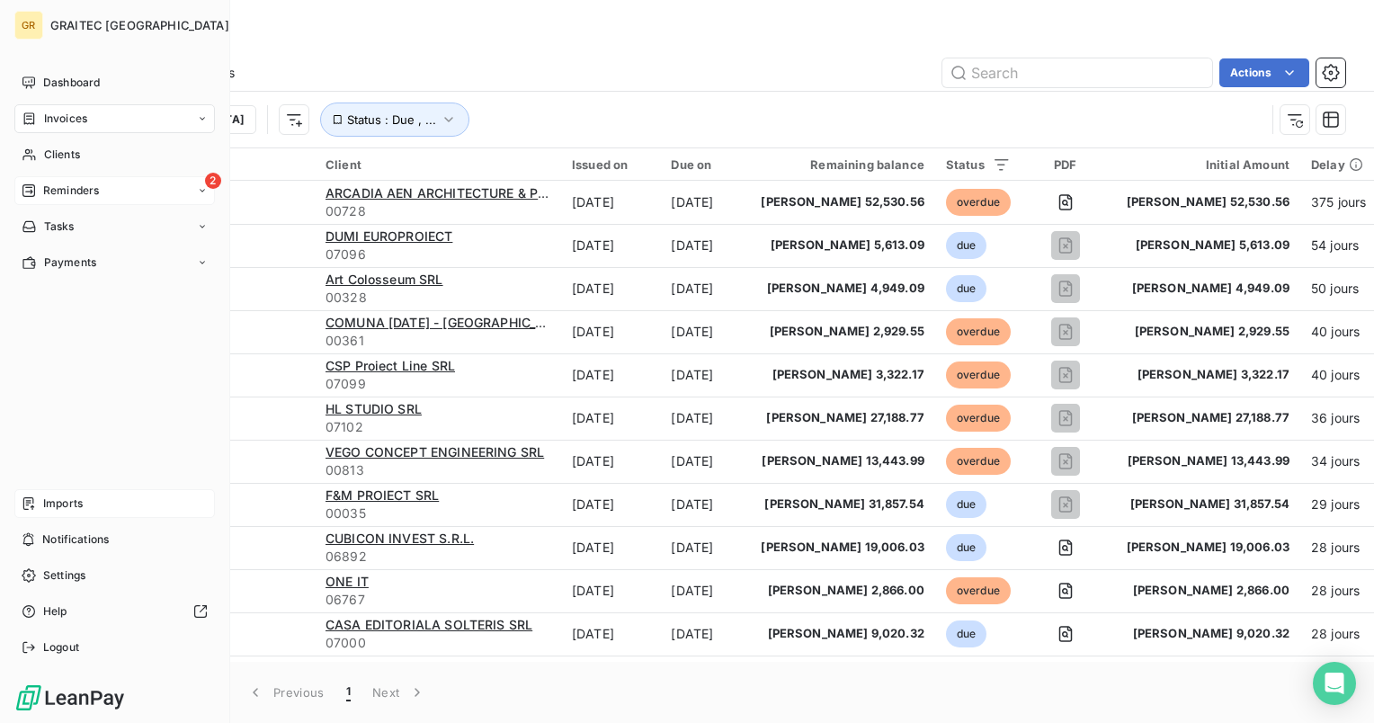
click at [32, 191] on icon at bounding box center [28, 190] width 13 height 13
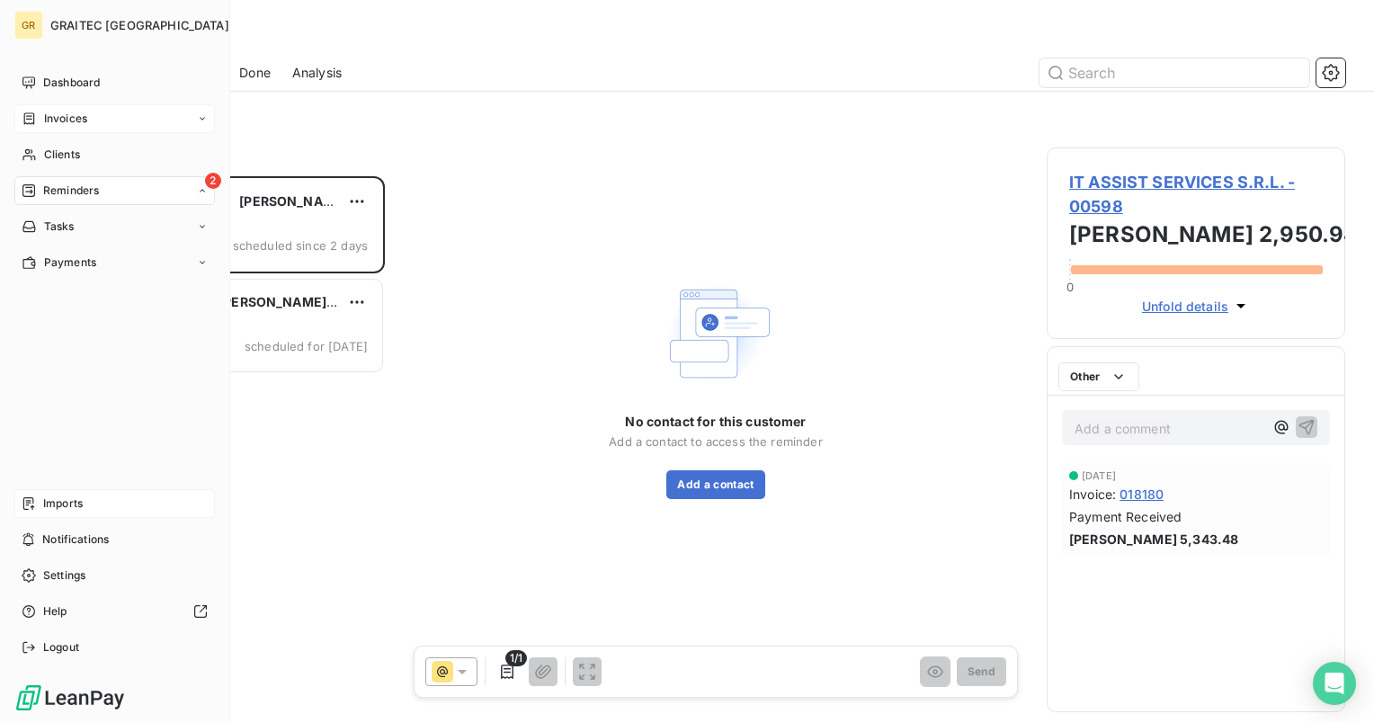
scroll to position [532, 284]
click at [45, 189] on span "Reminders" at bounding box center [71, 191] width 56 height 16
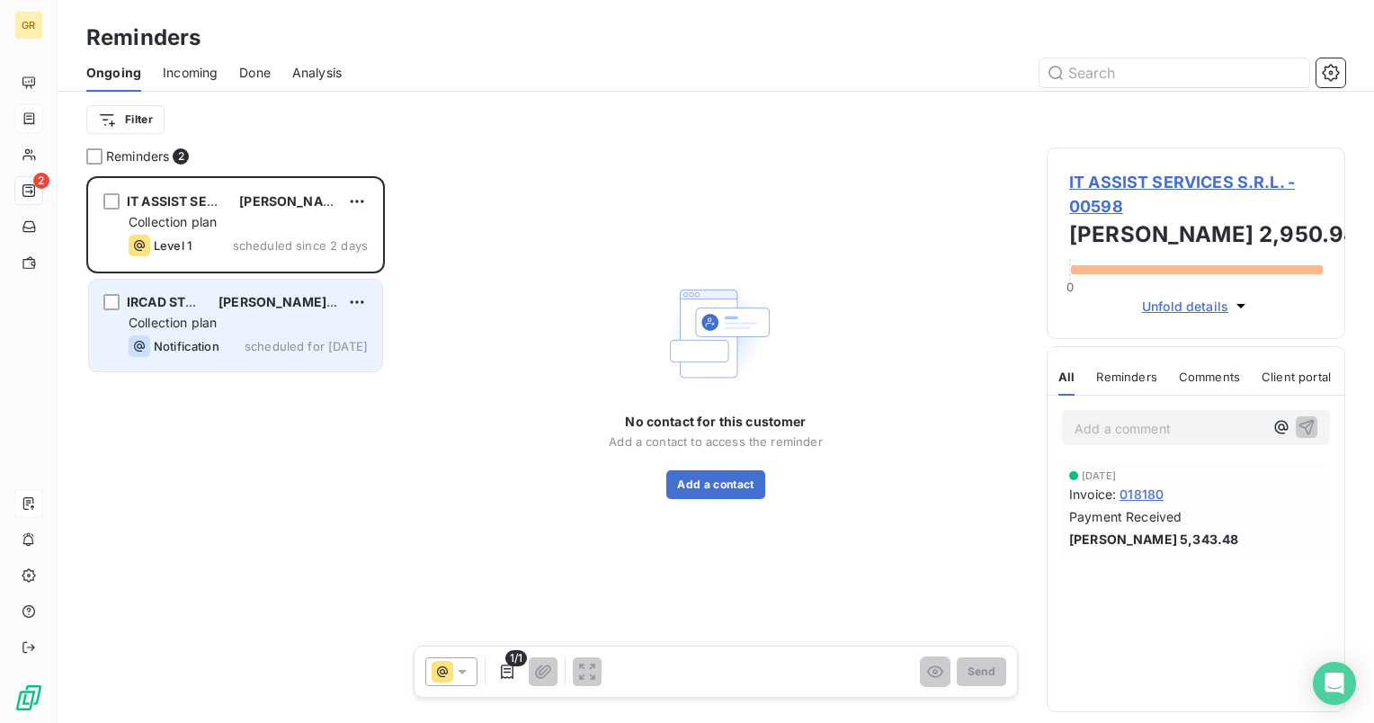
click at [200, 319] on span "Collection plan" at bounding box center [173, 322] width 88 height 15
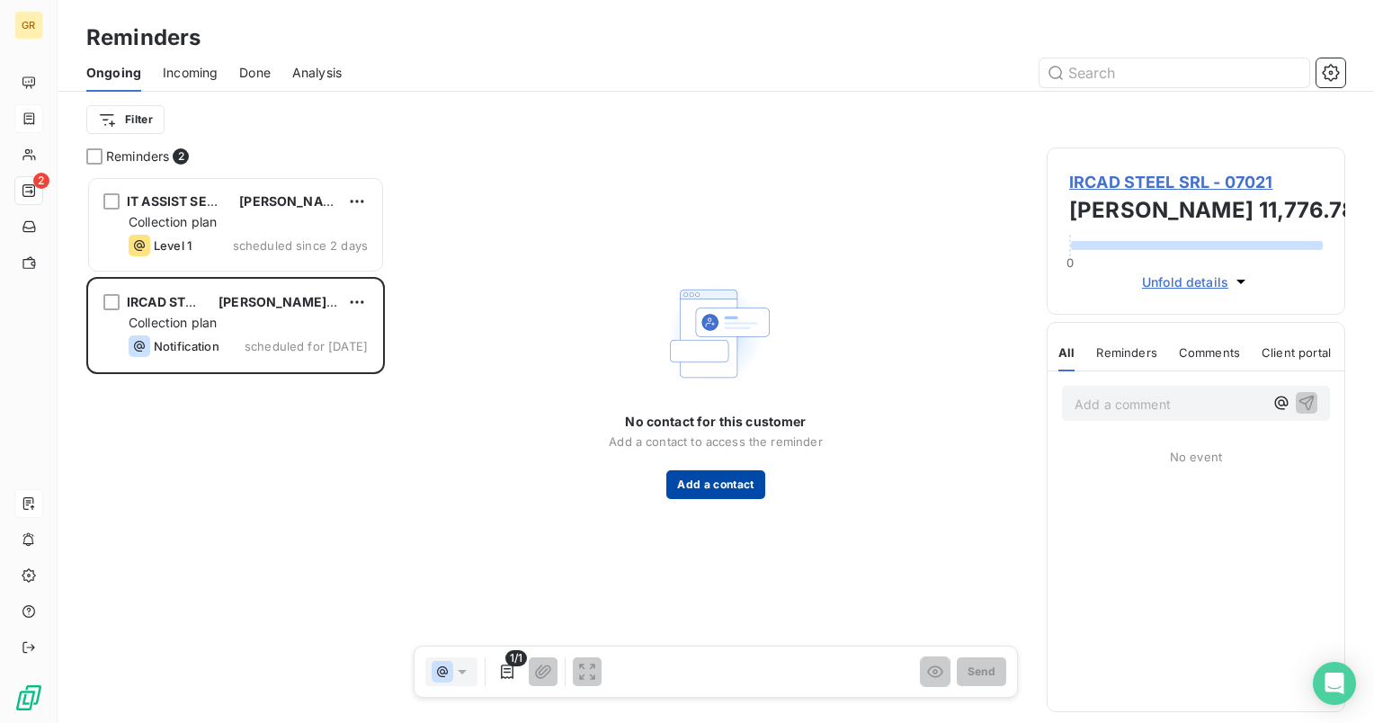
click at [711, 486] on button "Add a contact" at bounding box center [715, 484] width 98 height 29
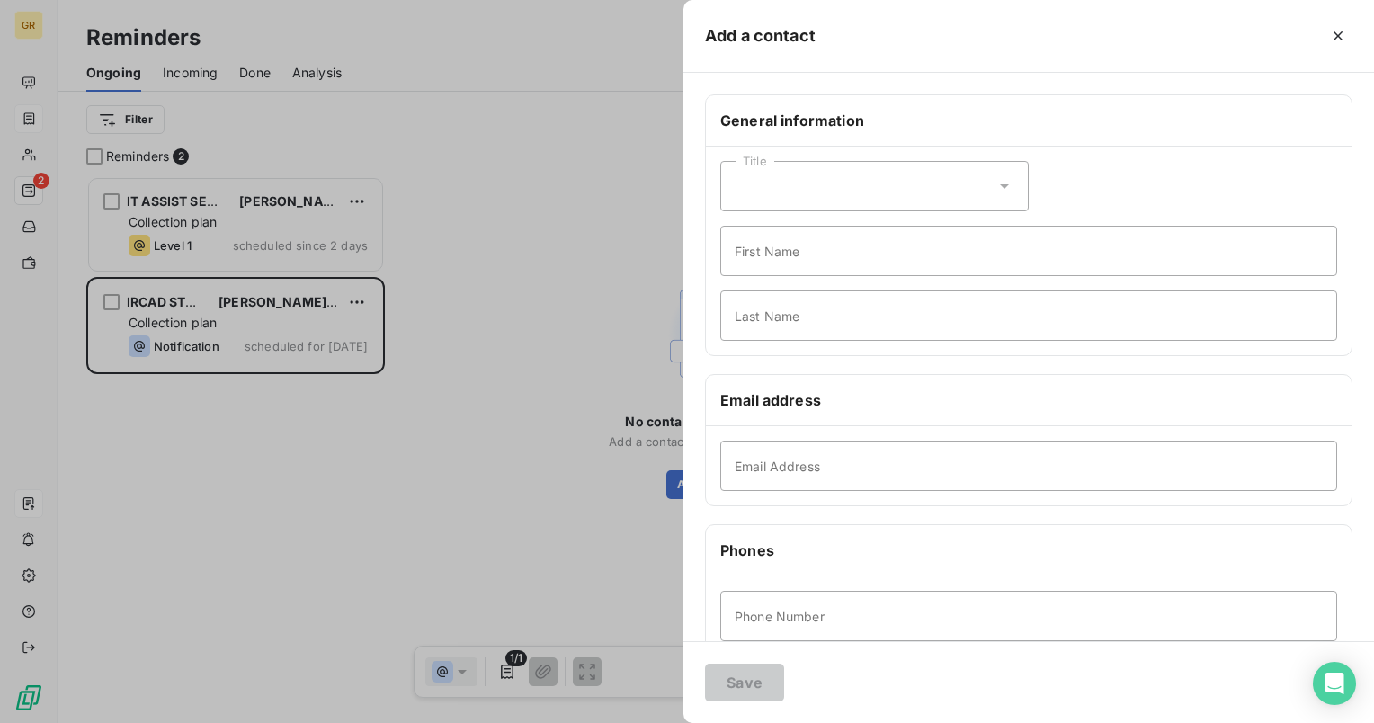
click at [1000, 192] on icon at bounding box center [1004, 186] width 18 height 18
click at [473, 441] on div at bounding box center [687, 361] width 1374 height 723
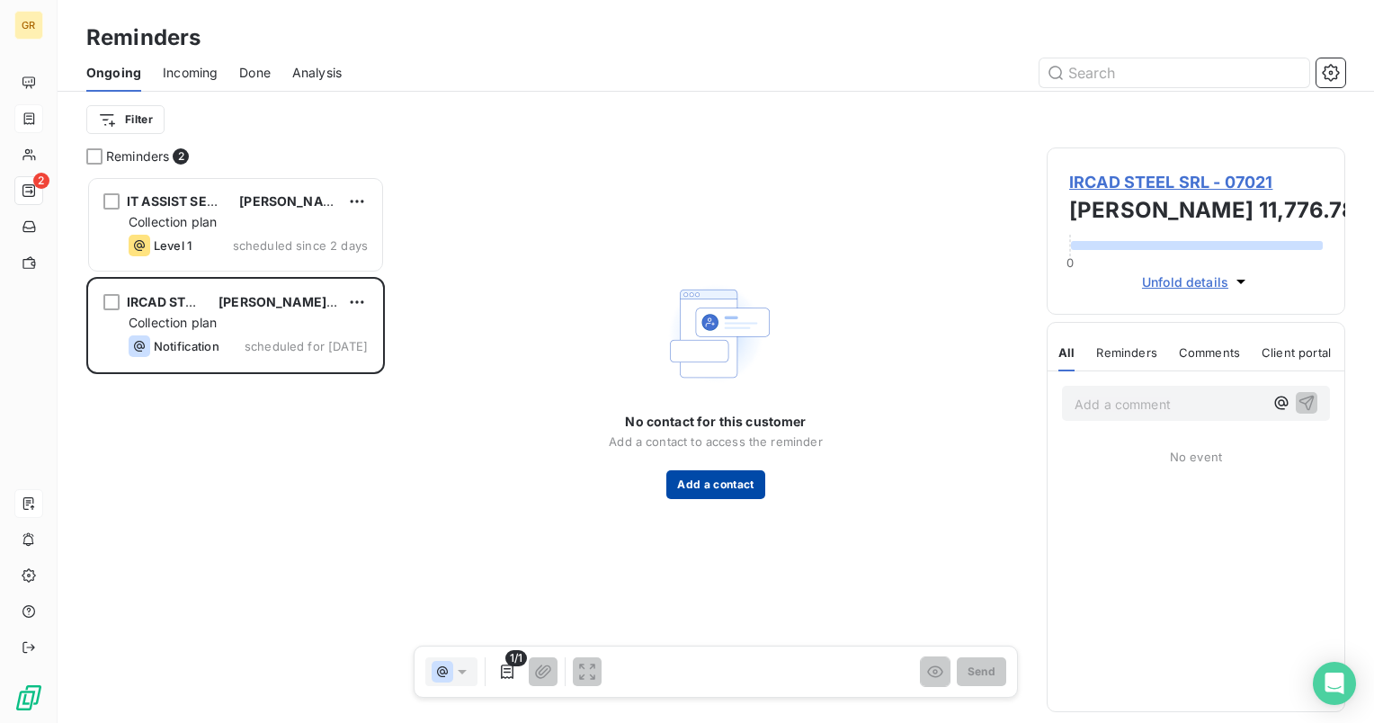
click at [711, 495] on button "Add a contact" at bounding box center [715, 484] width 98 height 29
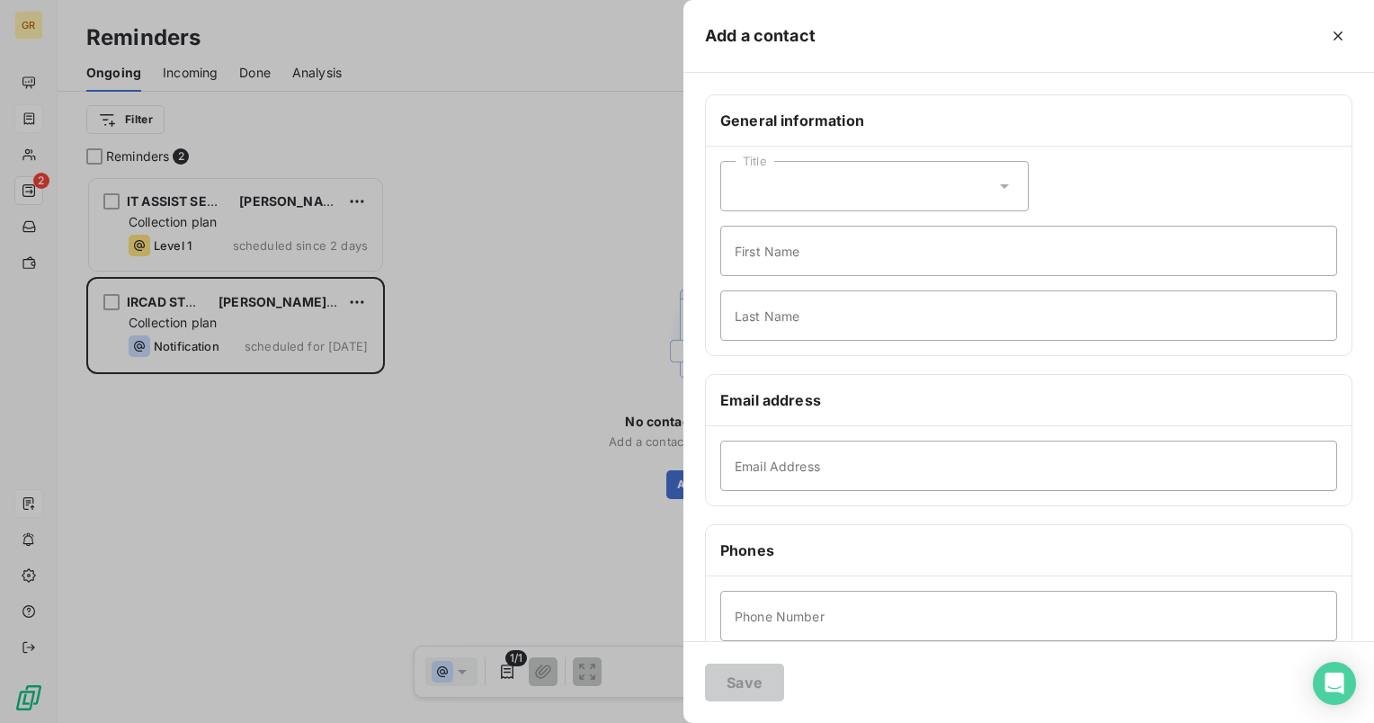
click at [526, 331] on div at bounding box center [687, 361] width 1374 height 723
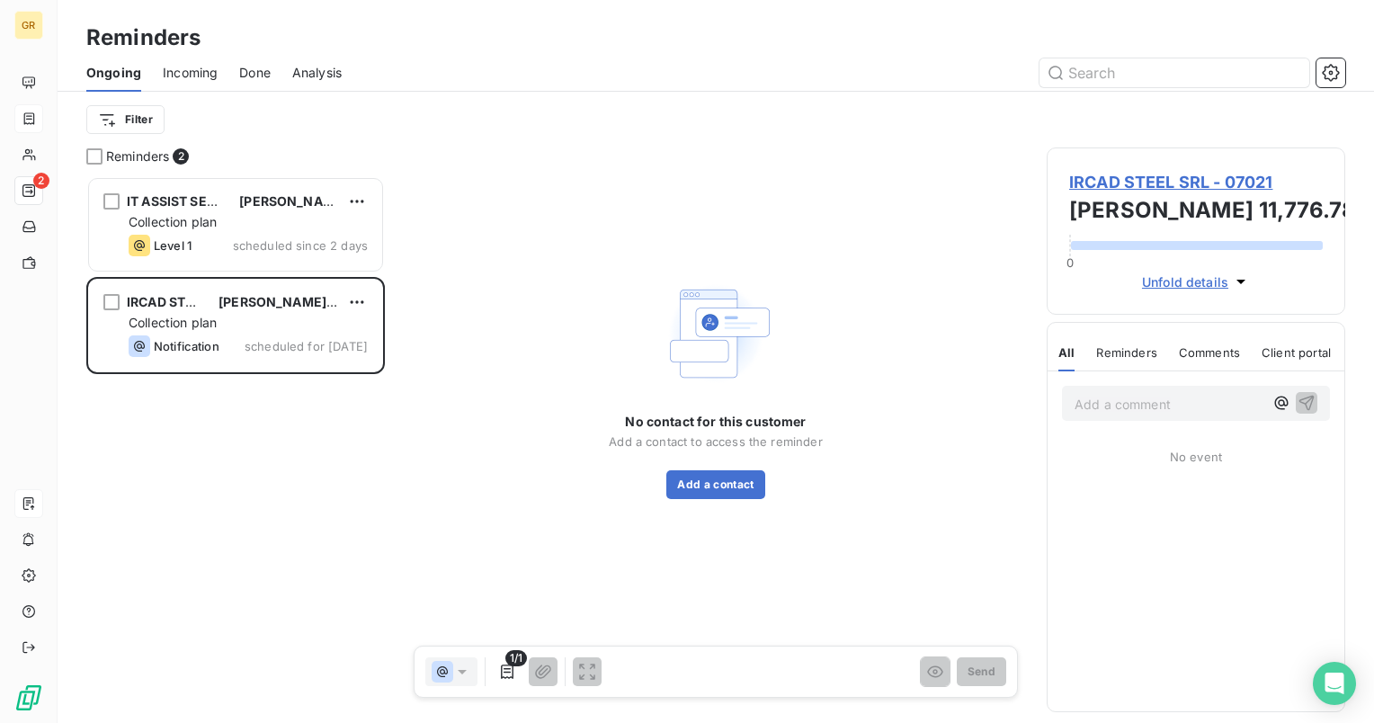
drag, startPoint x: 490, startPoint y: 280, endPoint x: 663, endPoint y: 216, distance: 184.1
click at [490, 280] on div "No contact for this customer Add a contact to access the reminder Add a contact" at bounding box center [715, 387] width 619 height 480
